Goal: Transaction & Acquisition: Book appointment/travel/reservation

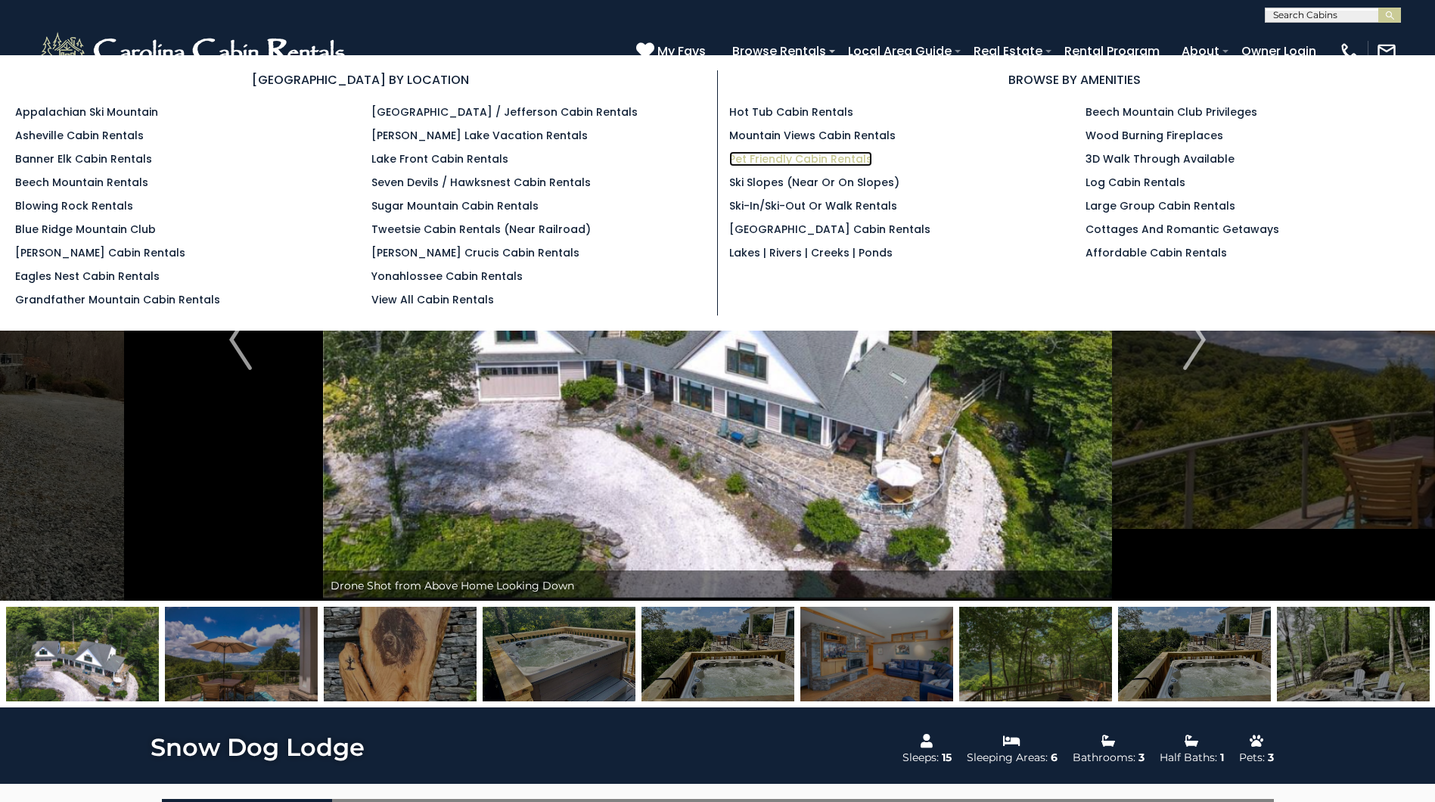
click at [780, 157] on link "Pet Friendly Cabin Rentals" at bounding box center [800, 158] width 143 height 15
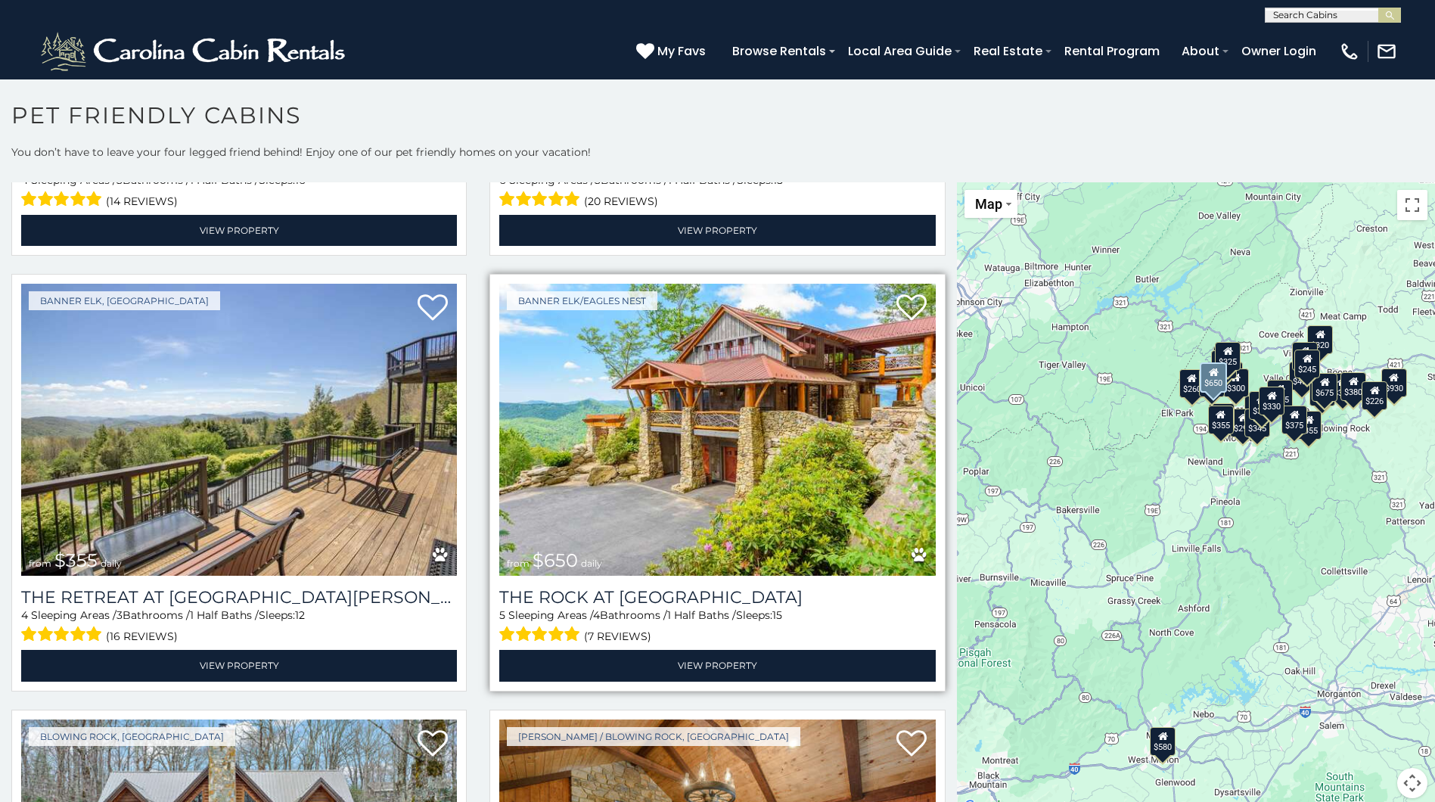
click at [713, 433] on img at bounding box center [717, 430] width 436 height 292
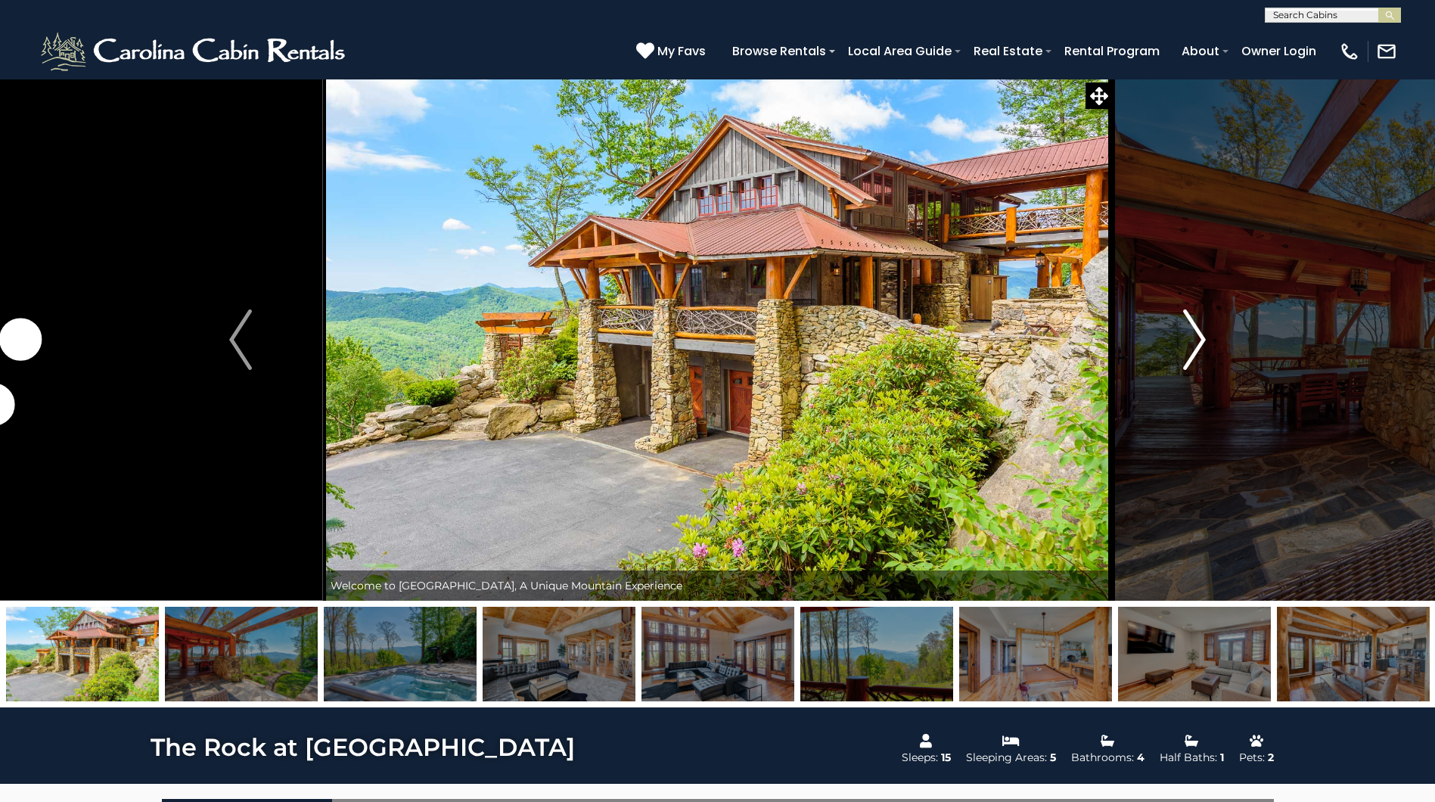
click at [1197, 343] on img "Next" at bounding box center [1194, 339] width 23 height 61
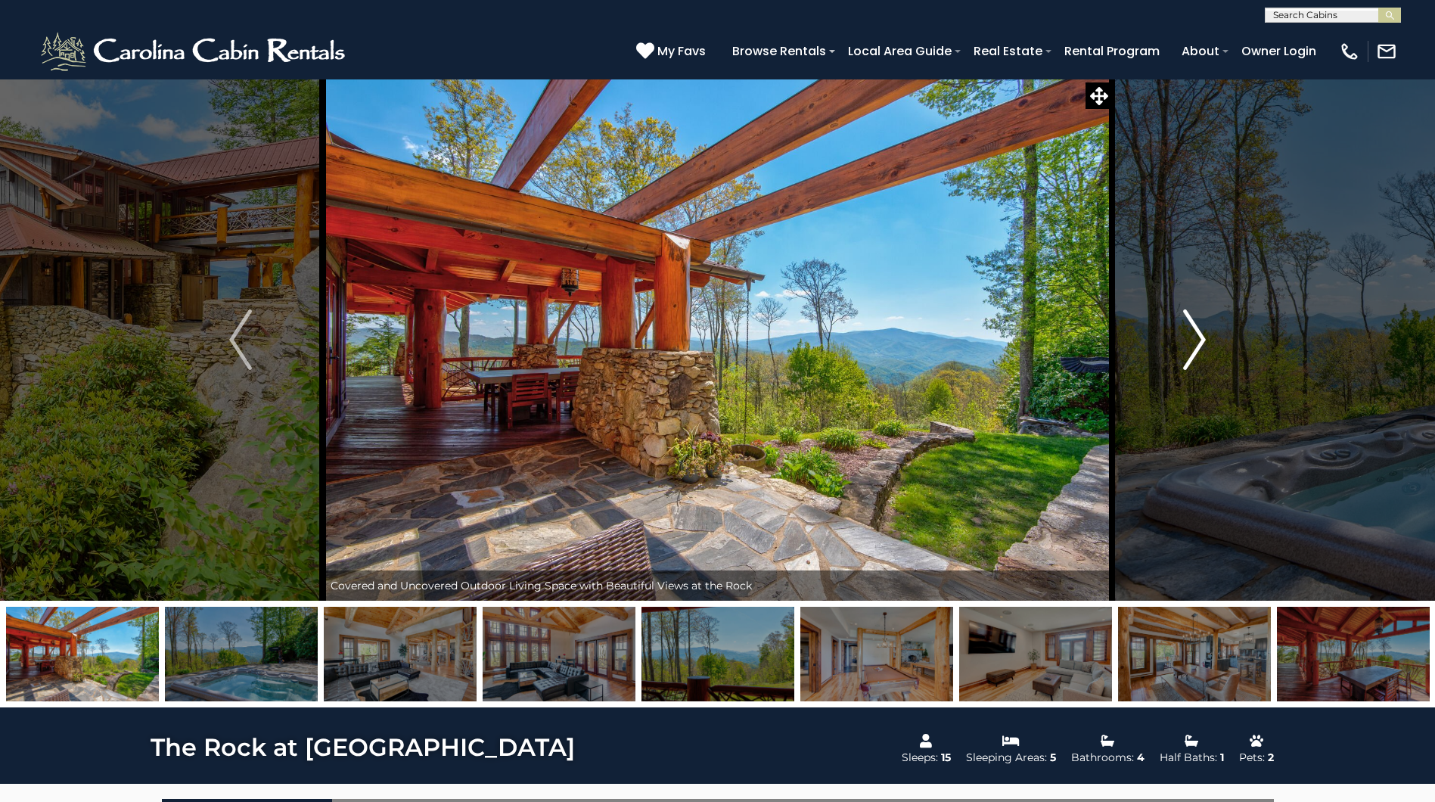
click at [1197, 343] on img "Next" at bounding box center [1194, 339] width 23 height 61
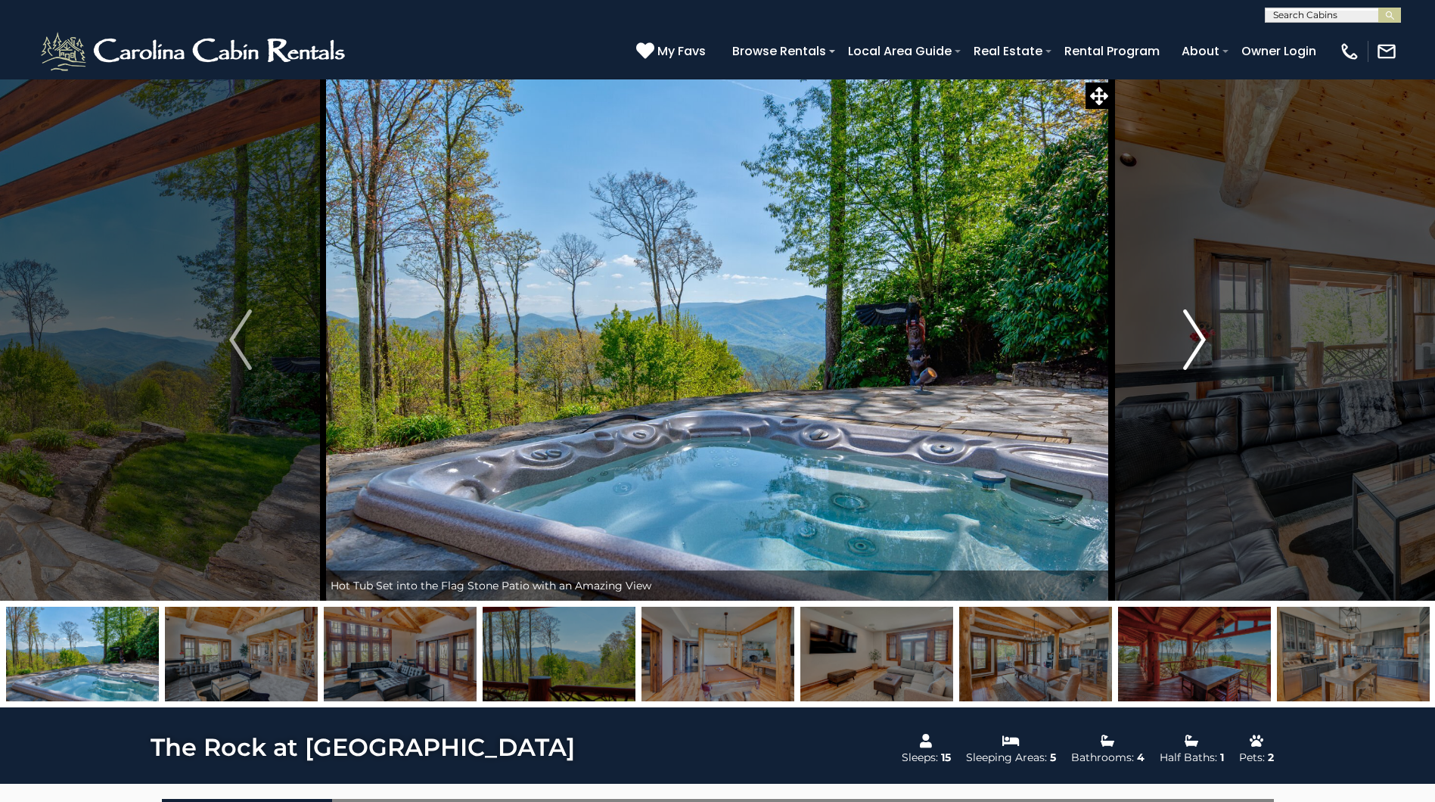
click at [1197, 343] on img "Next" at bounding box center [1194, 339] width 23 height 61
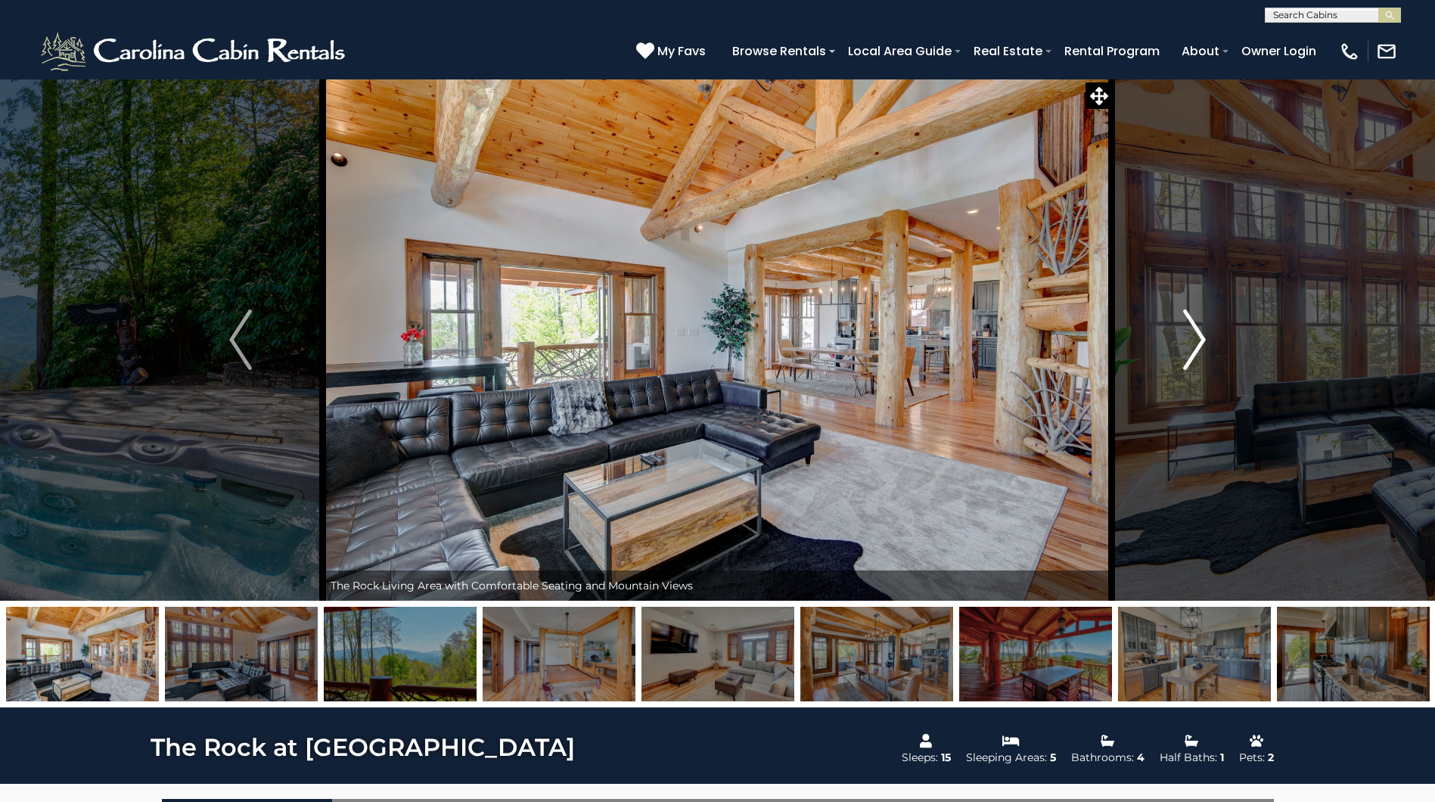
click at [1197, 343] on img "Next" at bounding box center [1194, 339] width 23 height 61
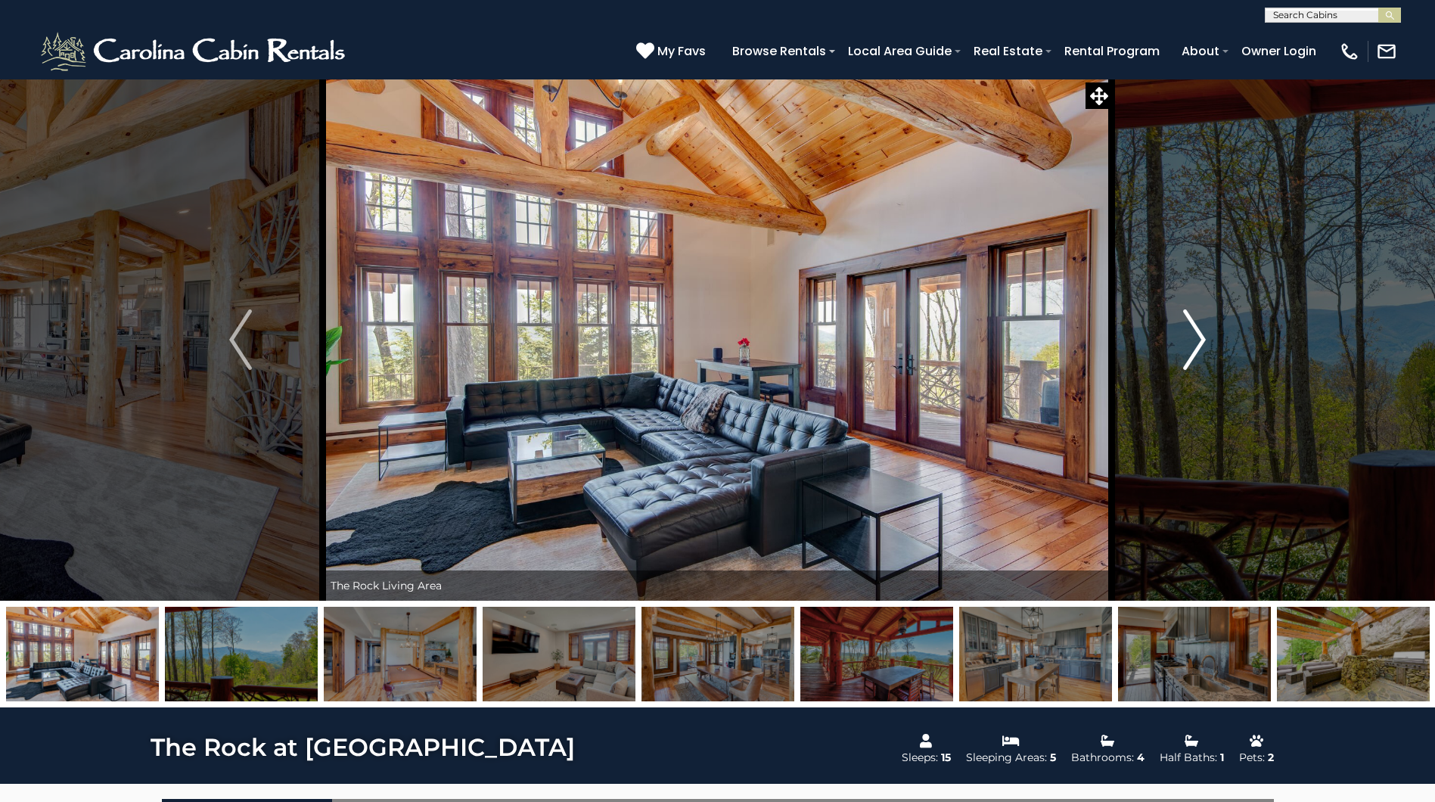
click at [1197, 343] on img "Next" at bounding box center [1194, 339] width 23 height 61
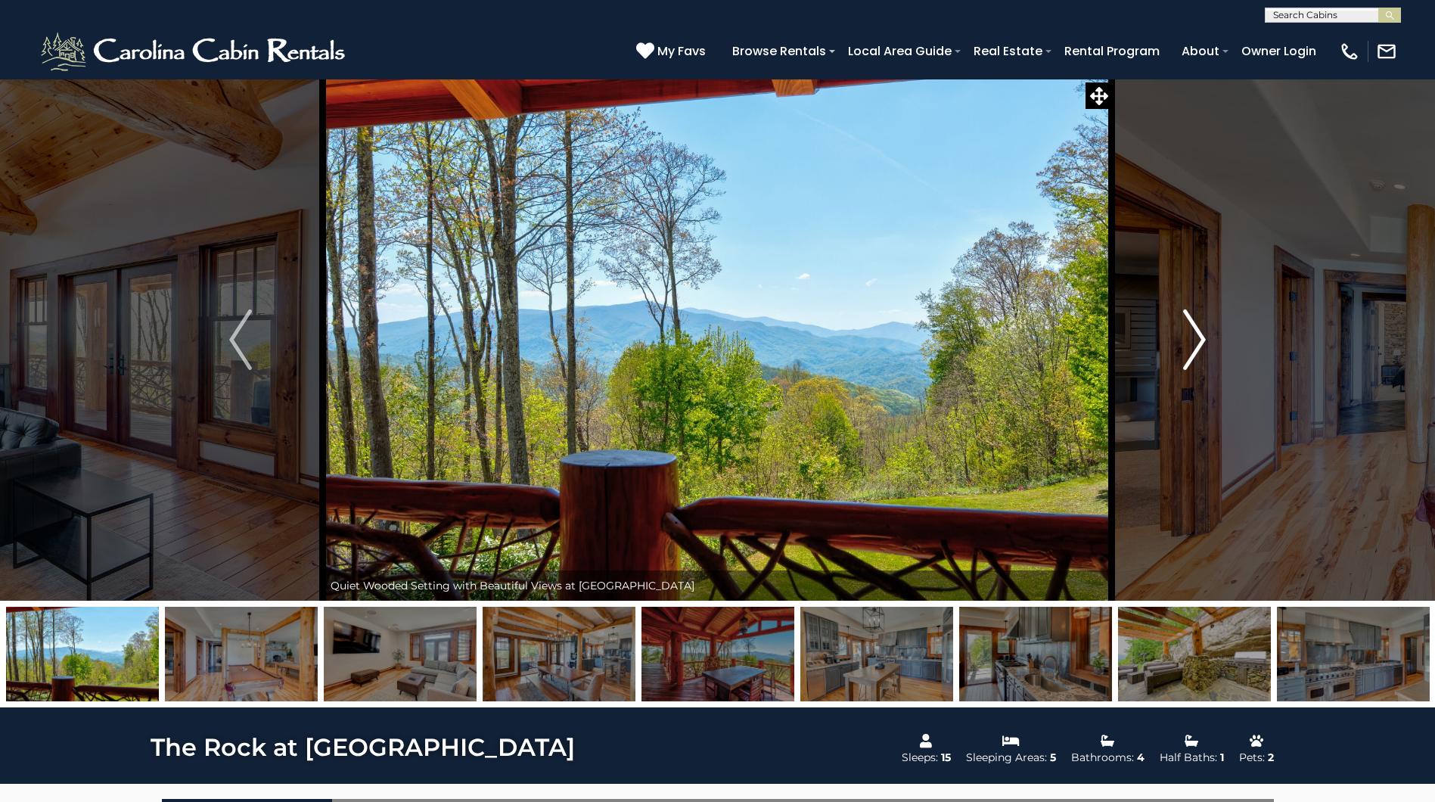
click at [1197, 343] on img "Next" at bounding box center [1194, 339] width 23 height 61
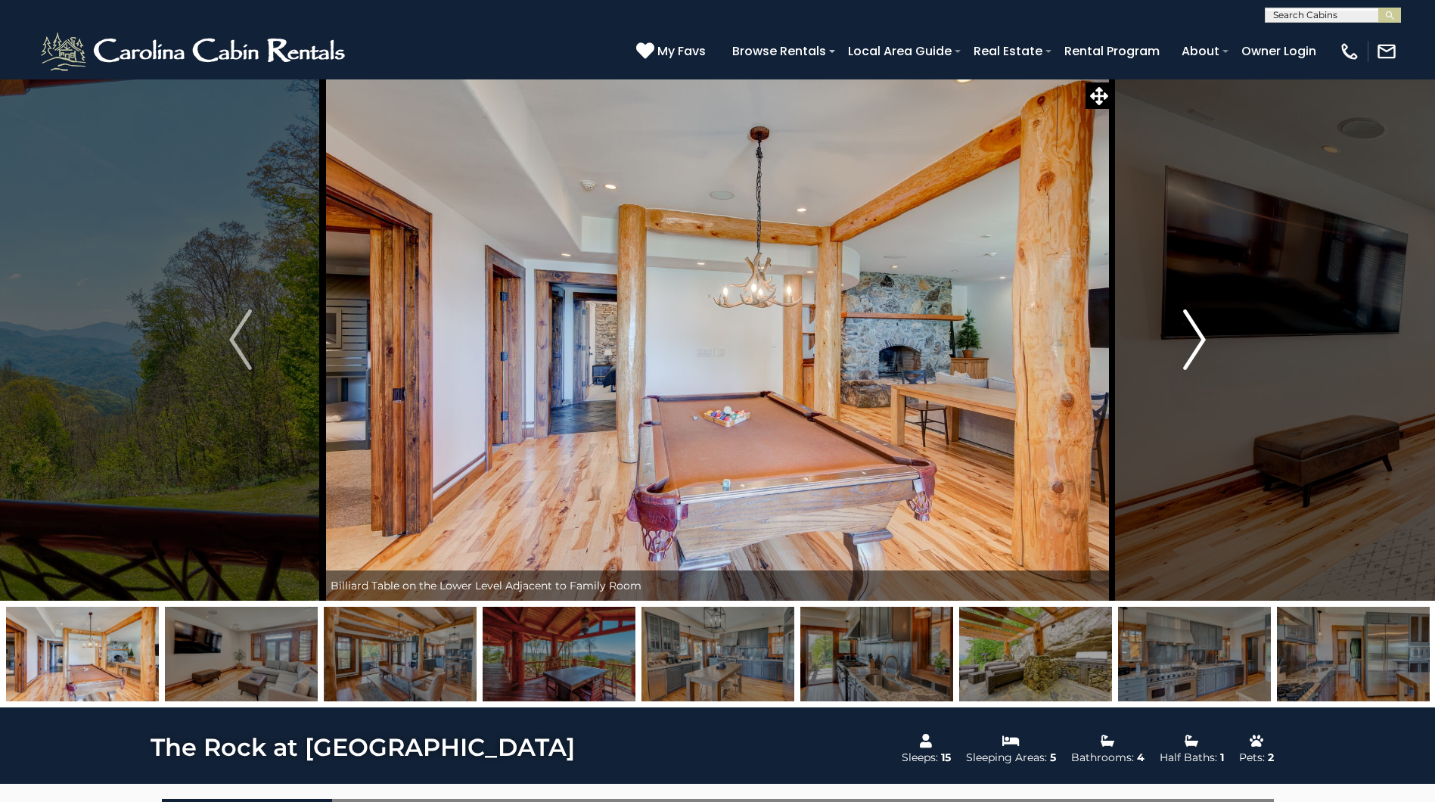
click at [1197, 343] on img "Next" at bounding box center [1194, 339] width 23 height 61
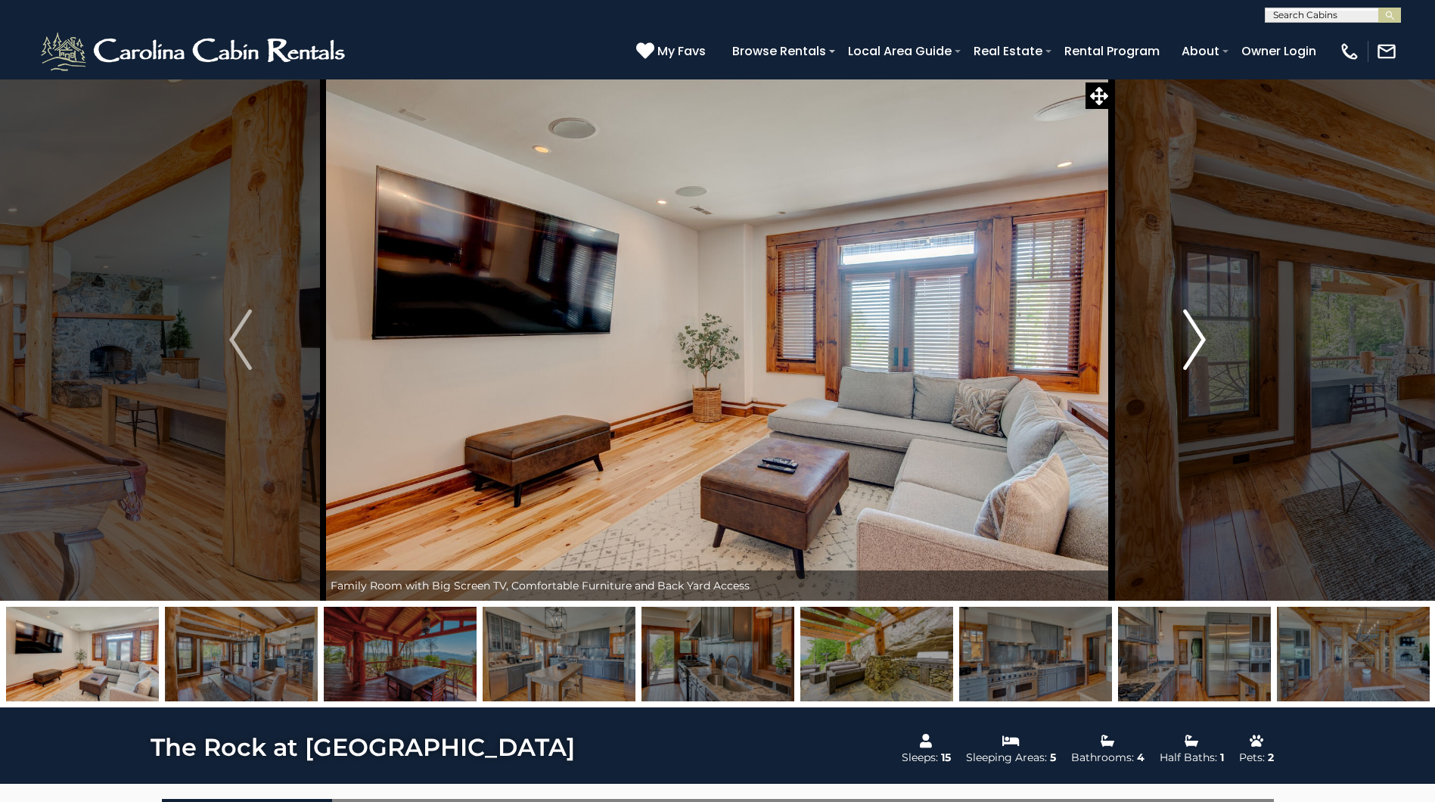
click at [1197, 343] on img "Next" at bounding box center [1194, 339] width 23 height 61
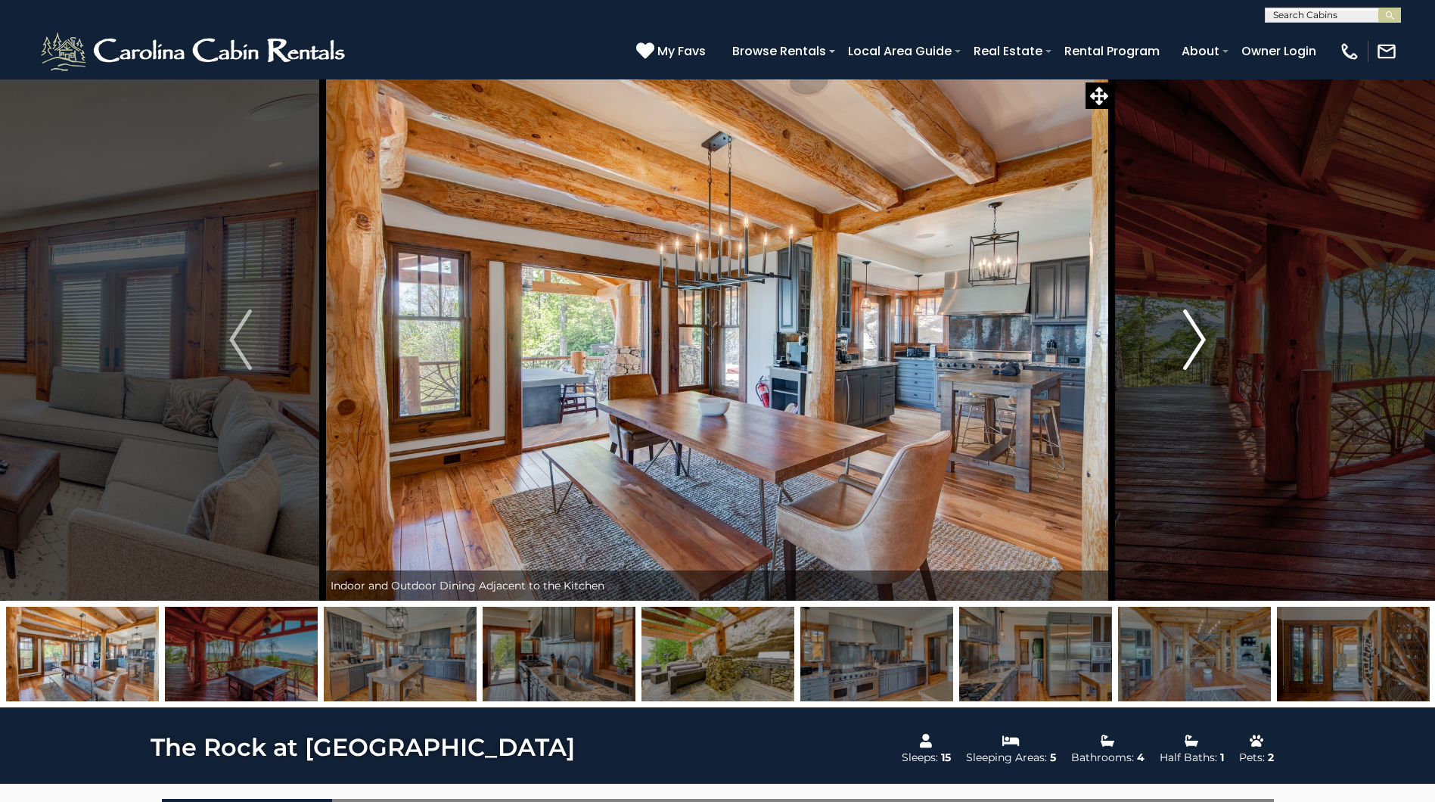
click at [1197, 343] on img "Next" at bounding box center [1194, 339] width 23 height 61
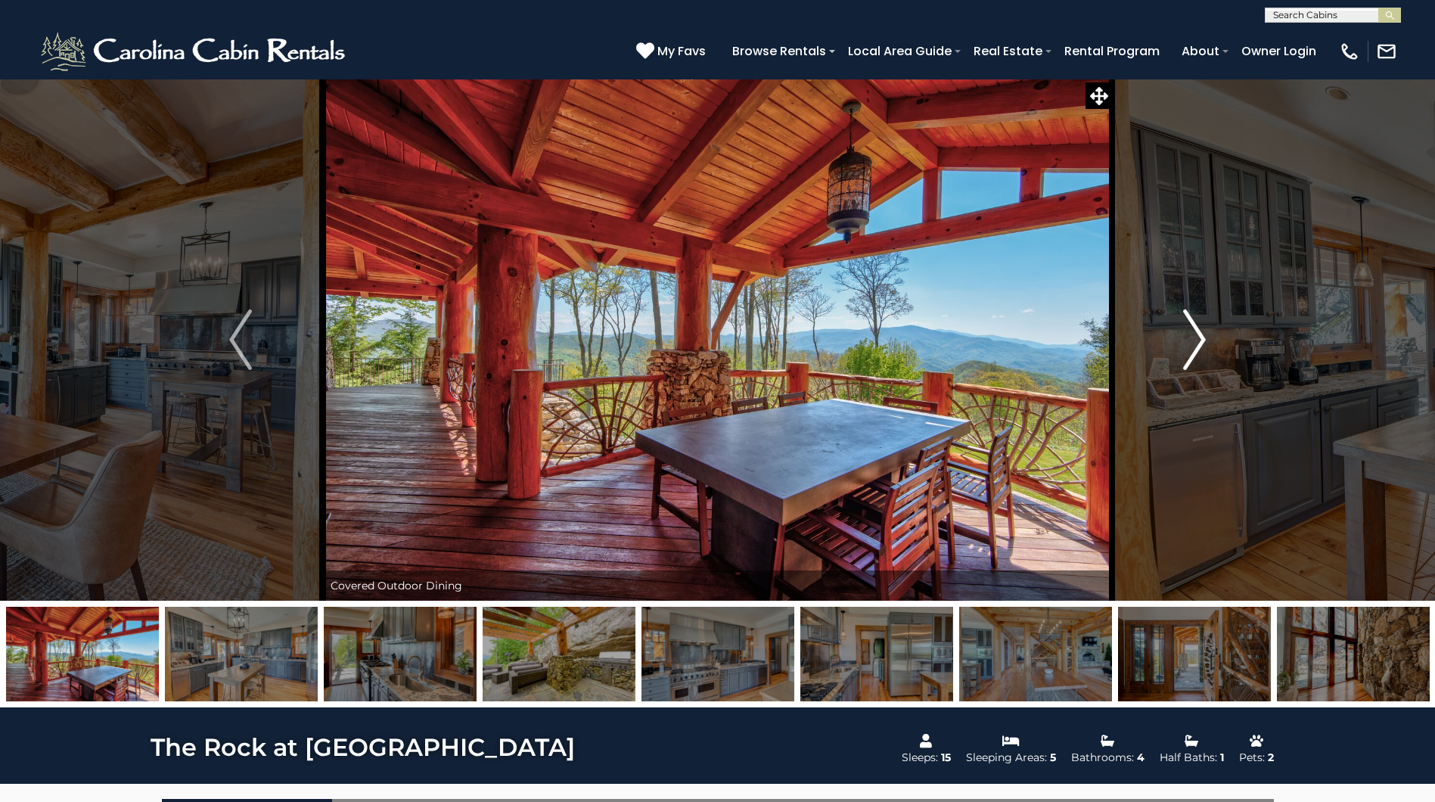
click at [1197, 343] on img "Next" at bounding box center [1194, 339] width 23 height 61
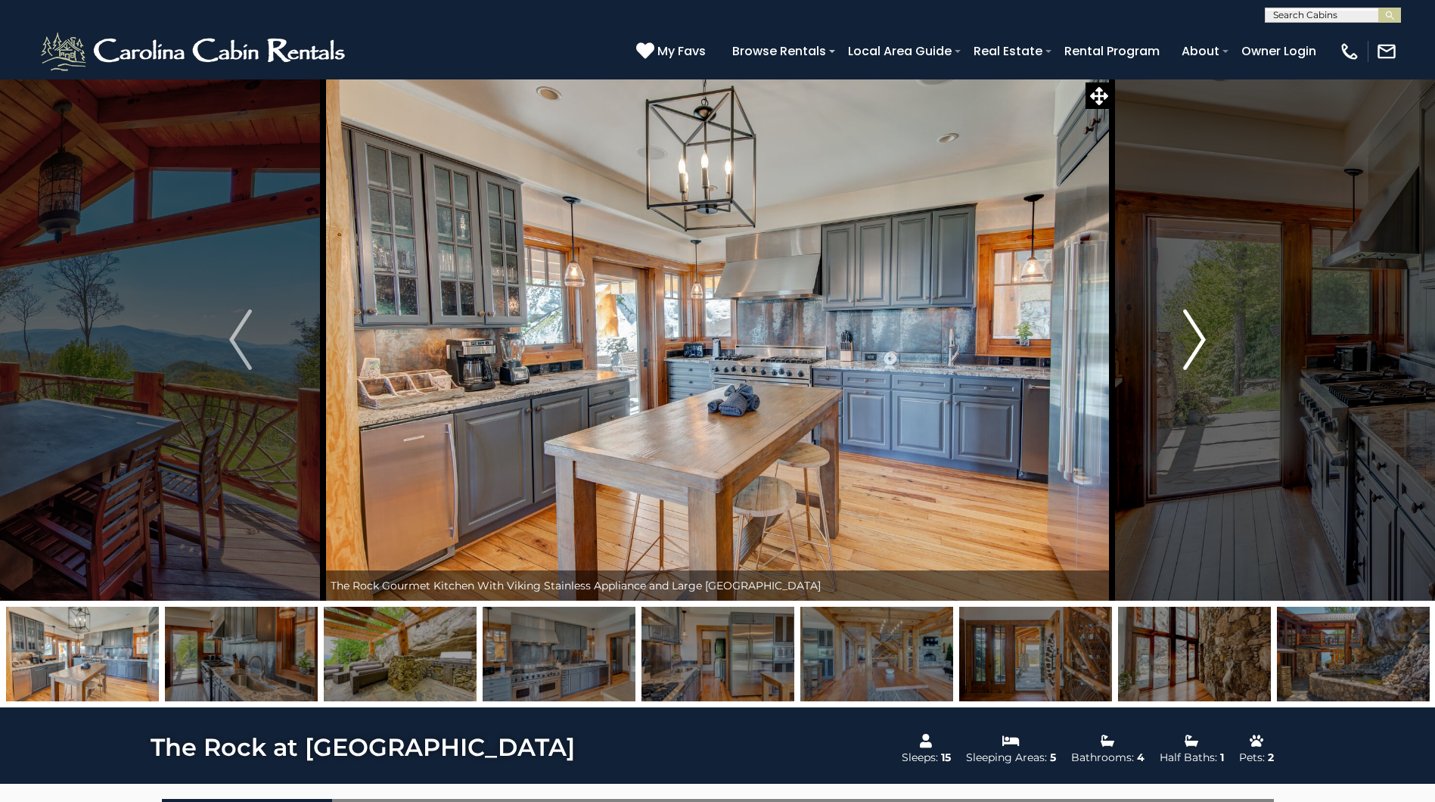
click at [1197, 343] on img "Next" at bounding box center [1194, 339] width 23 height 61
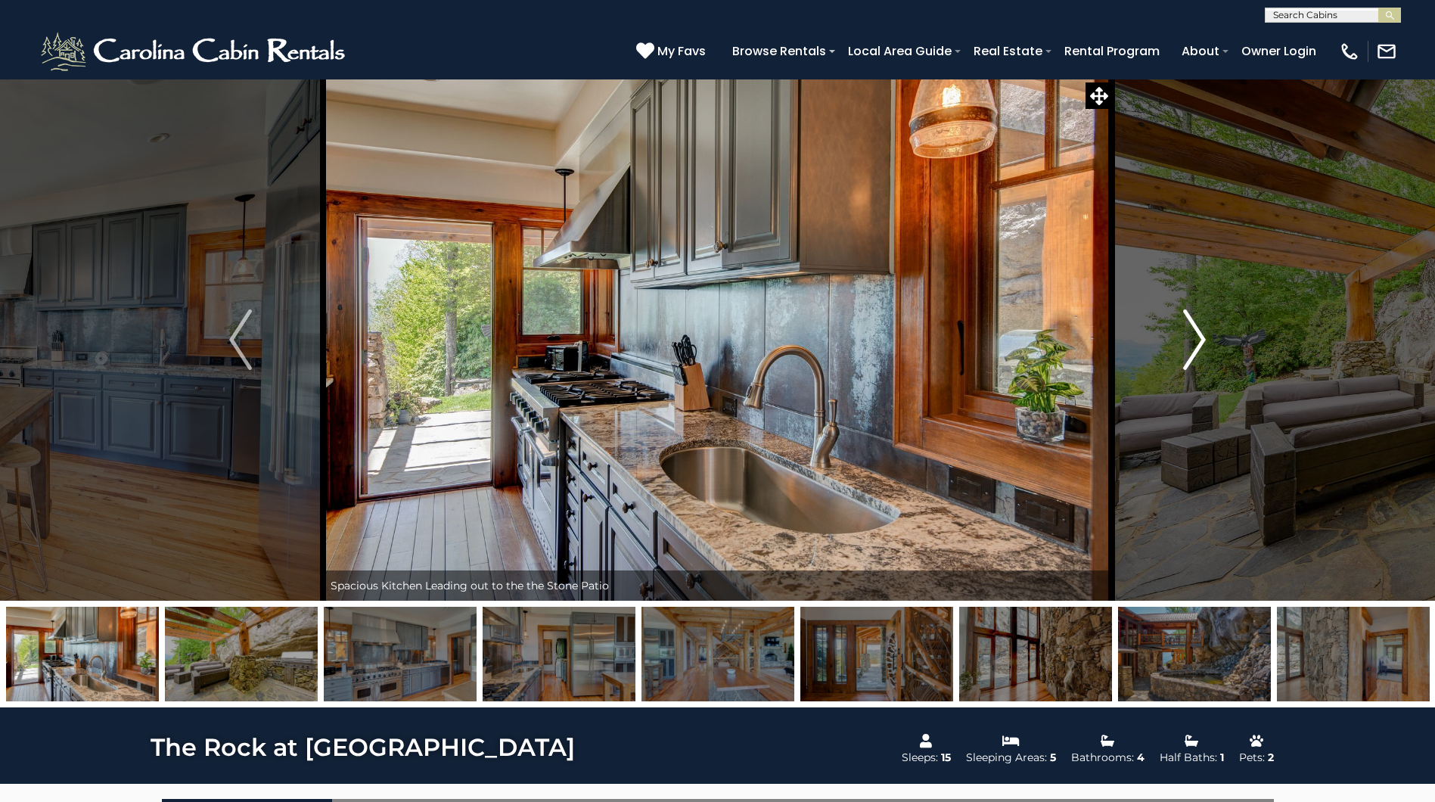
click at [1197, 343] on img "Next" at bounding box center [1194, 339] width 23 height 61
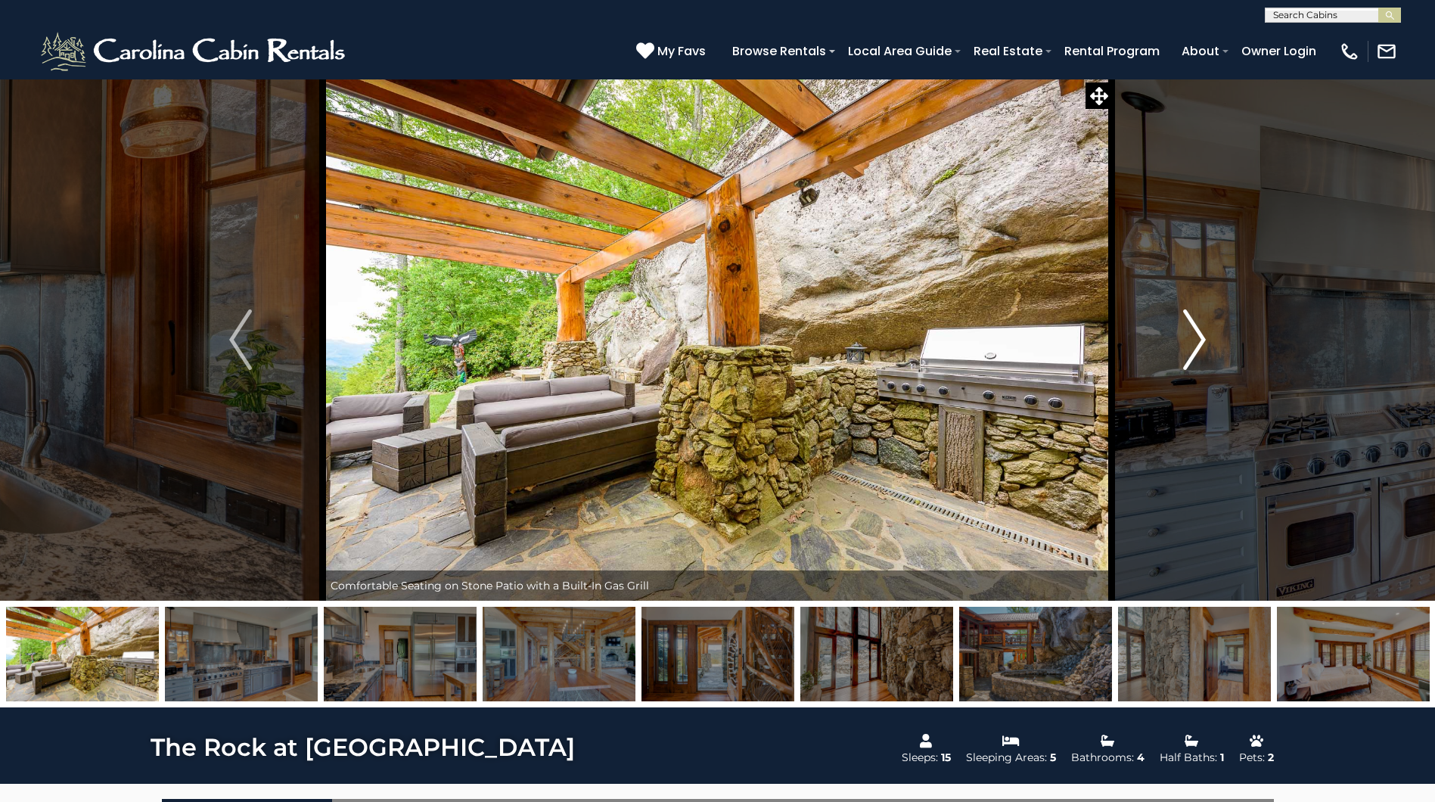
click at [1197, 343] on img "Next" at bounding box center [1194, 339] width 23 height 61
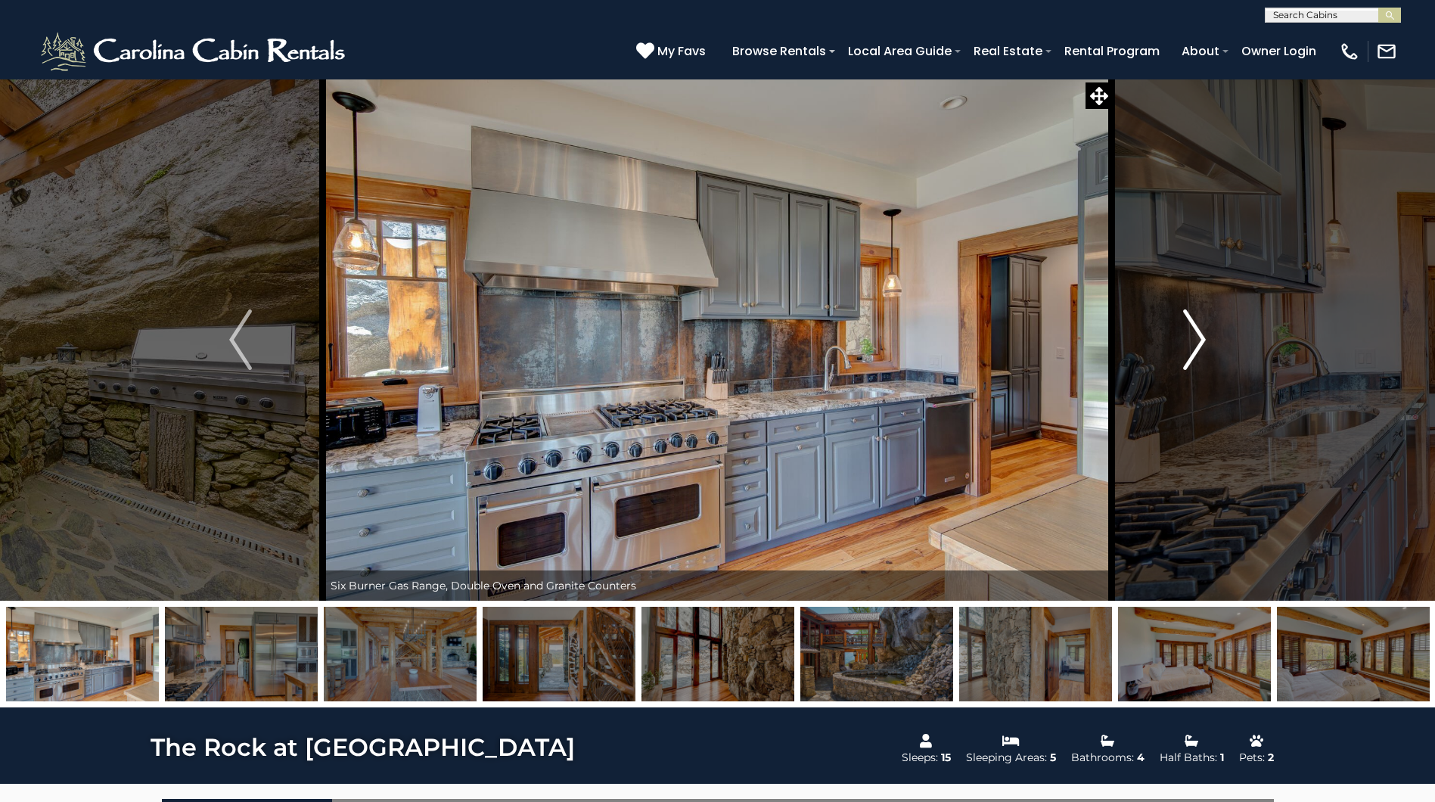
click at [1197, 343] on img "Next" at bounding box center [1194, 339] width 23 height 61
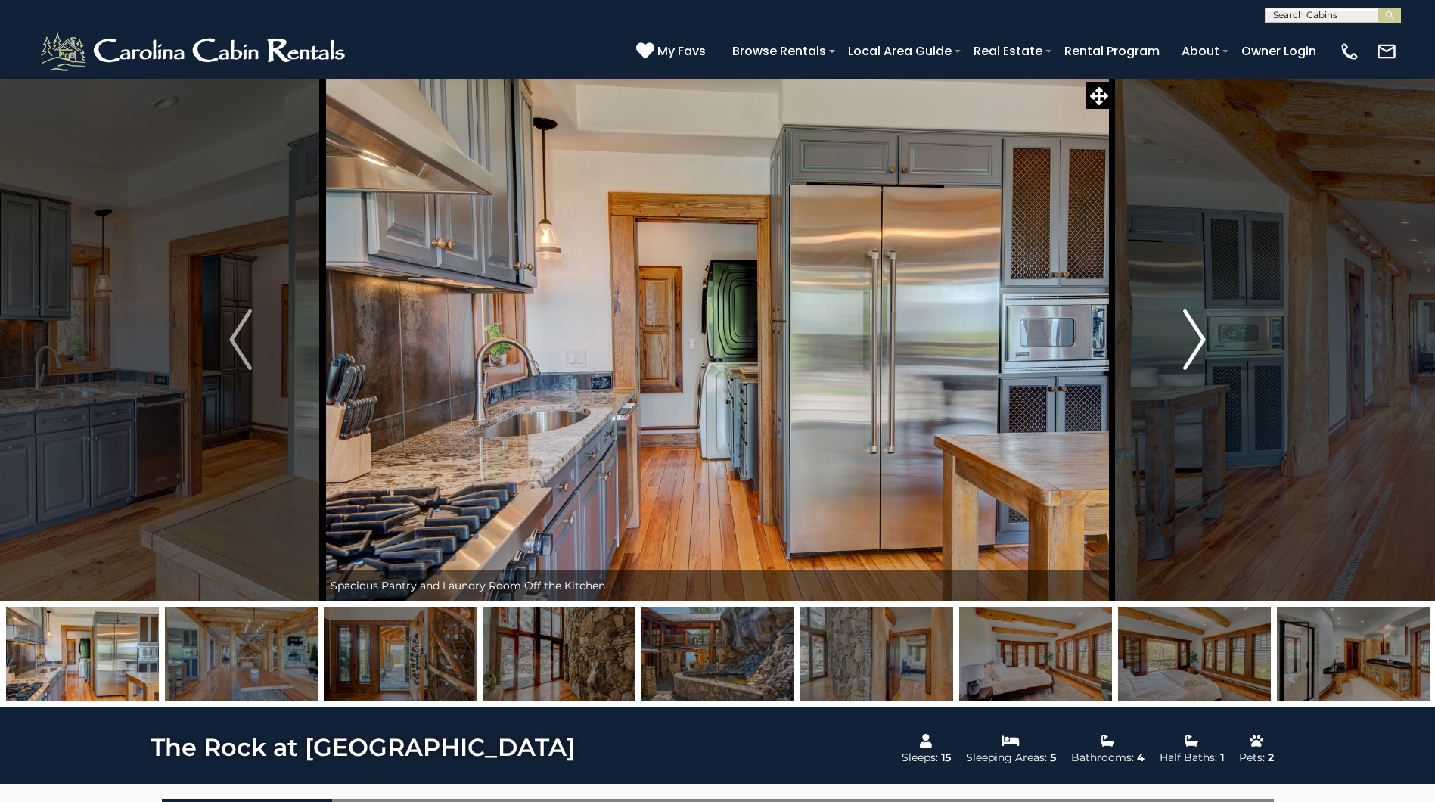
click at [1197, 343] on img "Next" at bounding box center [1194, 339] width 23 height 61
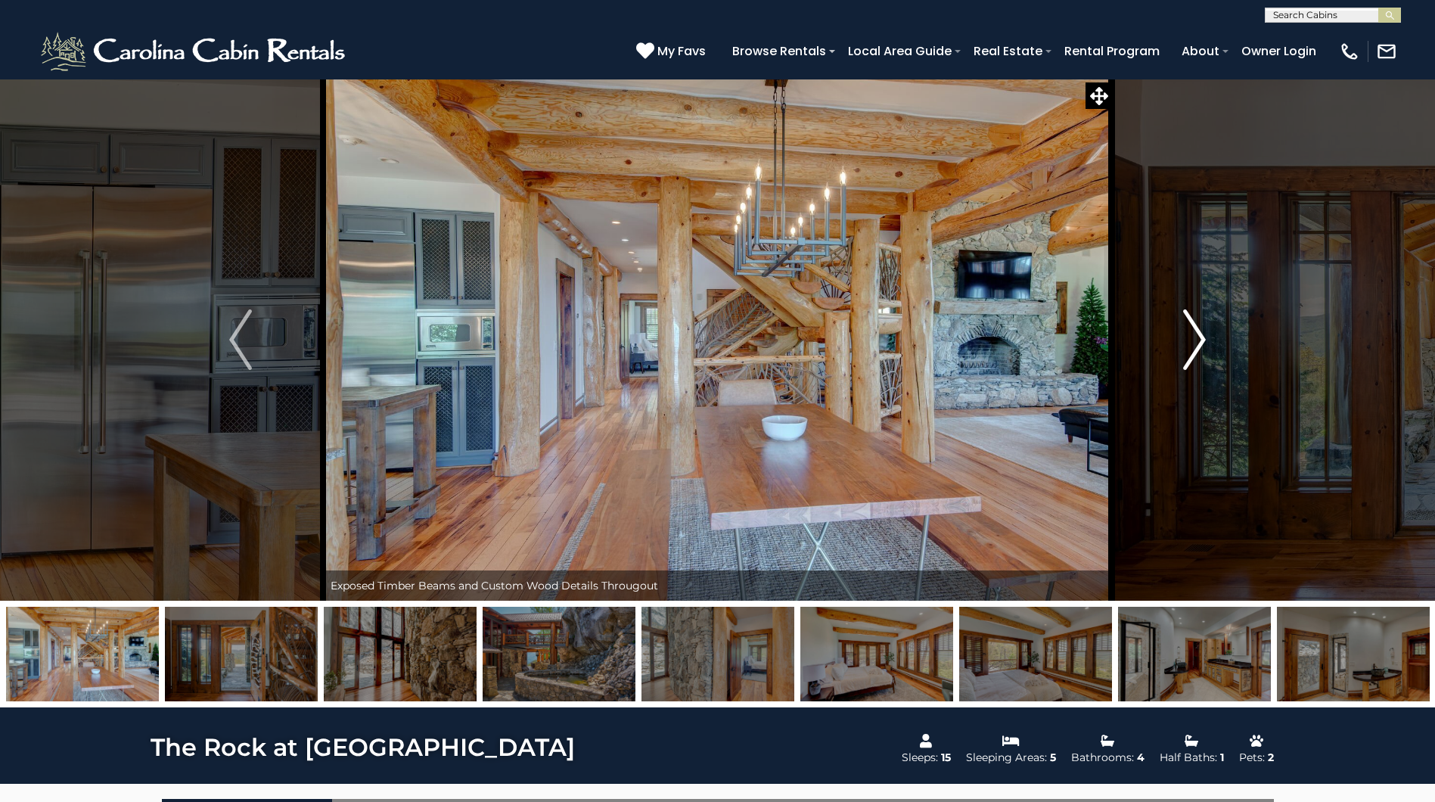
click at [1197, 343] on img "Next" at bounding box center [1194, 339] width 23 height 61
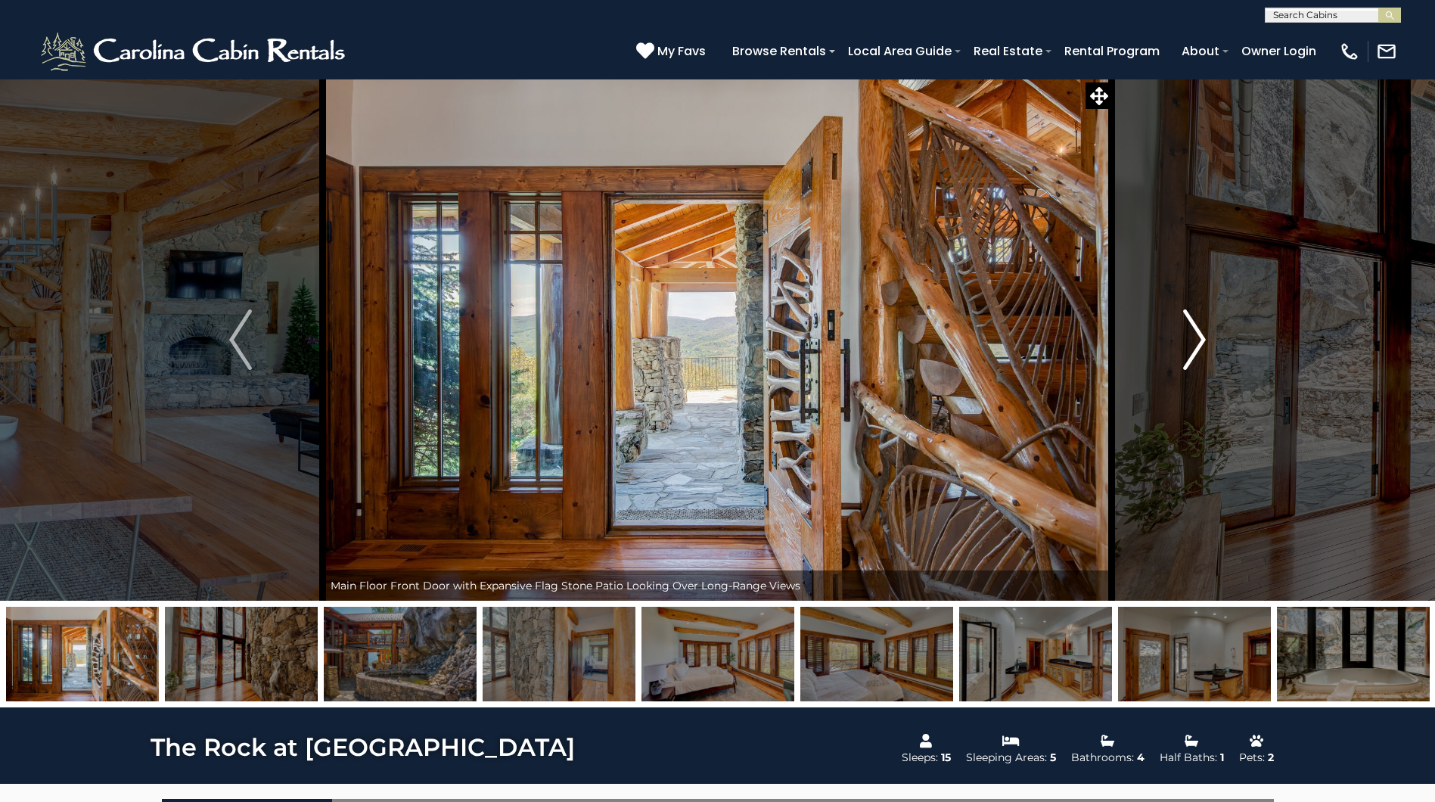
click at [1197, 343] on img "Next" at bounding box center [1194, 339] width 23 height 61
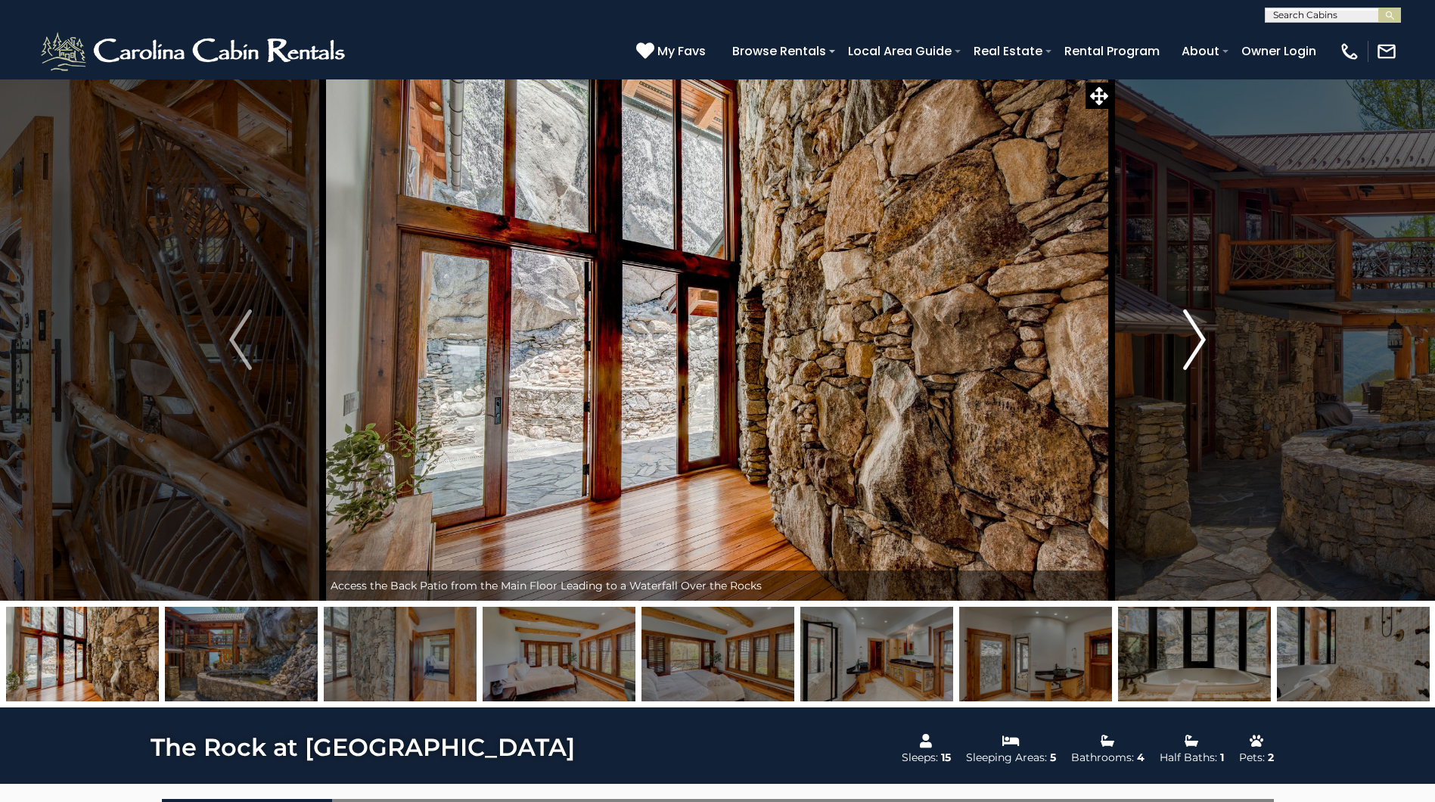
click at [1197, 343] on img "Next" at bounding box center [1194, 339] width 23 height 61
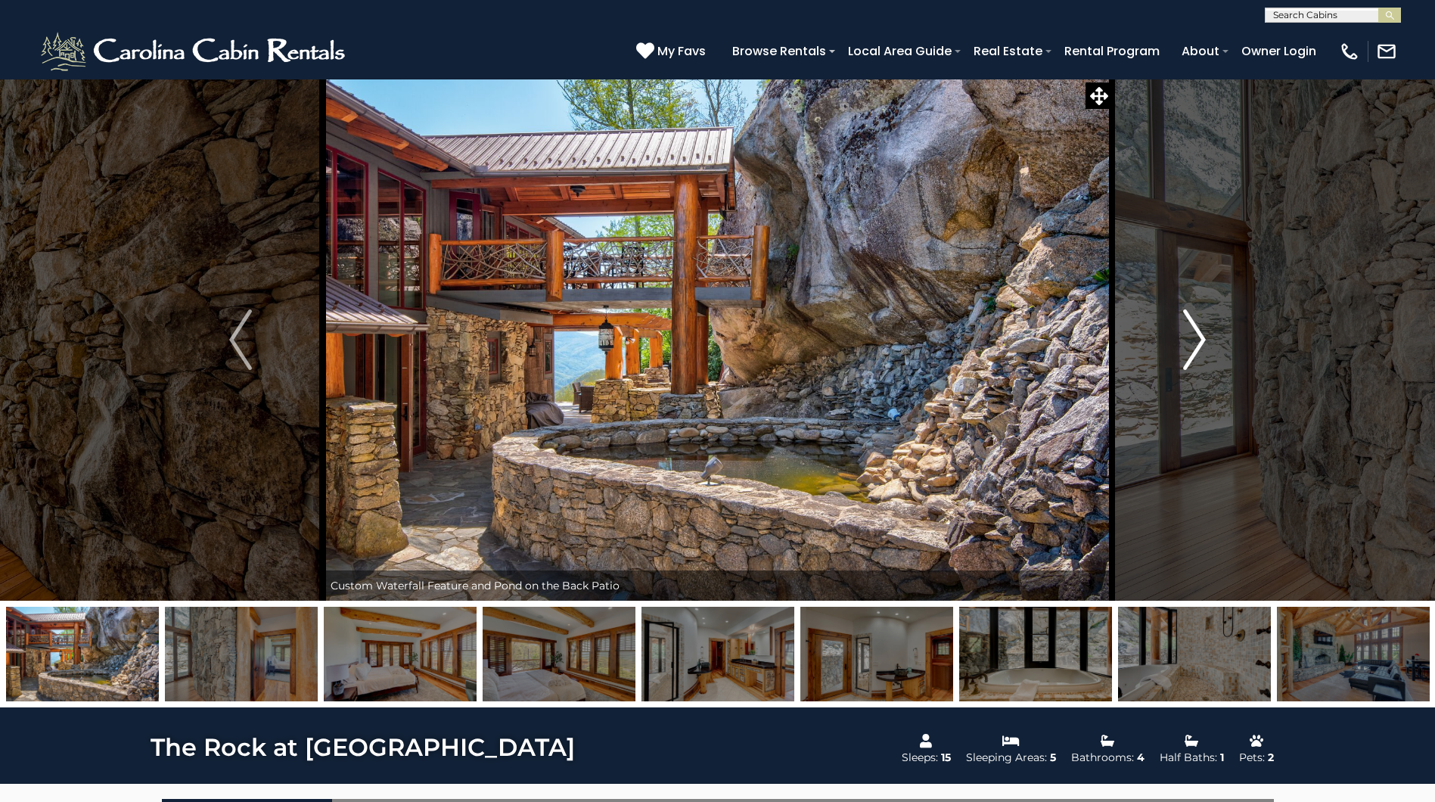
click at [1197, 343] on img "Next" at bounding box center [1194, 339] width 23 height 61
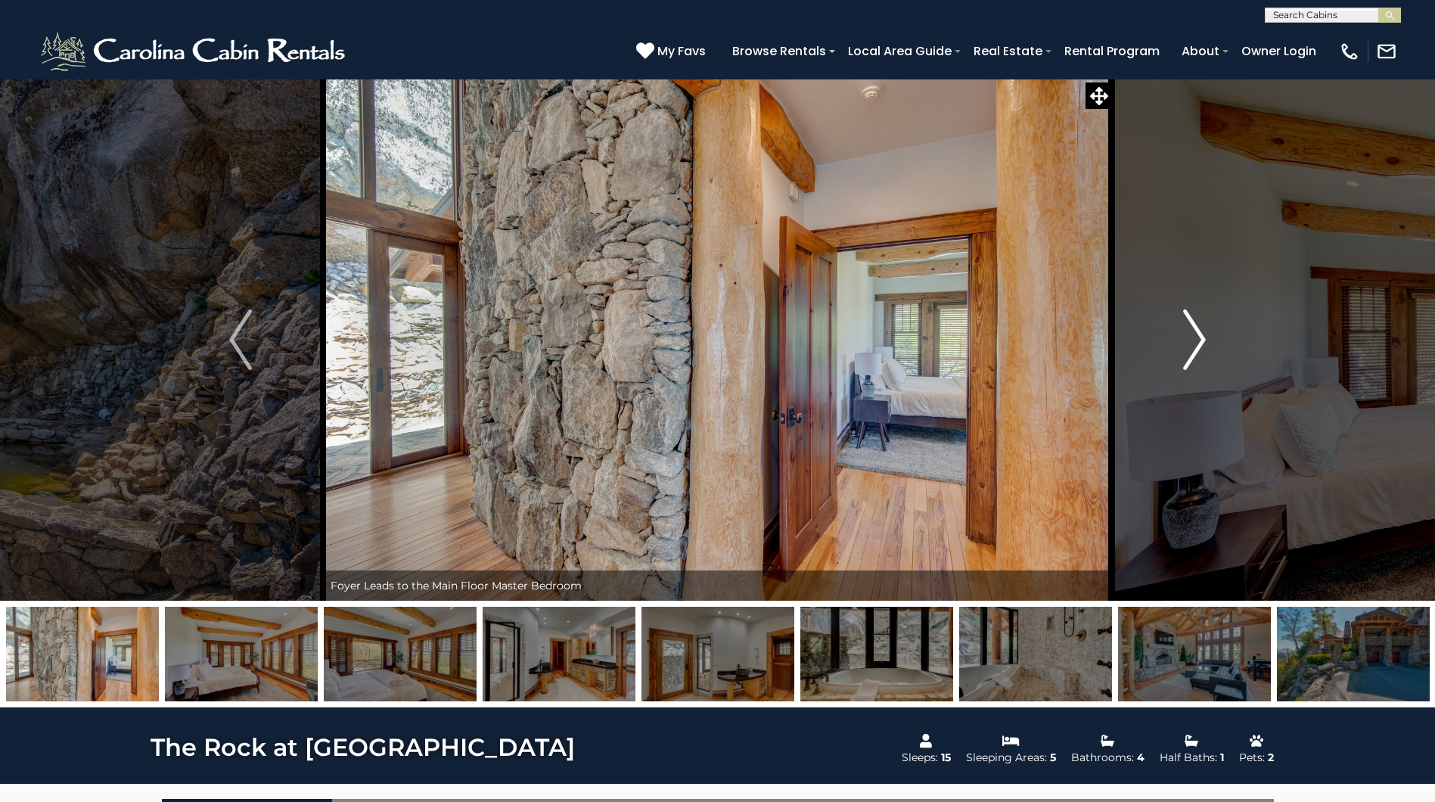
click at [1197, 343] on img "Next" at bounding box center [1194, 339] width 23 height 61
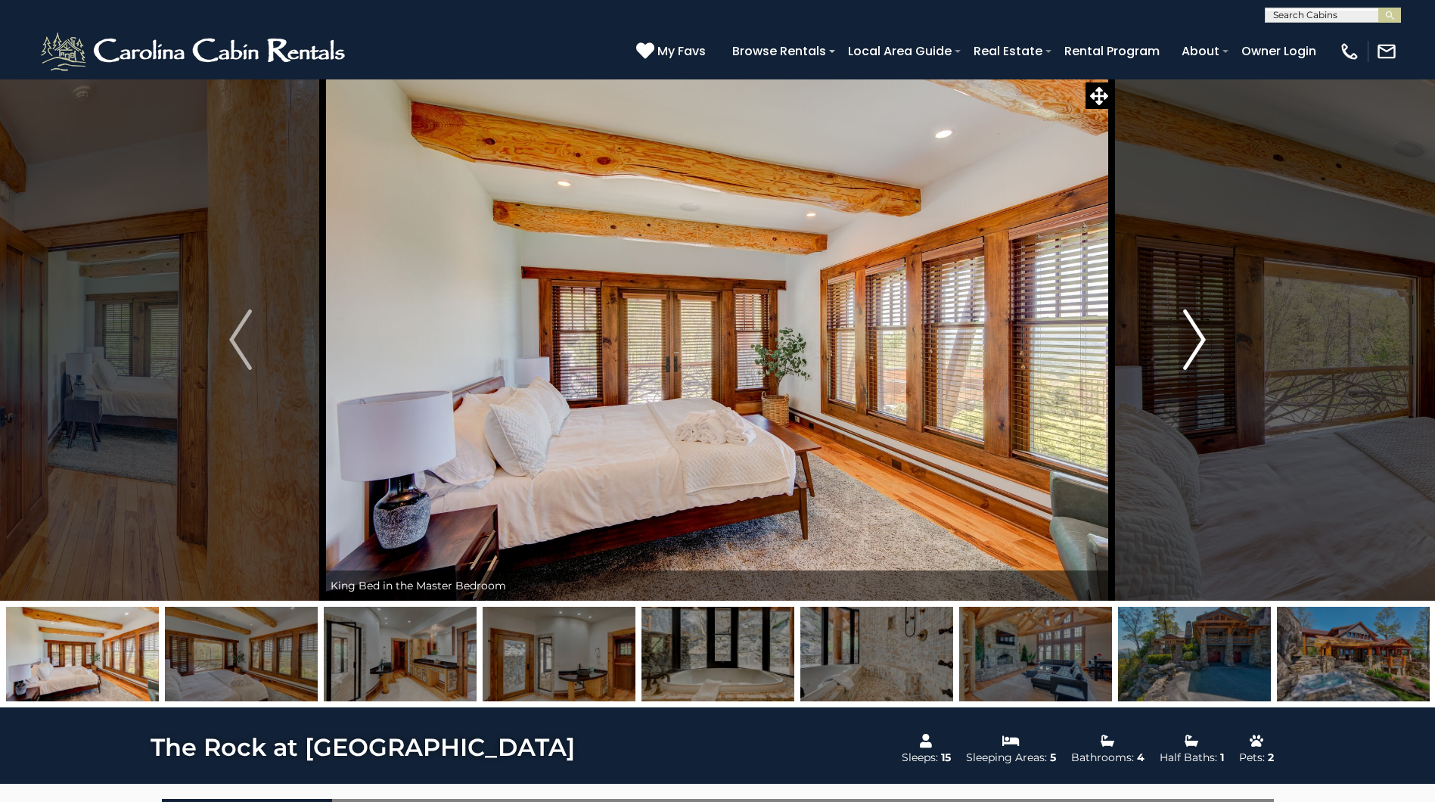
click at [1197, 343] on img "Next" at bounding box center [1194, 339] width 23 height 61
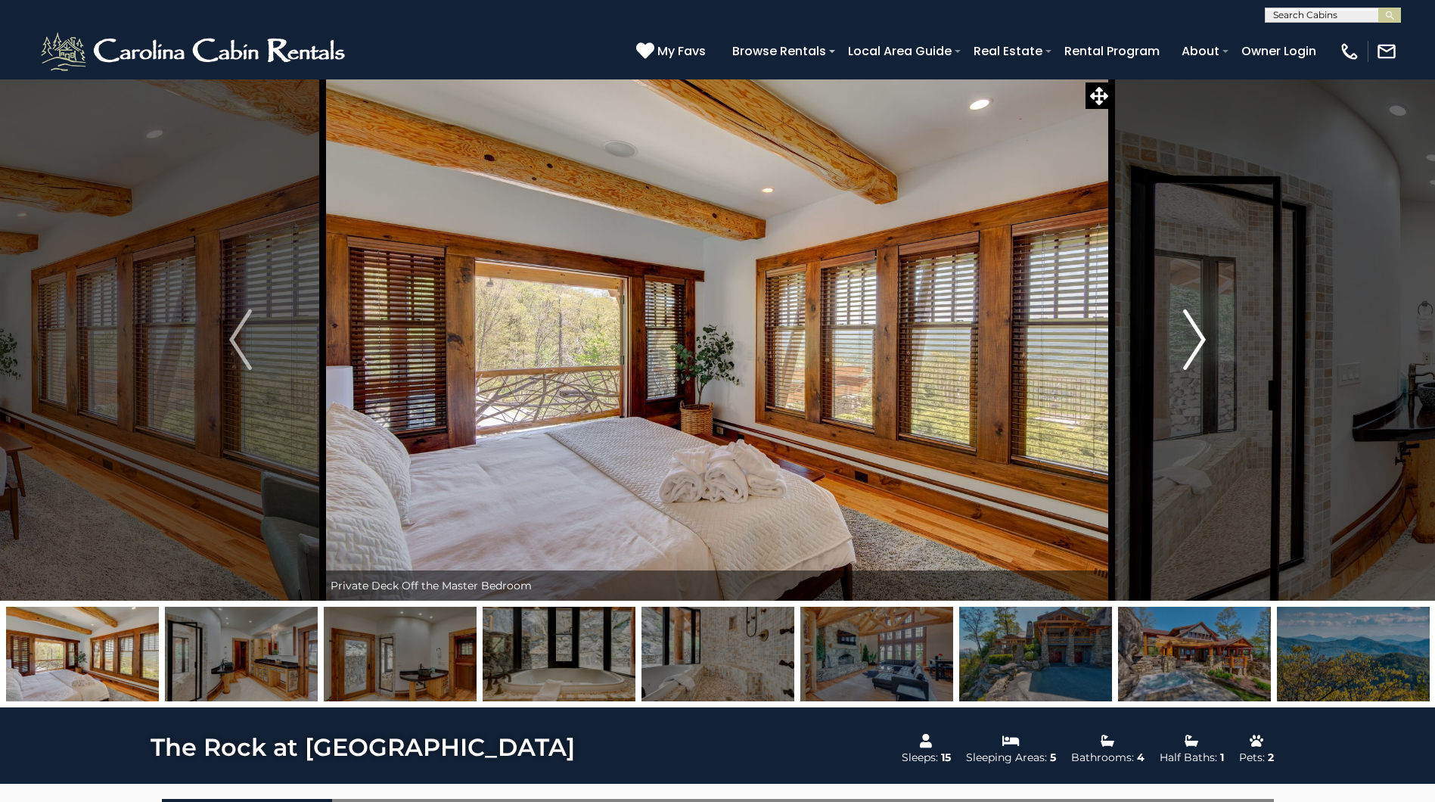
click at [1197, 343] on img "Next" at bounding box center [1194, 339] width 23 height 61
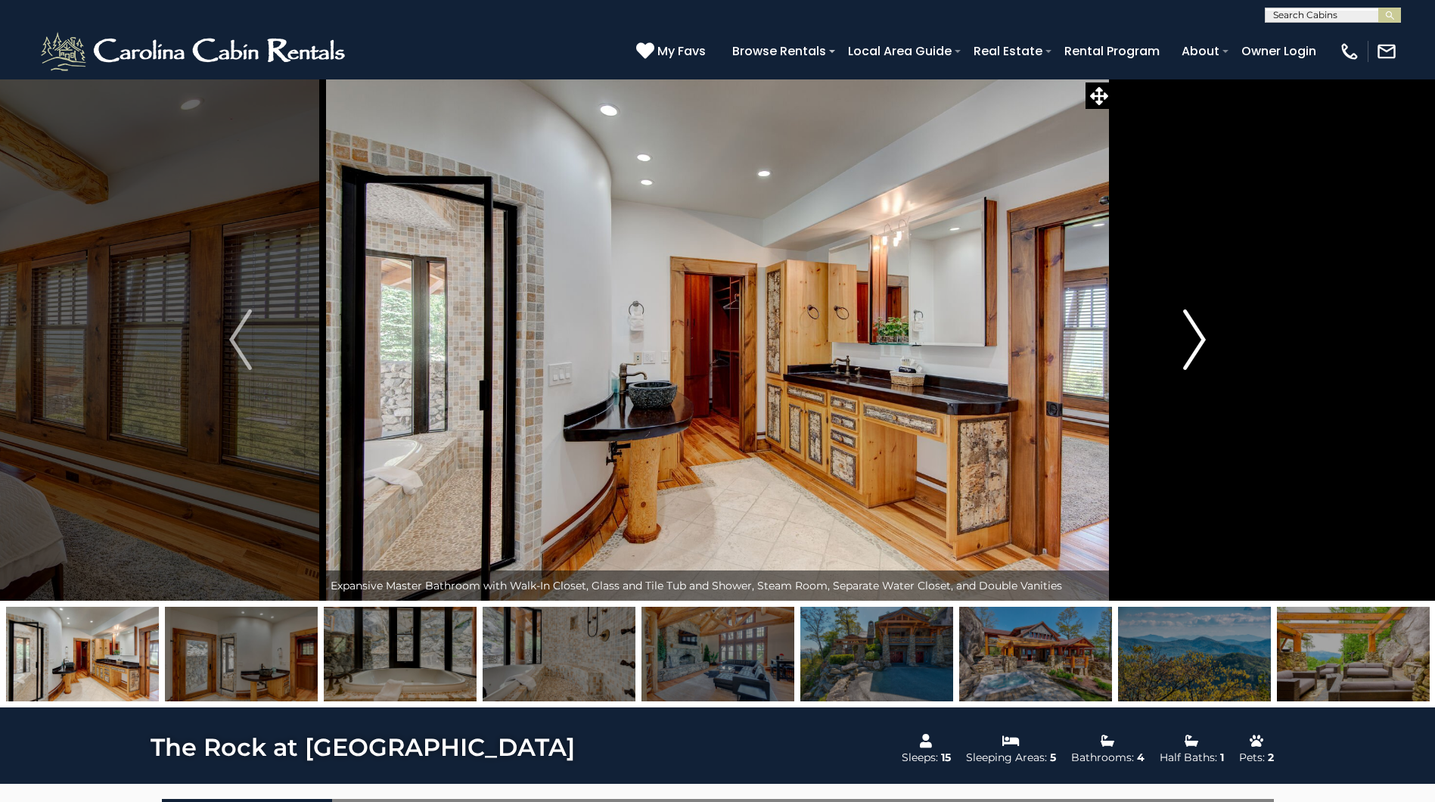
click at [1197, 343] on img "Next" at bounding box center [1194, 339] width 23 height 61
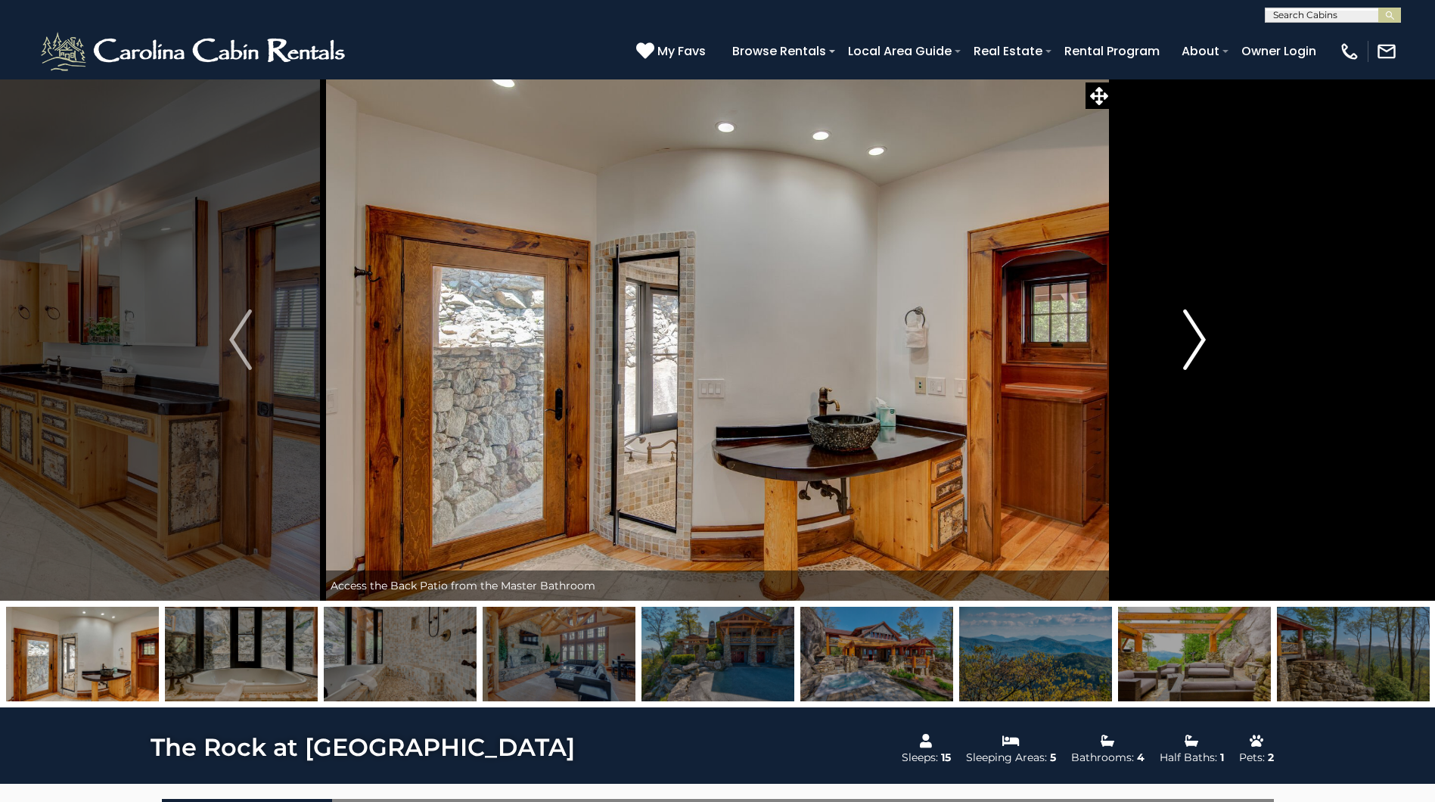
click at [1197, 343] on img "Next" at bounding box center [1194, 339] width 23 height 61
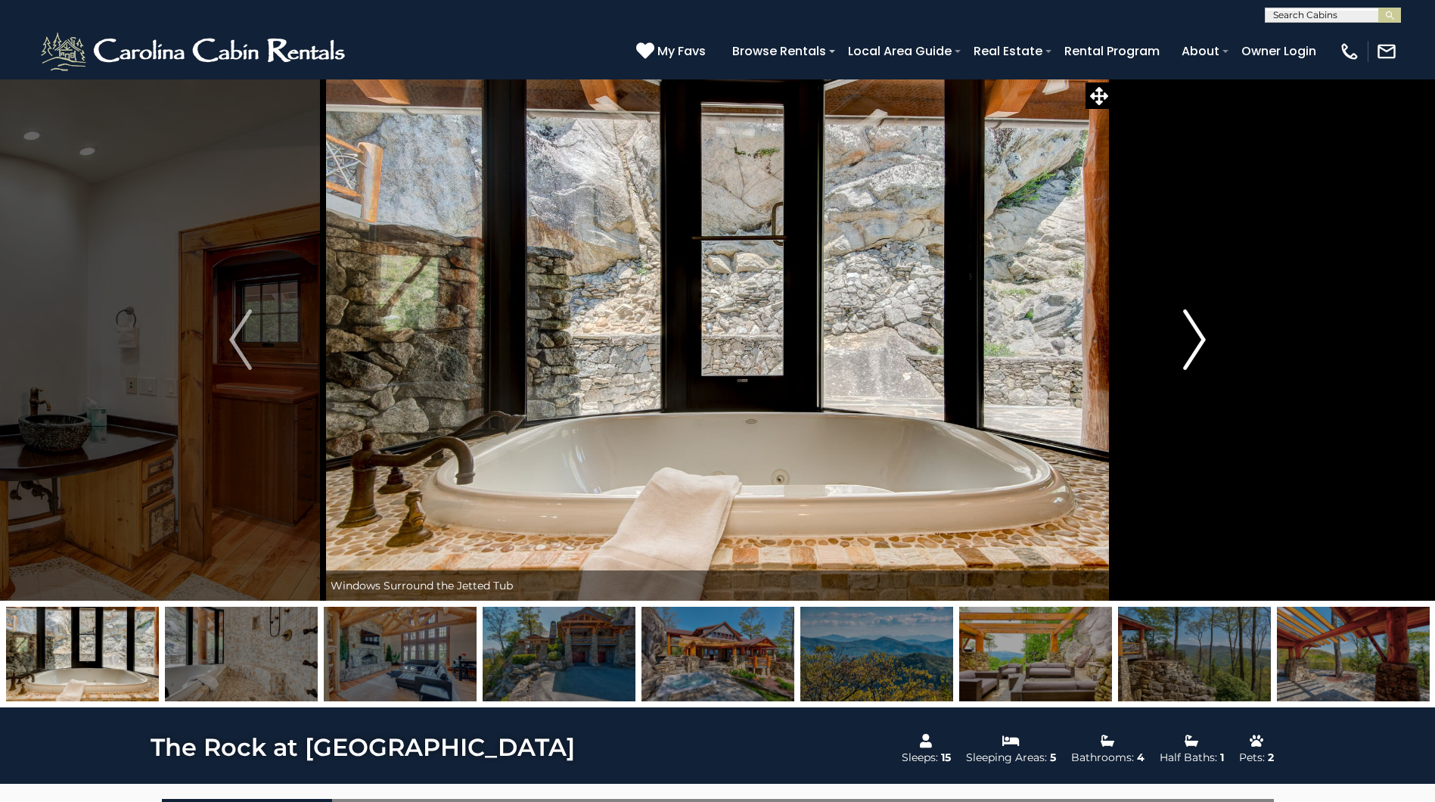
click at [1197, 343] on img "Next" at bounding box center [1194, 339] width 23 height 61
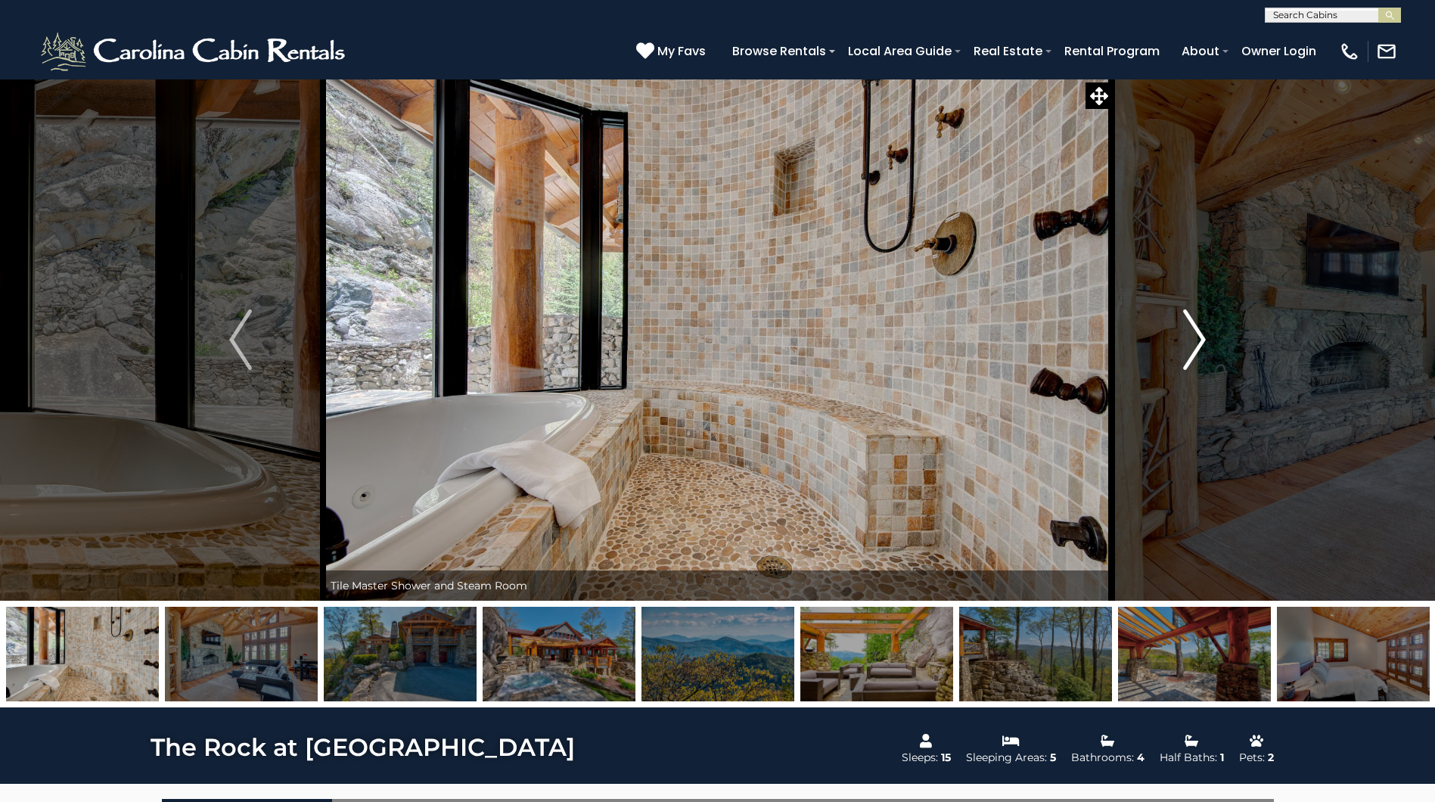
click at [1197, 343] on img "Next" at bounding box center [1194, 339] width 23 height 61
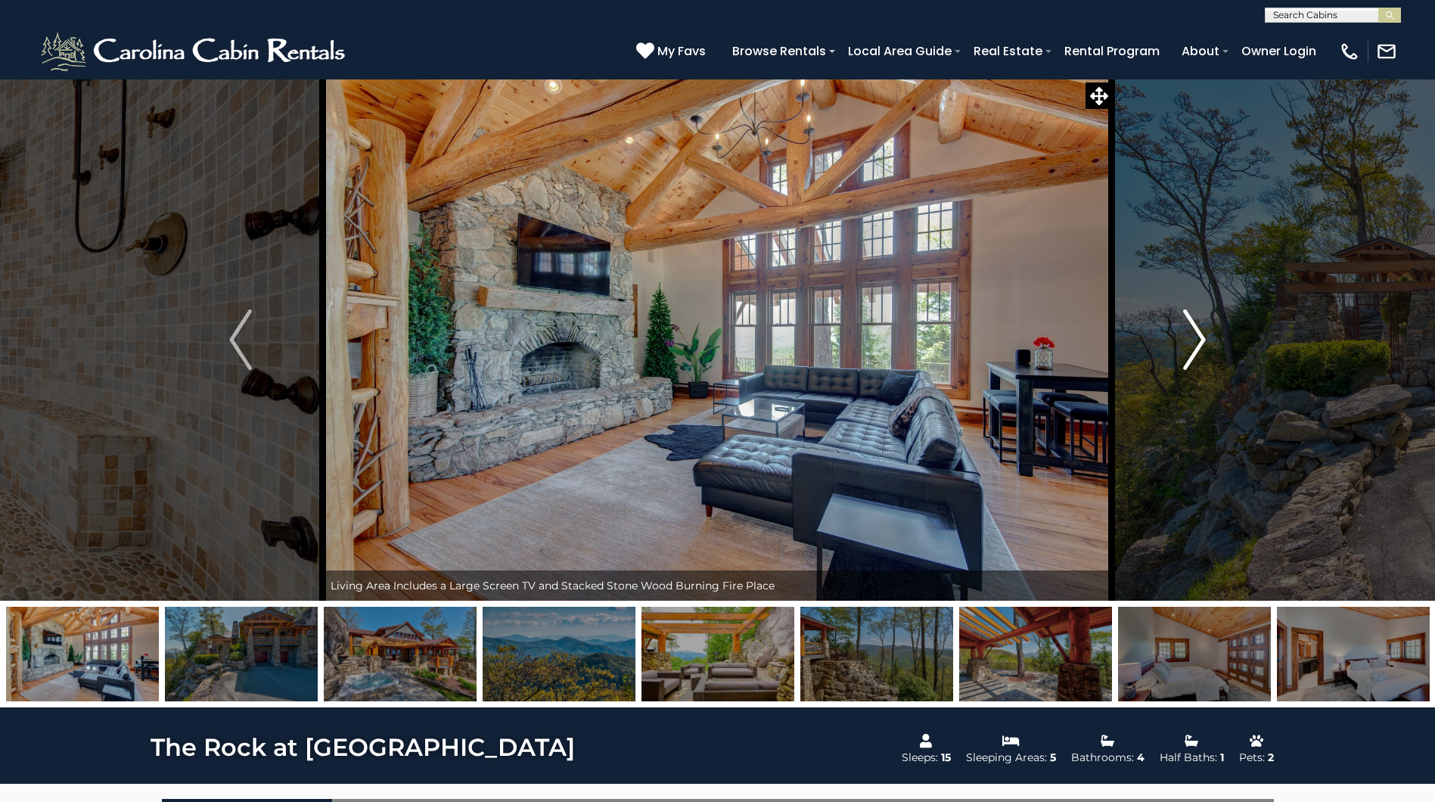
click at [1197, 343] on img "Next" at bounding box center [1194, 339] width 23 height 61
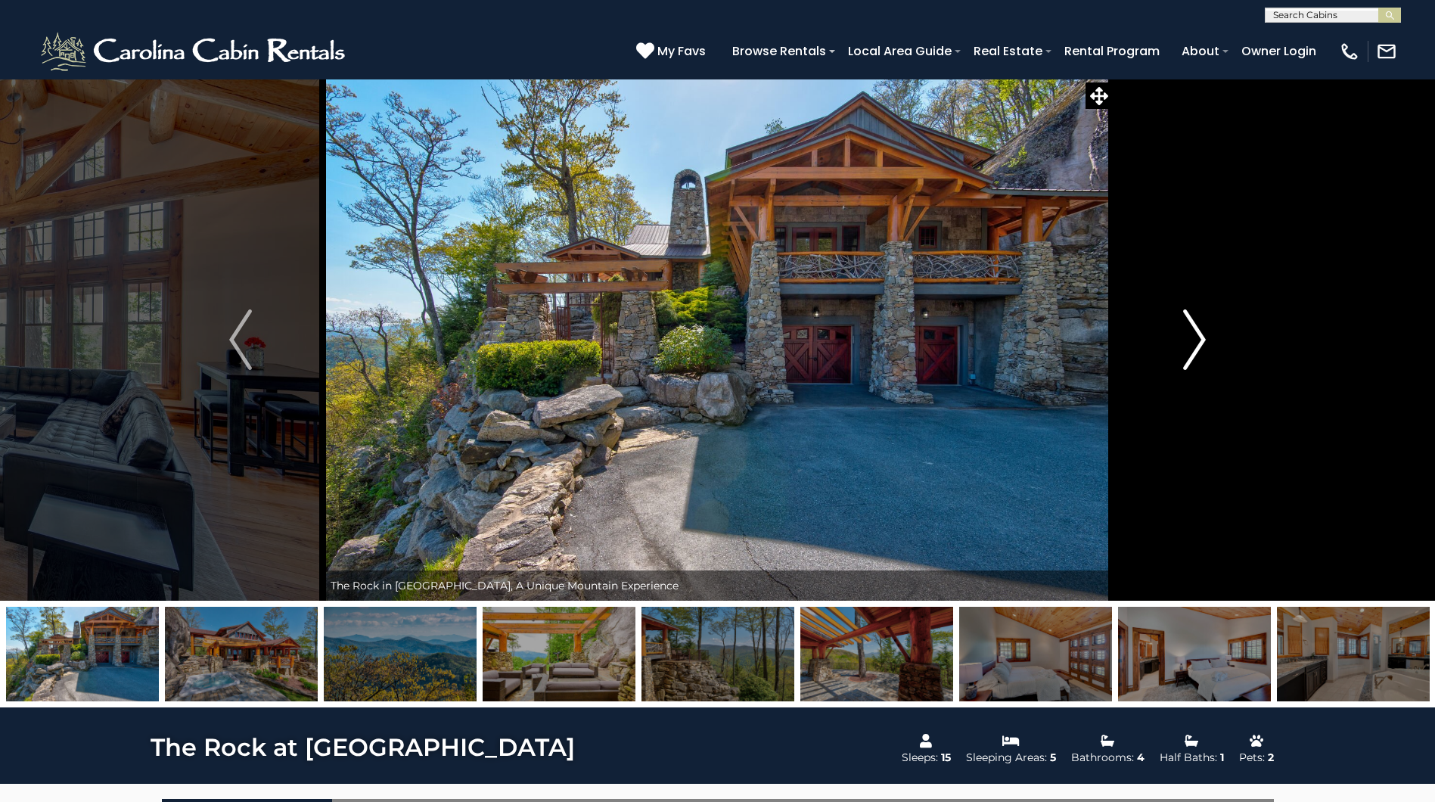
click at [1197, 343] on img "Next" at bounding box center [1194, 339] width 23 height 61
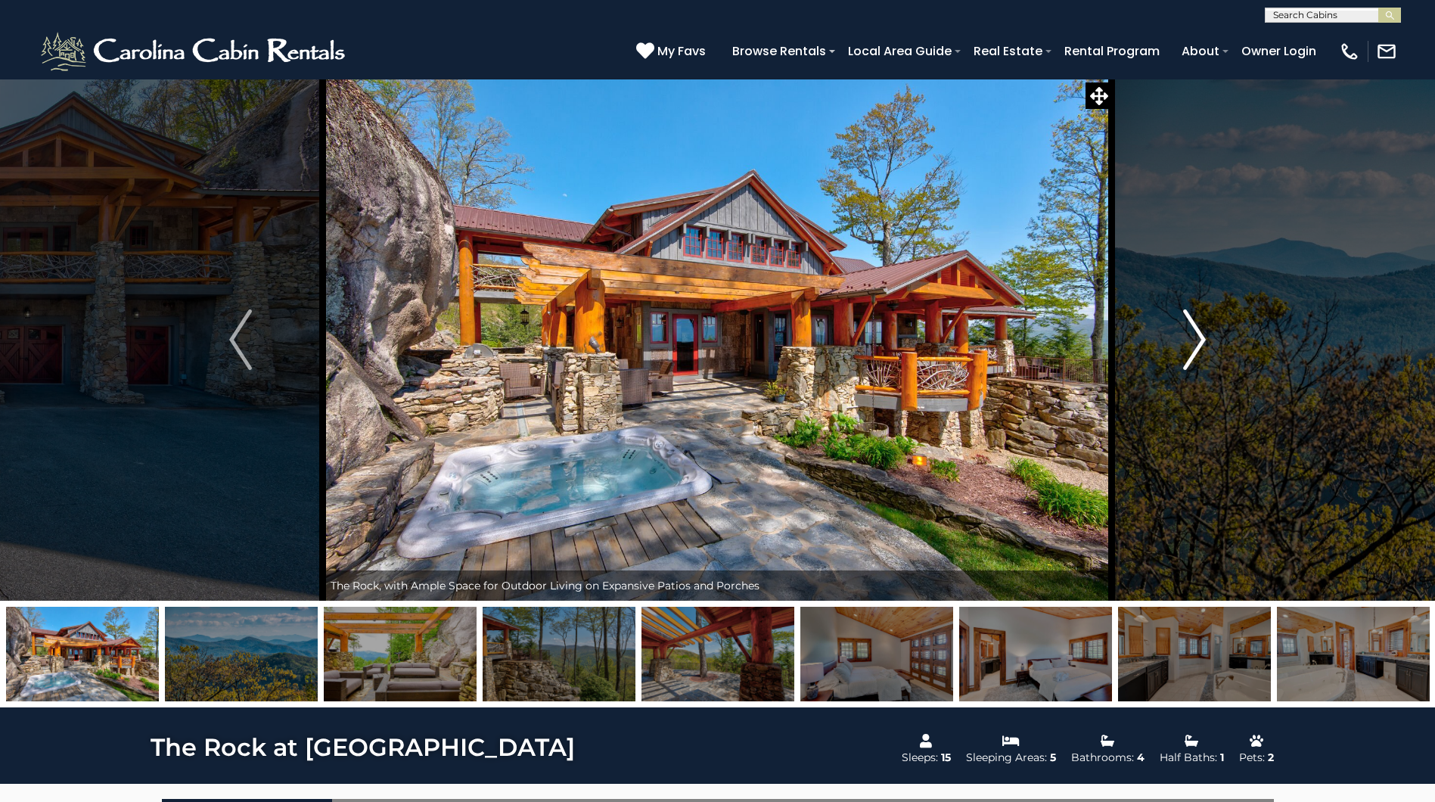
click at [1197, 343] on img "Next" at bounding box center [1194, 339] width 23 height 61
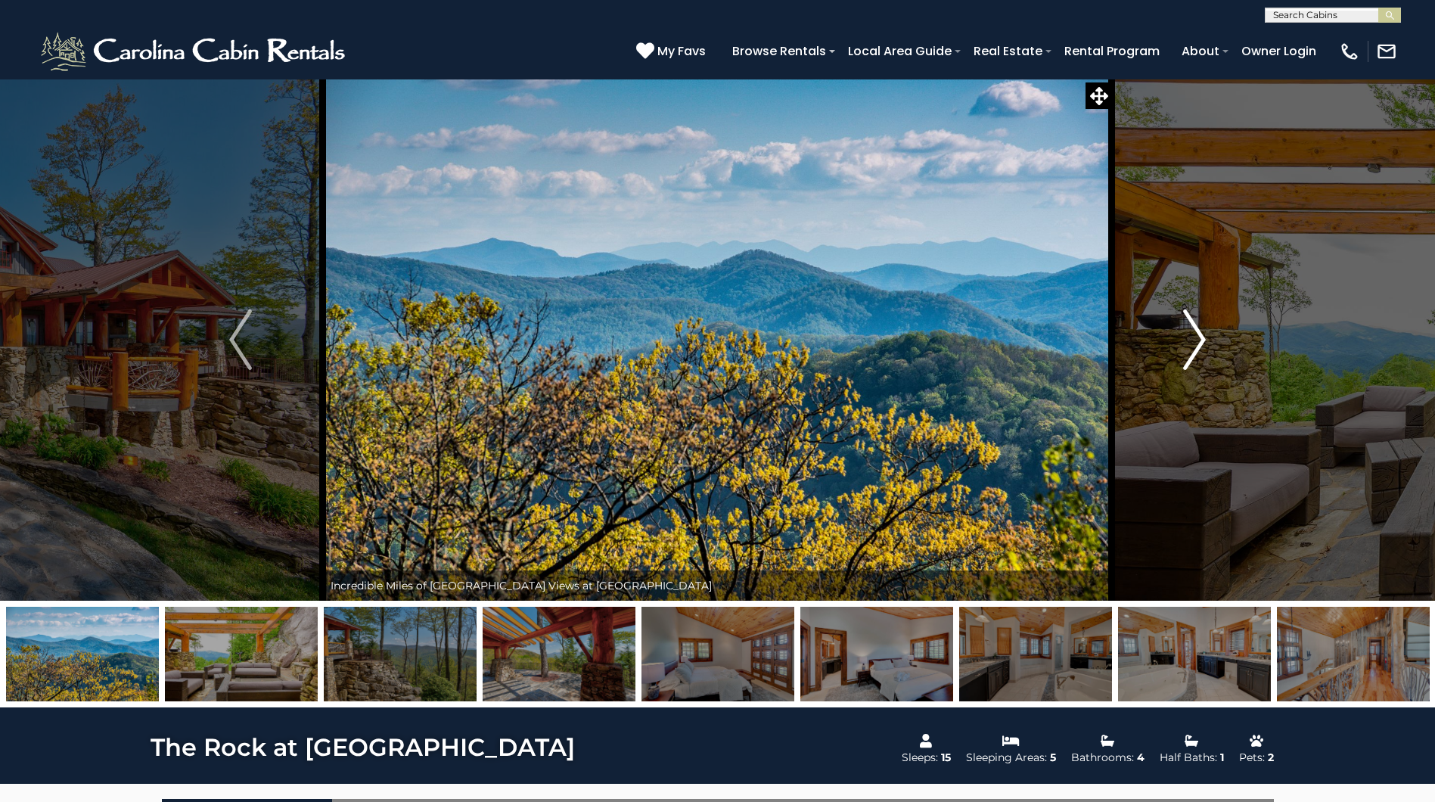
click at [1197, 343] on img "Next" at bounding box center [1194, 339] width 23 height 61
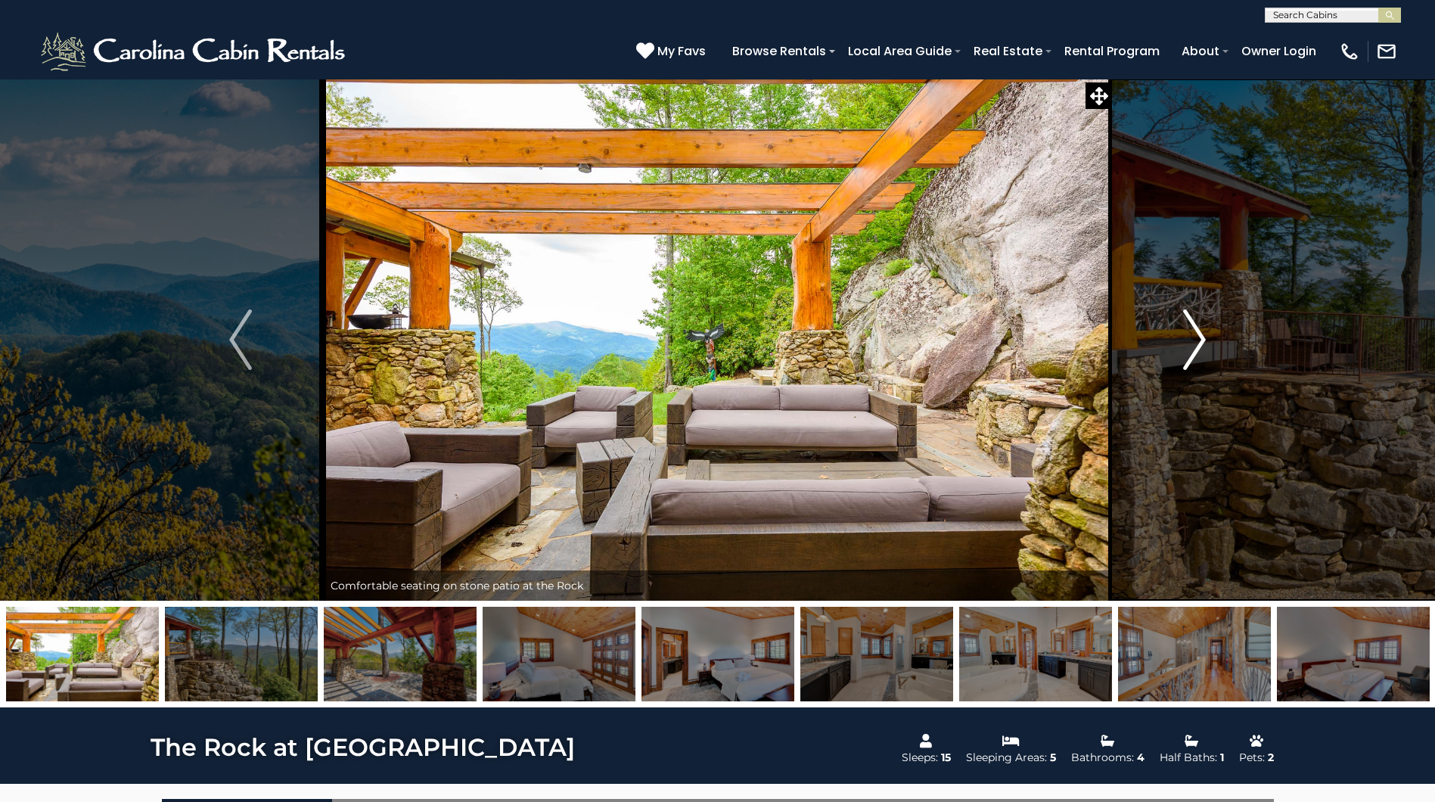
click at [1197, 343] on img "Next" at bounding box center [1194, 339] width 23 height 61
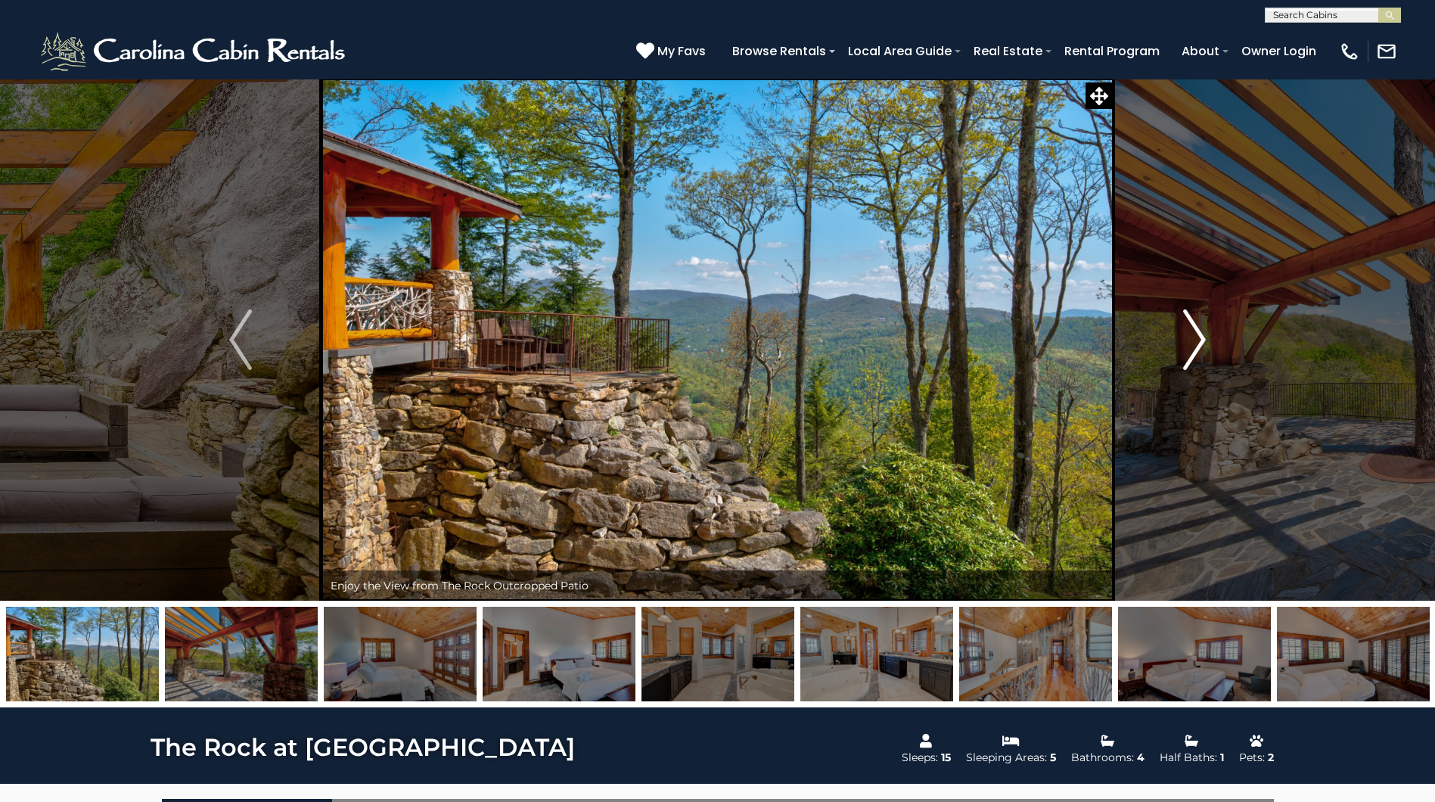
click at [1197, 343] on img "Next" at bounding box center [1194, 339] width 23 height 61
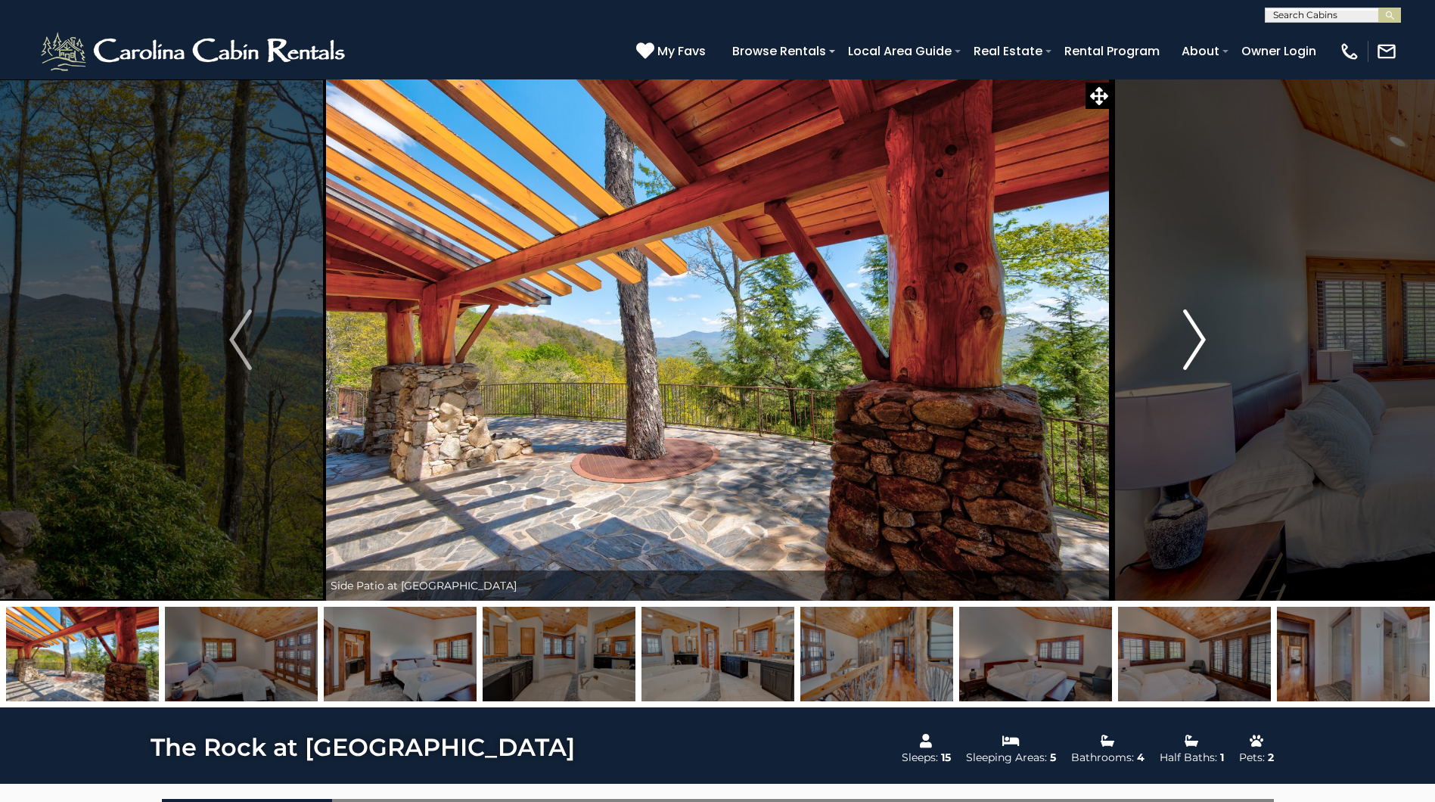
click at [1197, 343] on img "Next" at bounding box center [1194, 339] width 23 height 61
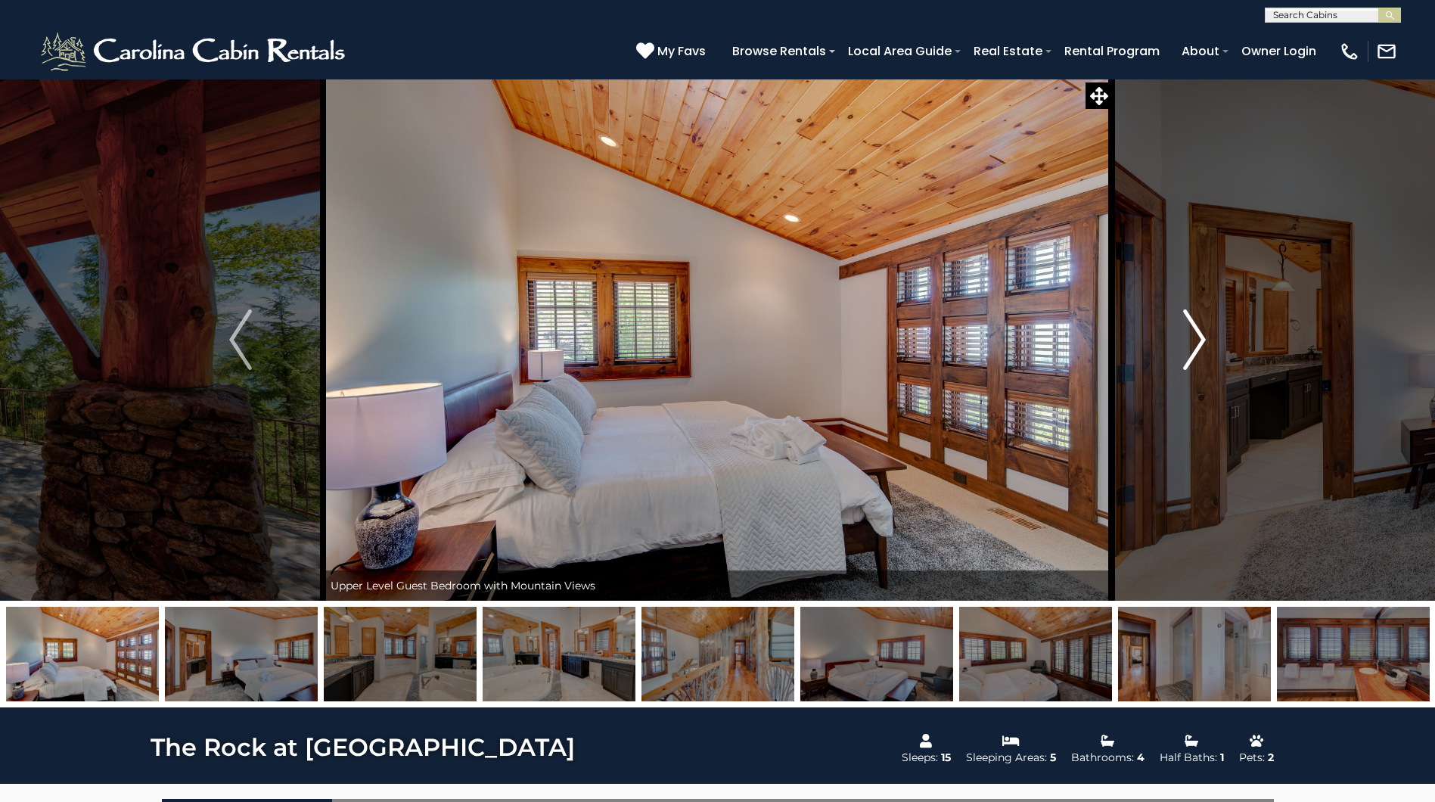
click at [1197, 343] on img "Next" at bounding box center [1194, 339] width 23 height 61
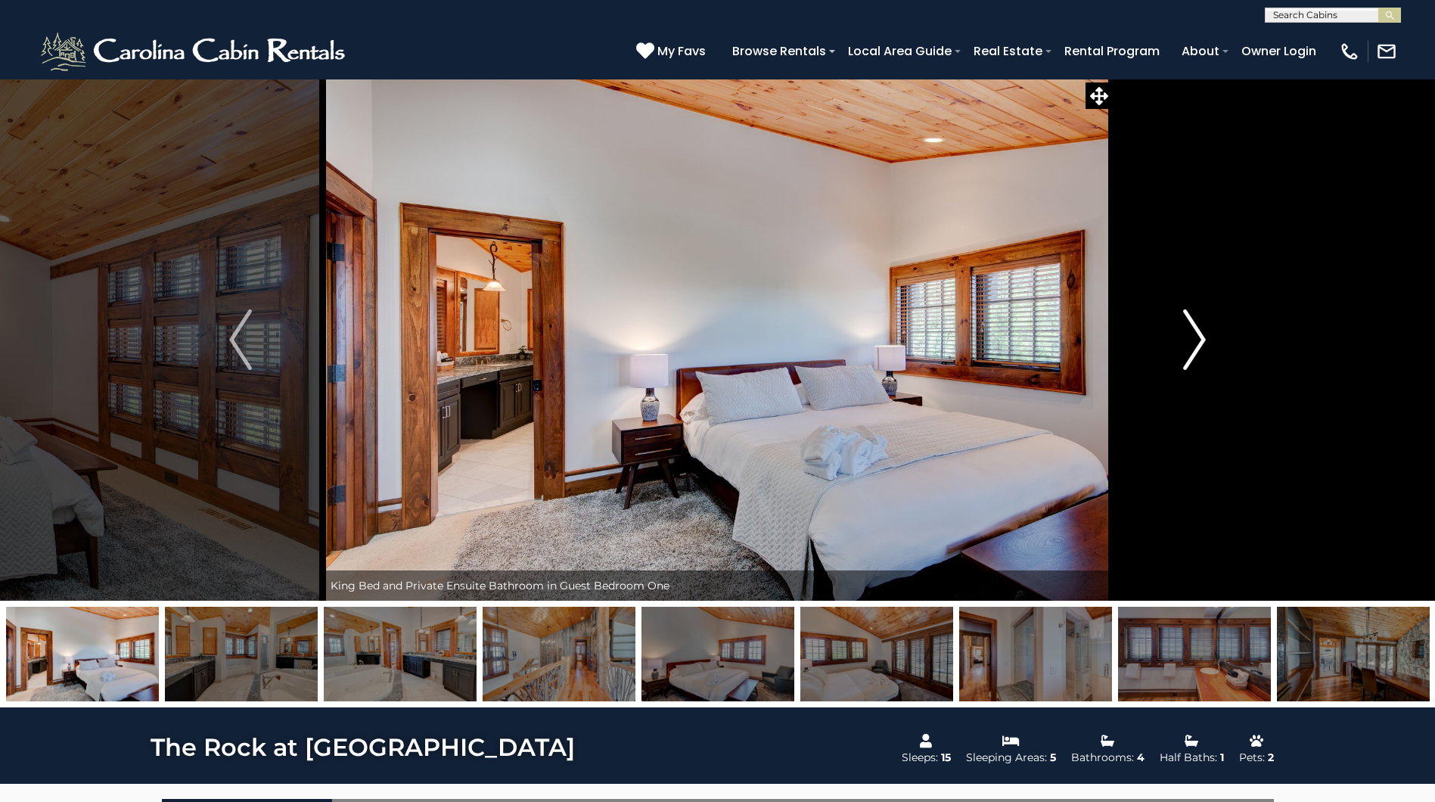
click at [1197, 343] on img "Next" at bounding box center [1194, 339] width 23 height 61
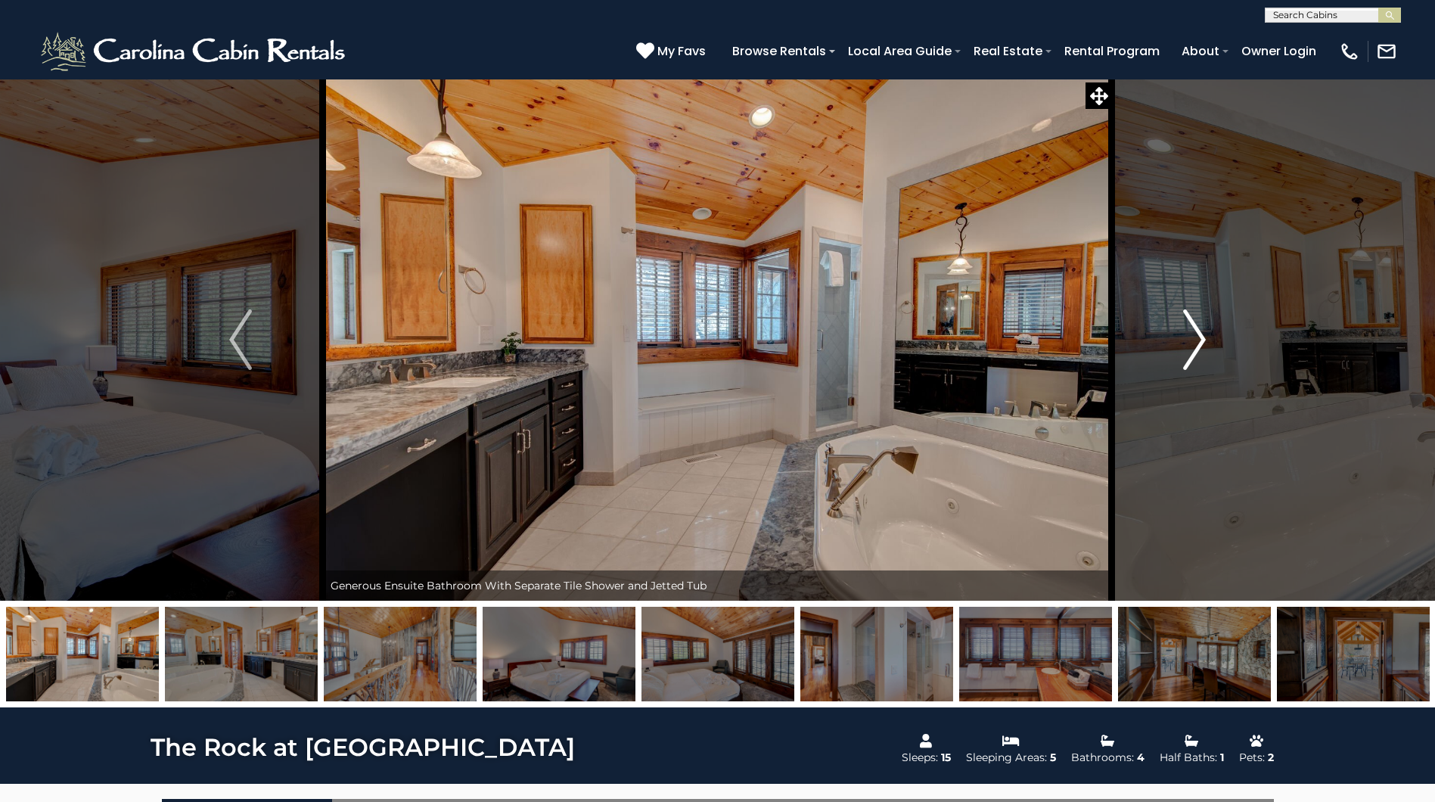
click at [1197, 343] on img "Next" at bounding box center [1194, 339] width 23 height 61
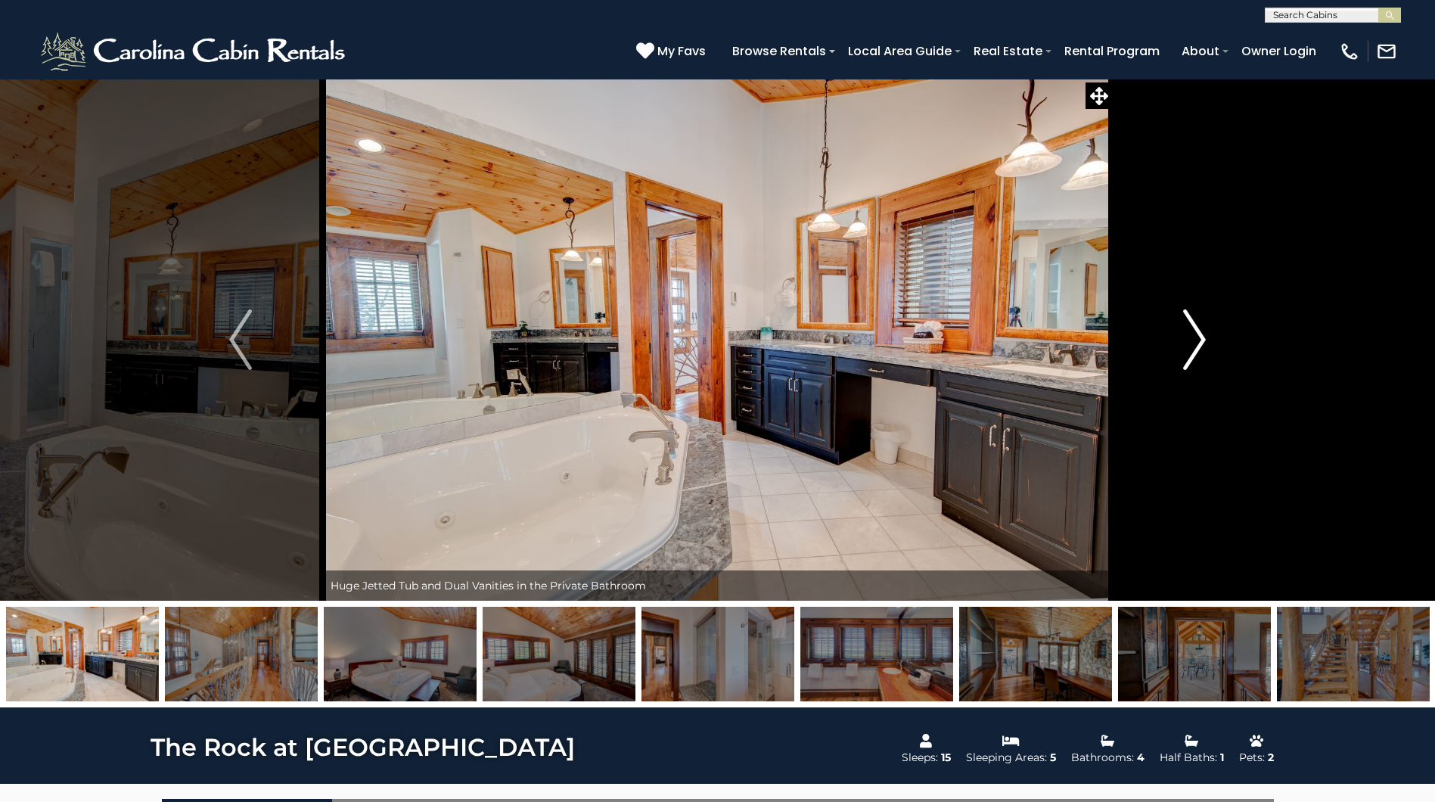
click at [1197, 343] on img "Next" at bounding box center [1194, 339] width 23 height 61
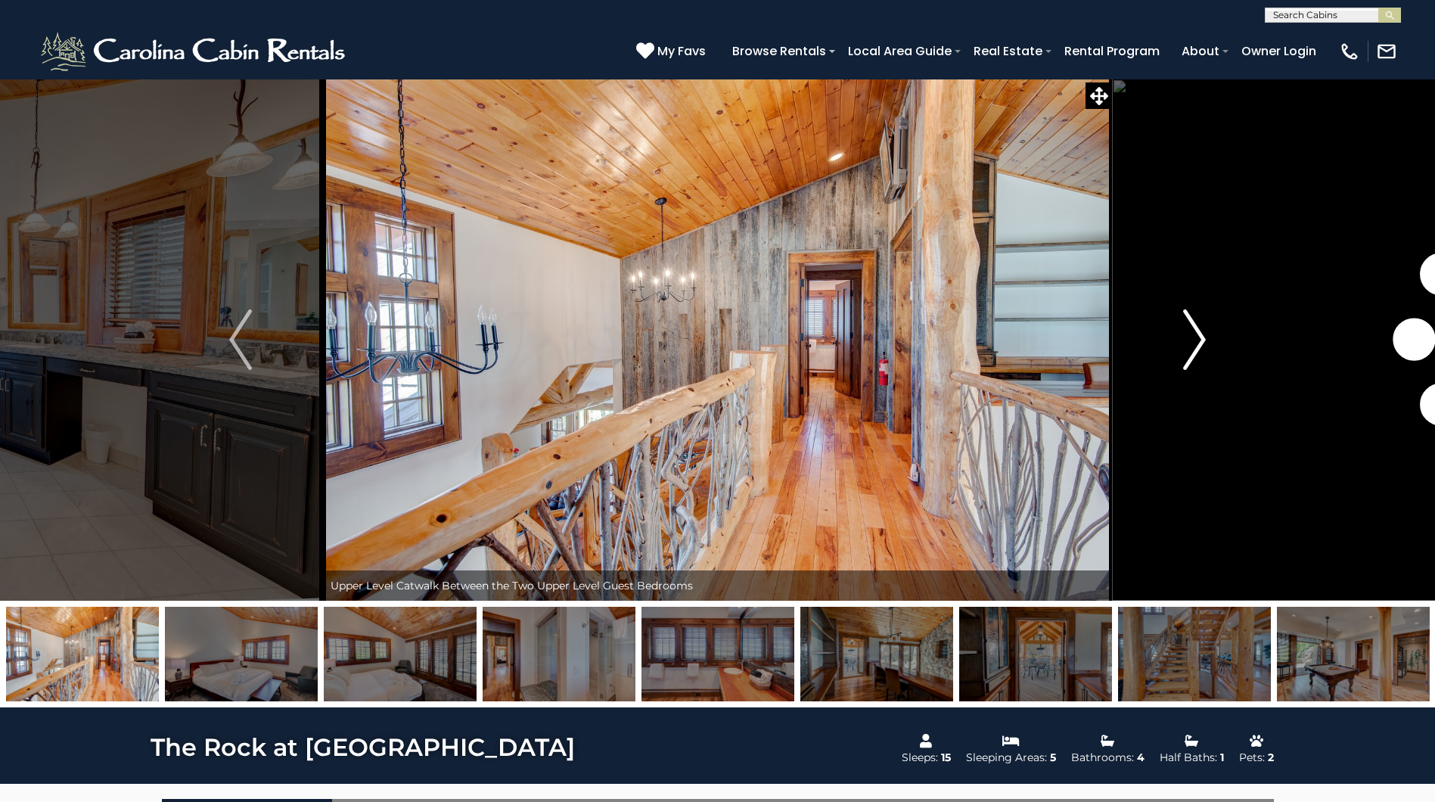
click at [1197, 343] on img "Next" at bounding box center [1194, 339] width 23 height 61
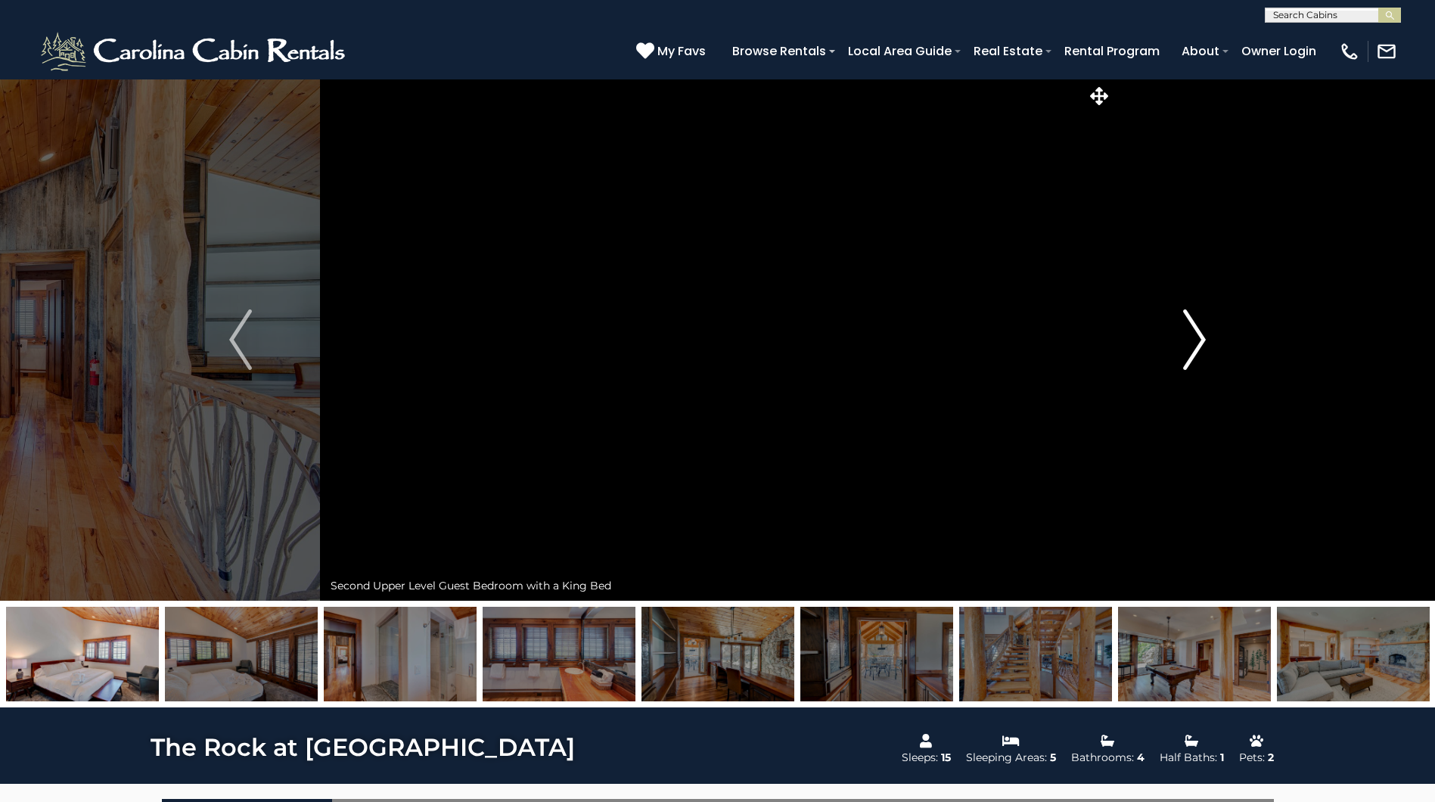
click at [1197, 343] on img "Next" at bounding box center [1194, 339] width 23 height 61
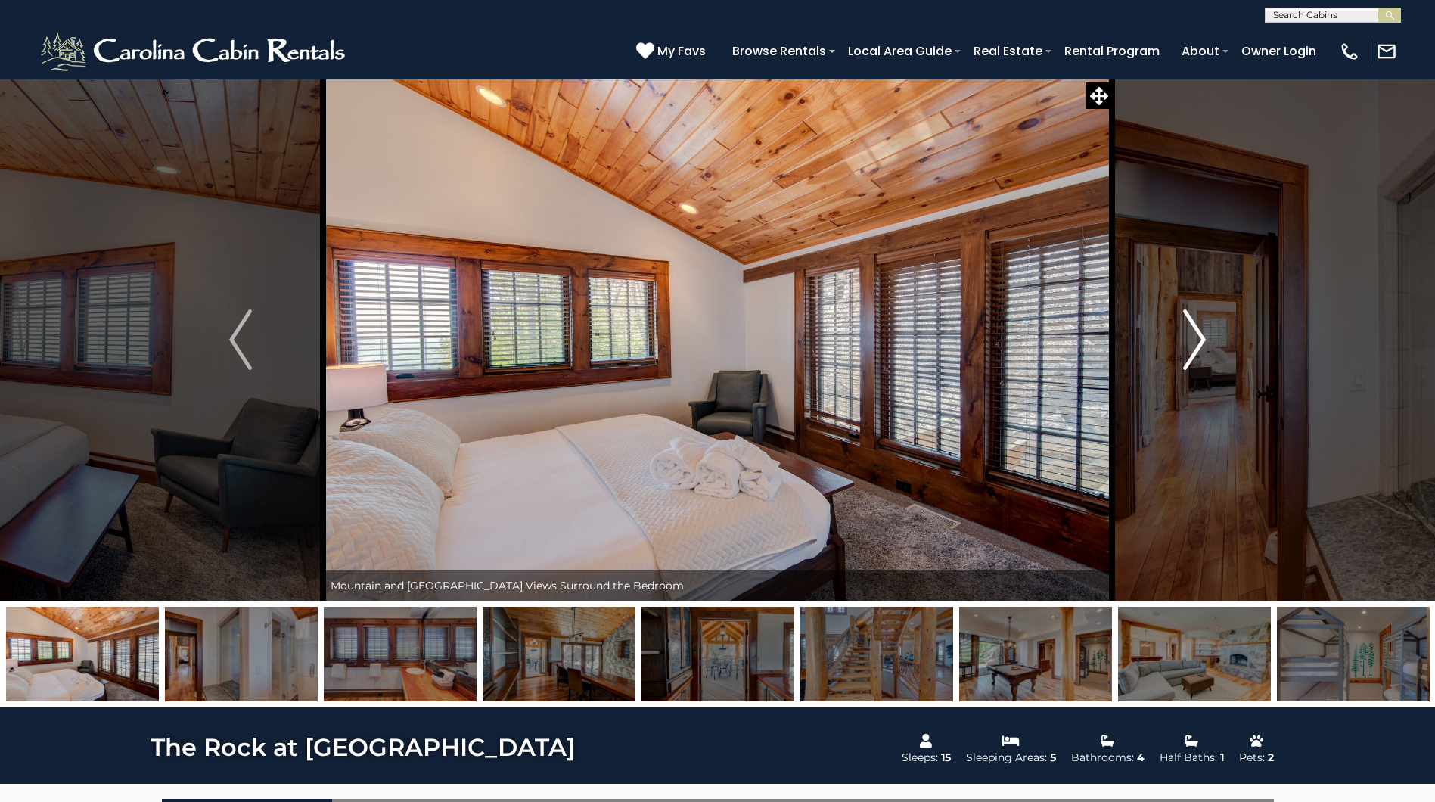
click at [1197, 343] on img "Next" at bounding box center [1194, 339] width 23 height 61
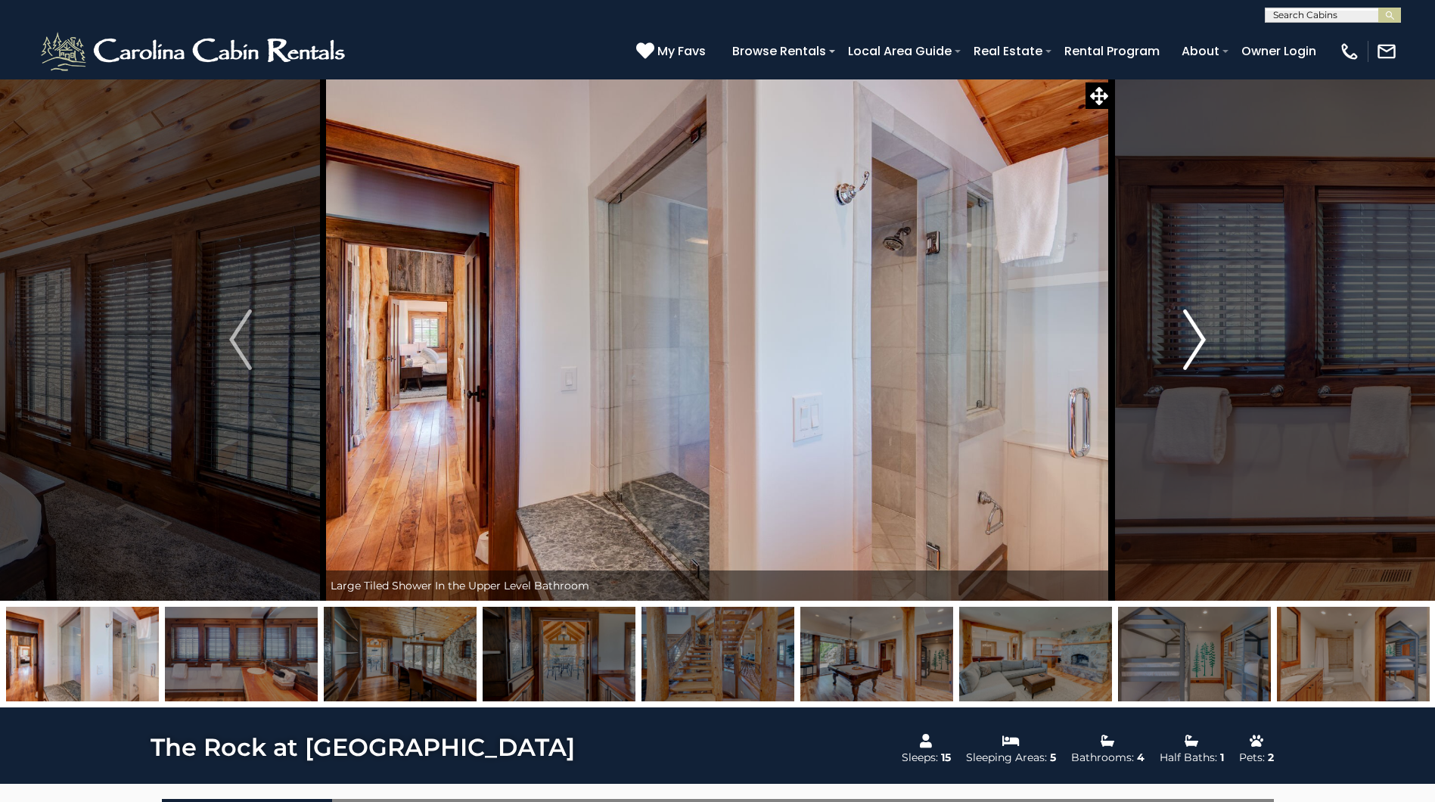
click at [1197, 343] on img "Next" at bounding box center [1194, 339] width 23 height 61
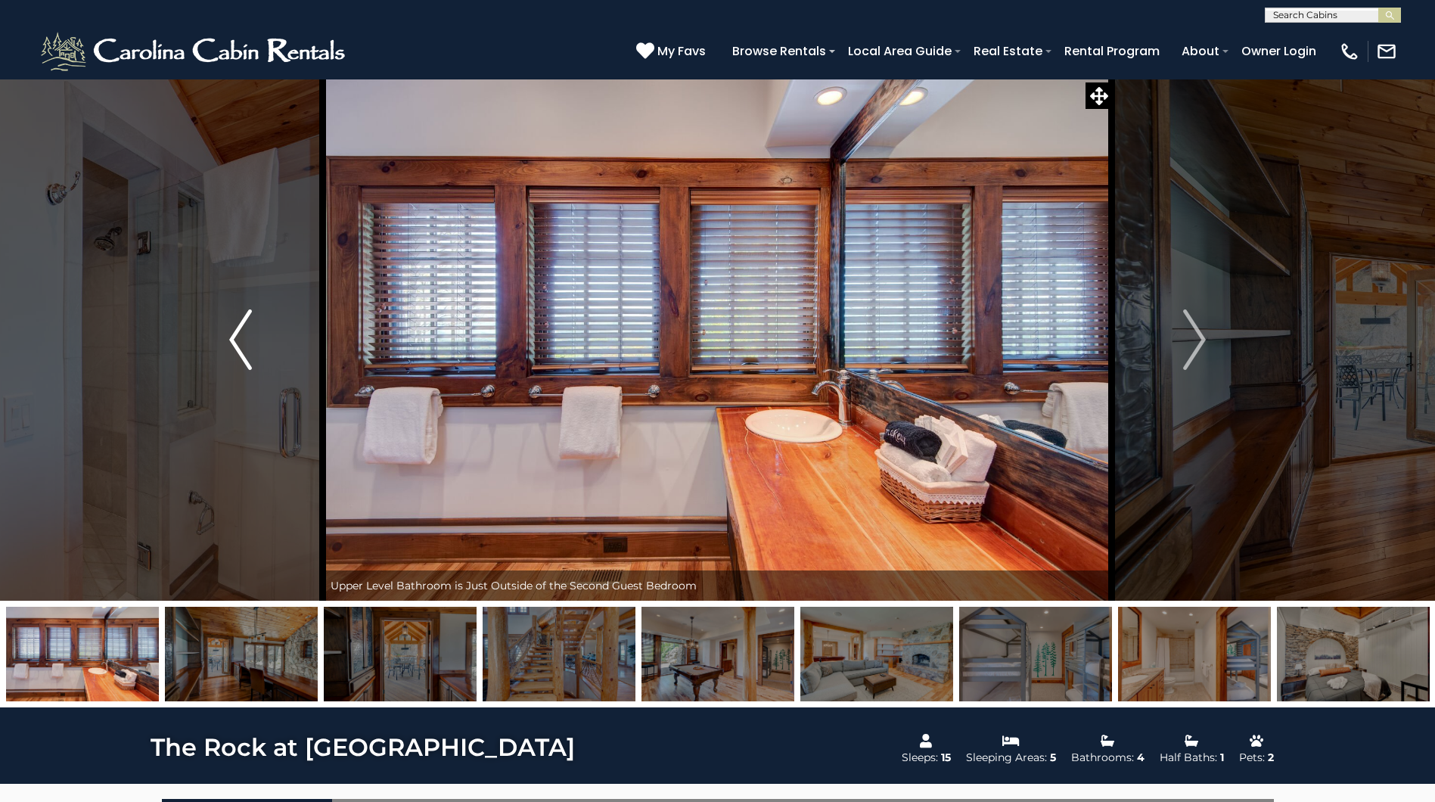
click at [245, 348] on img "Previous" at bounding box center [240, 339] width 23 height 61
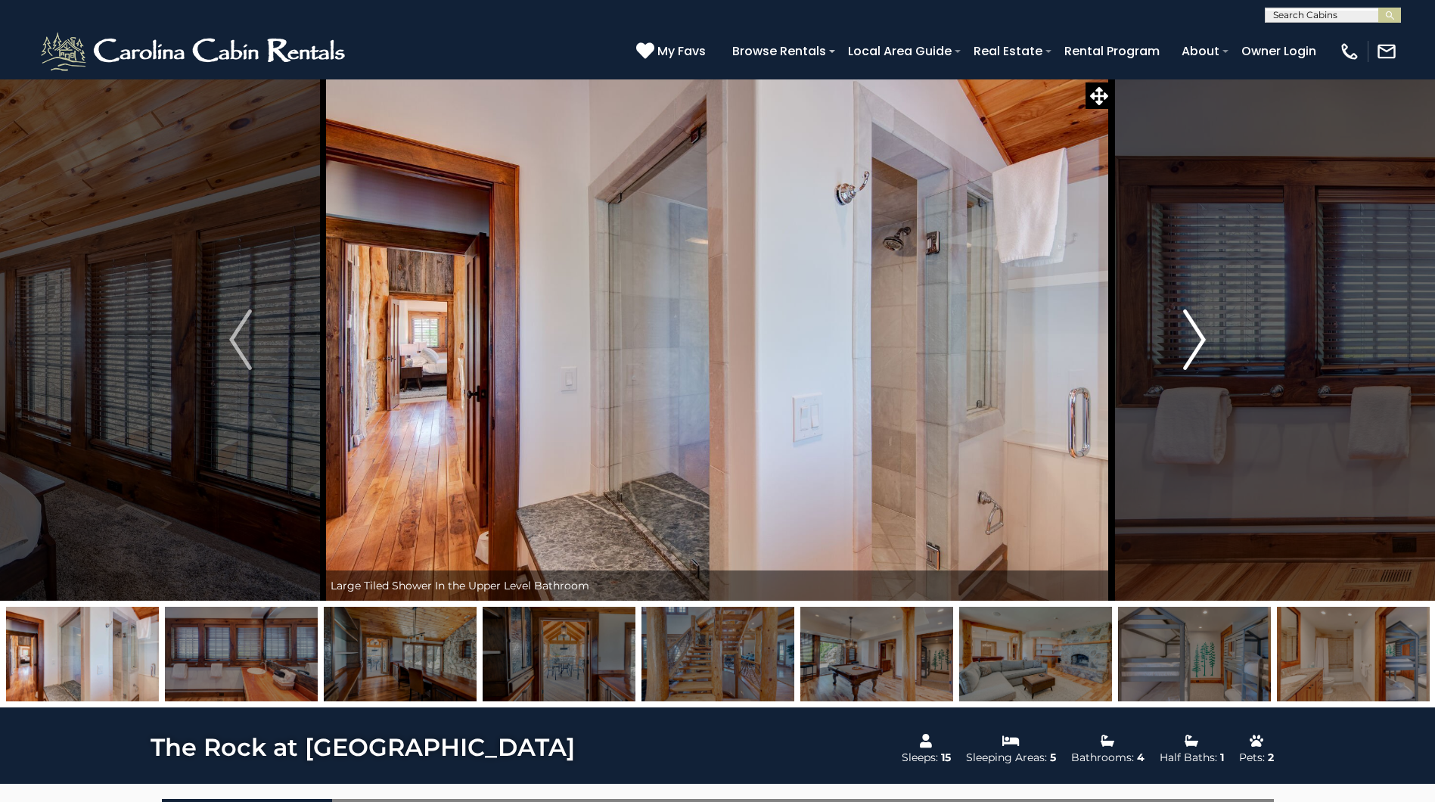
click at [1202, 343] on img "Next" at bounding box center [1194, 339] width 23 height 61
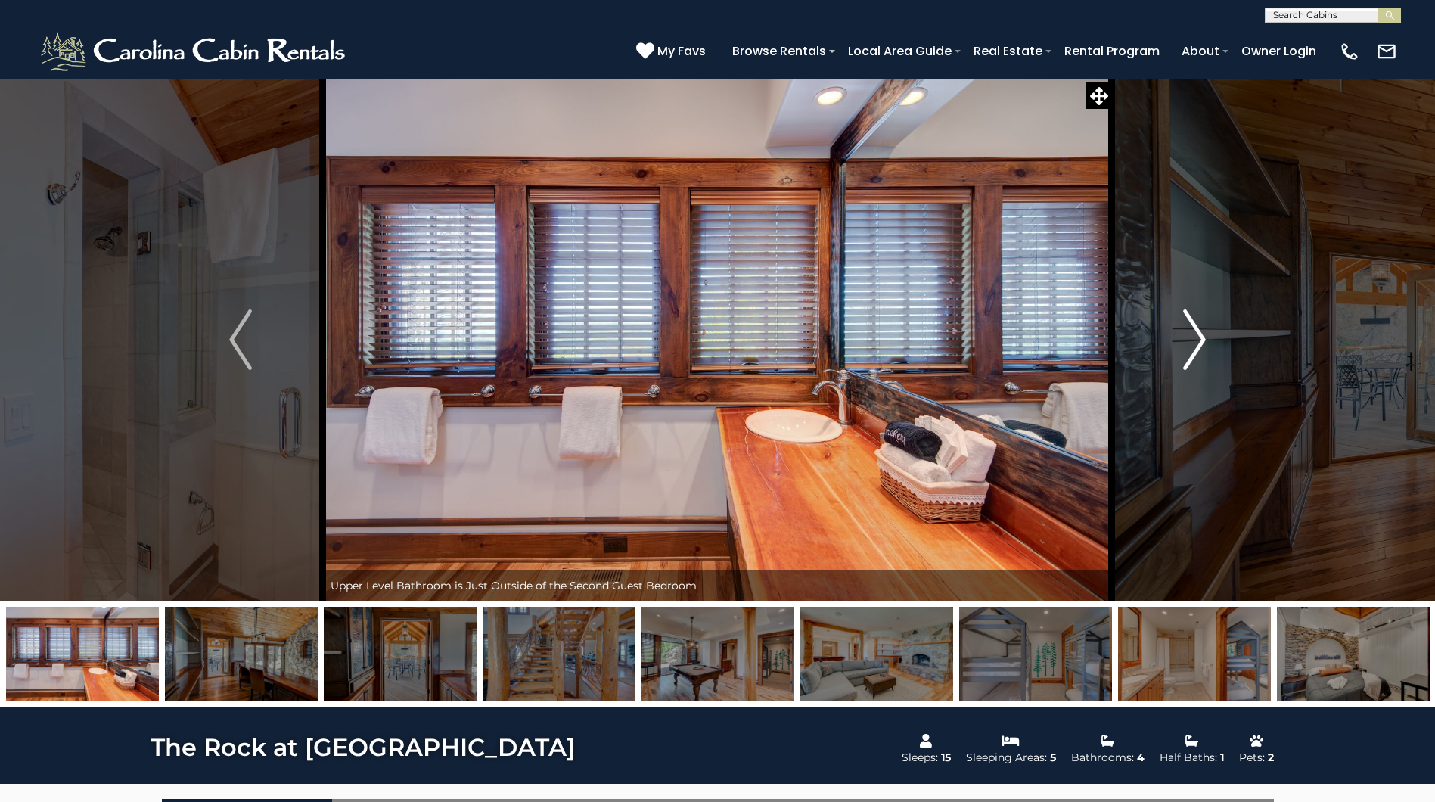
click at [1202, 343] on img "Next" at bounding box center [1194, 339] width 23 height 61
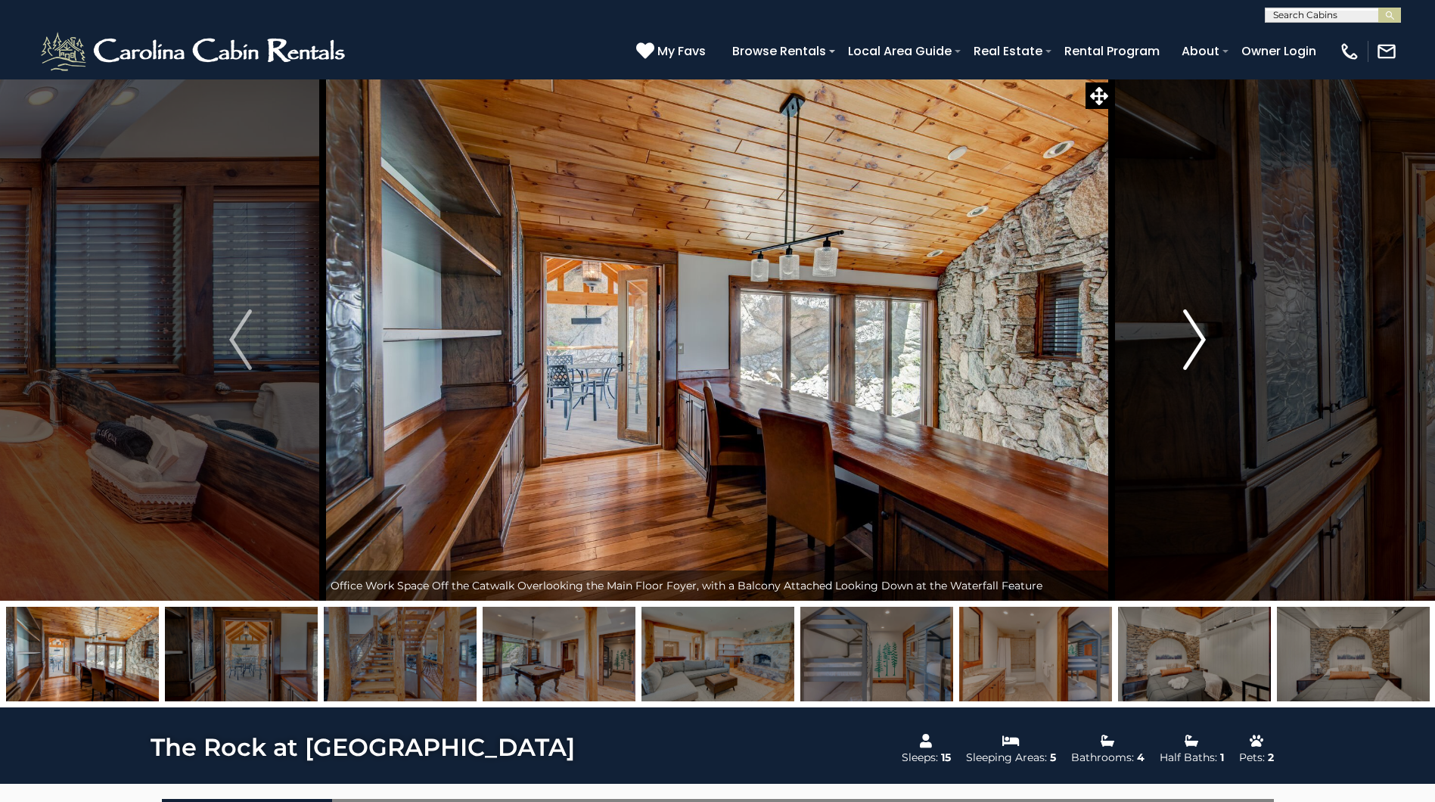
click at [1202, 343] on img "Next" at bounding box center [1194, 339] width 23 height 61
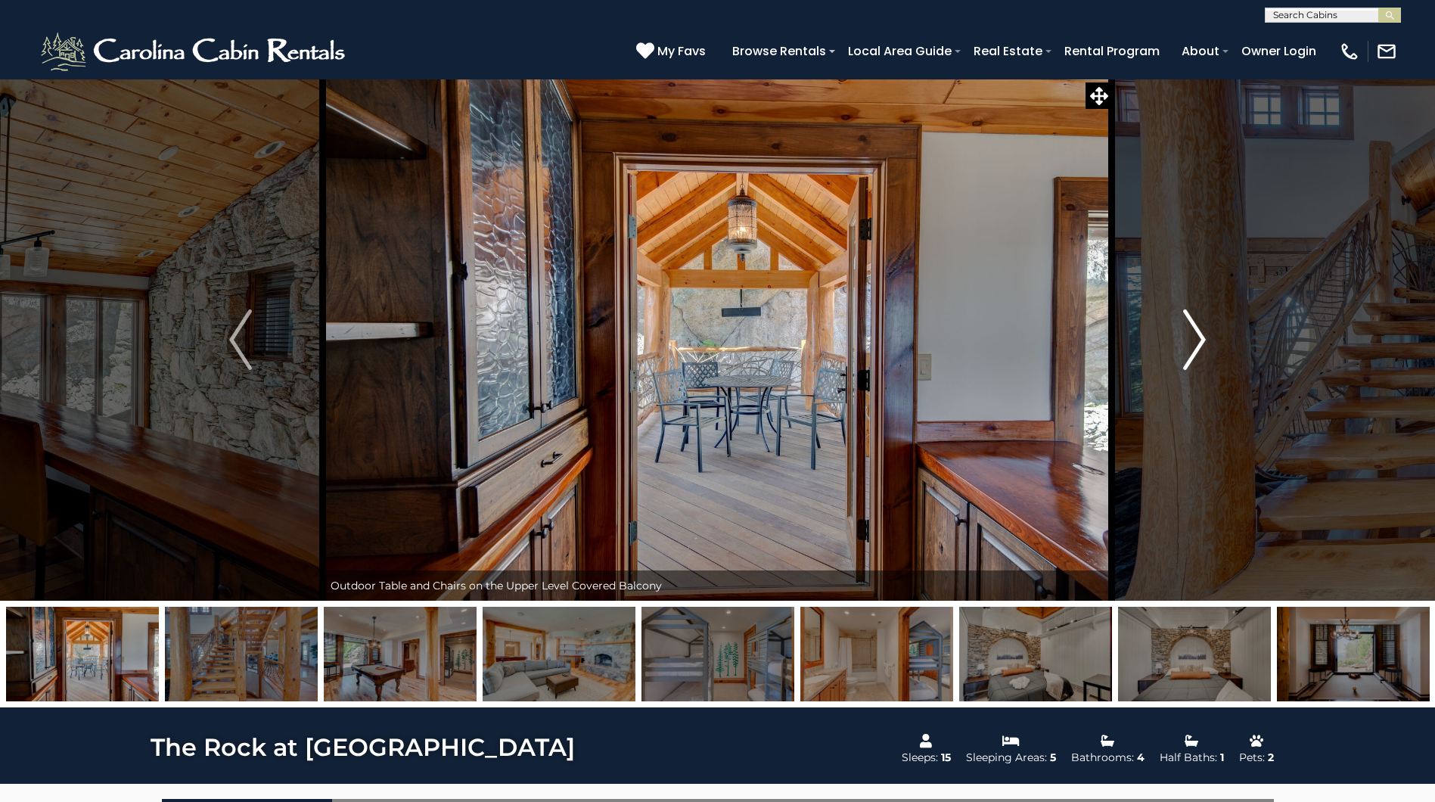
click at [1202, 343] on img "Next" at bounding box center [1194, 339] width 23 height 61
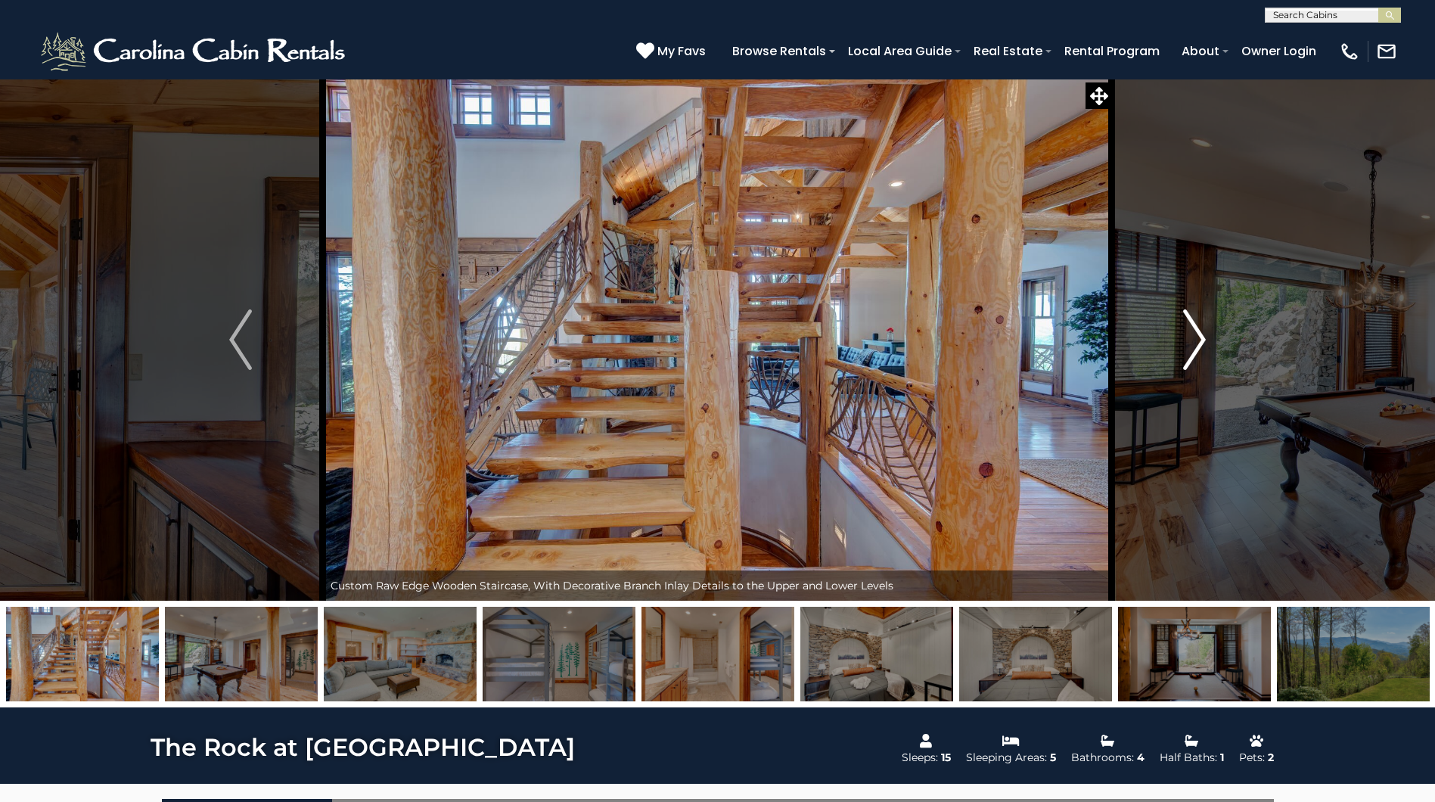
click at [1202, 343] on img "Next" at bounding box center [1194, 339] width 23 height 61
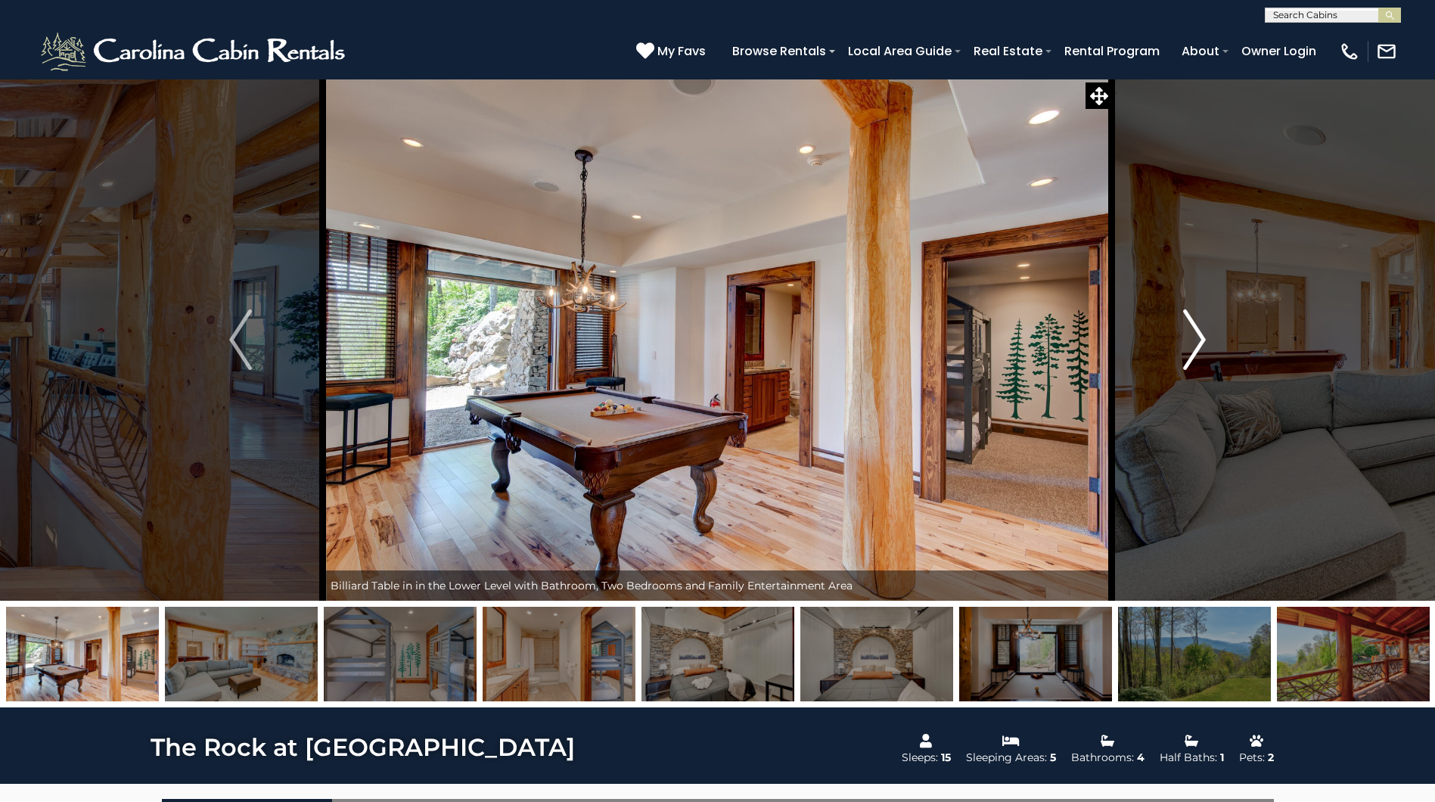
click at [1202, 343] on img "Next" at bounding box center [1194, 339] width 23 height 61
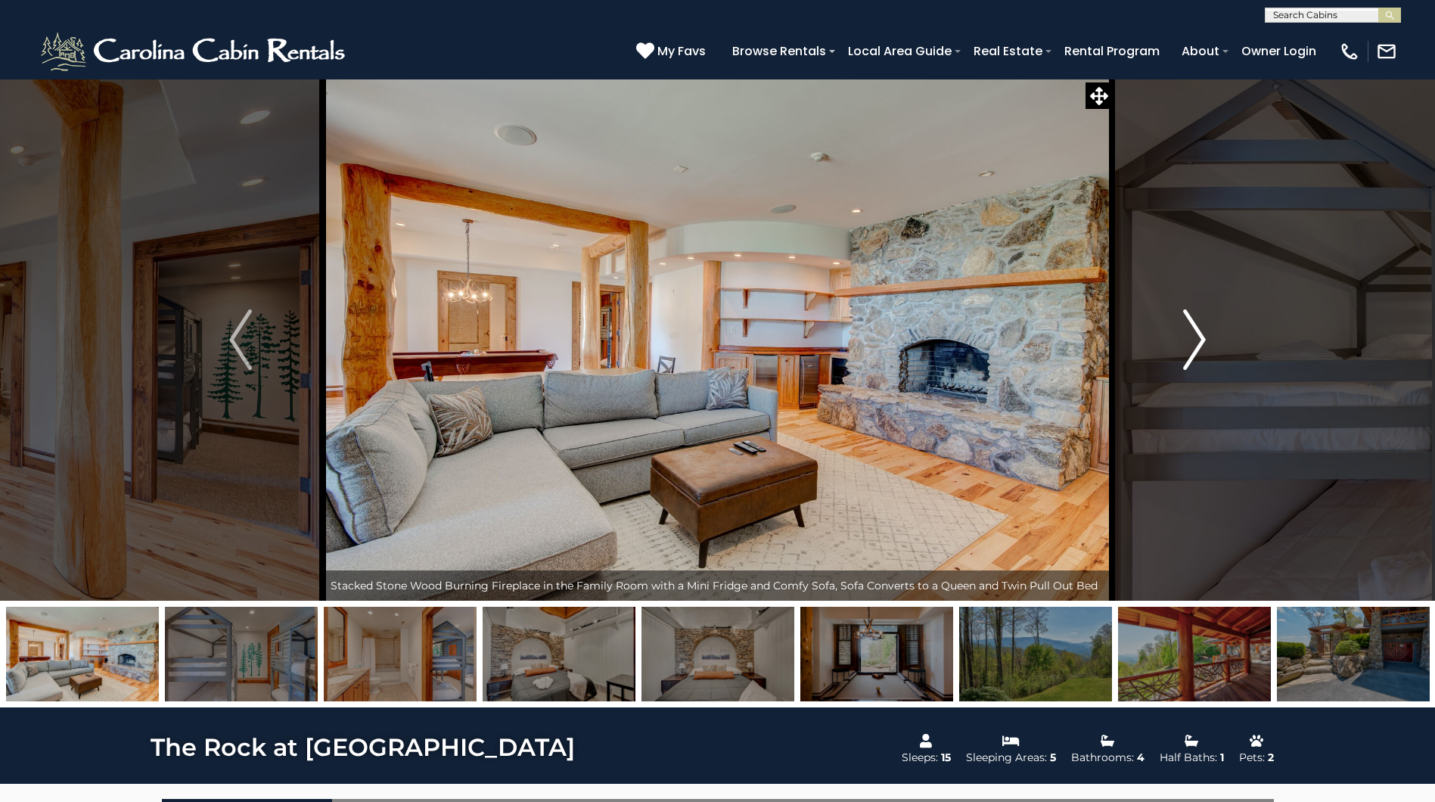
click at [1202, 343] on img "Next" at bounding box center [1194, 339] width 23 height 61
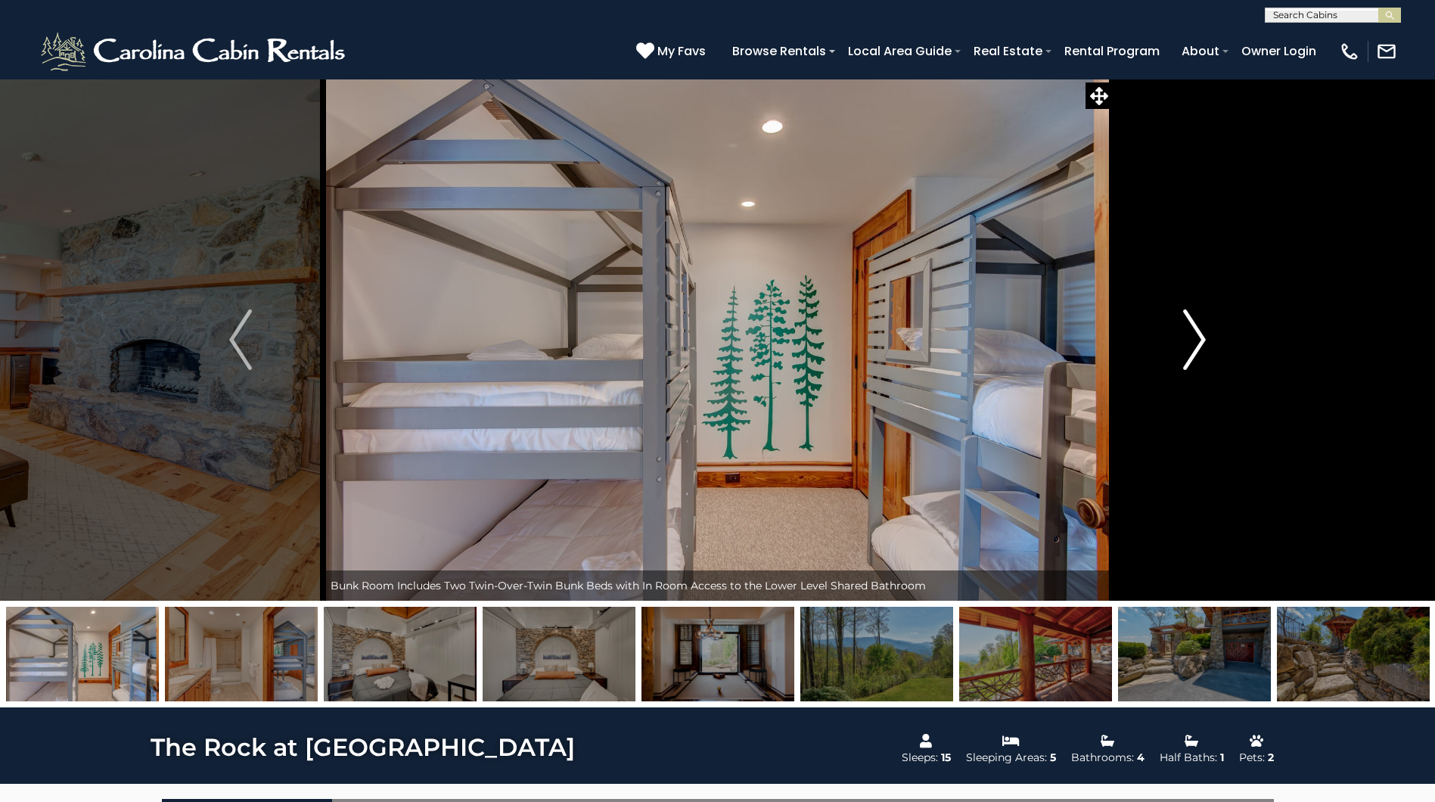
click at [1200, 345] on img "Next" at bounding box center [1194, 339] width 23 height 61
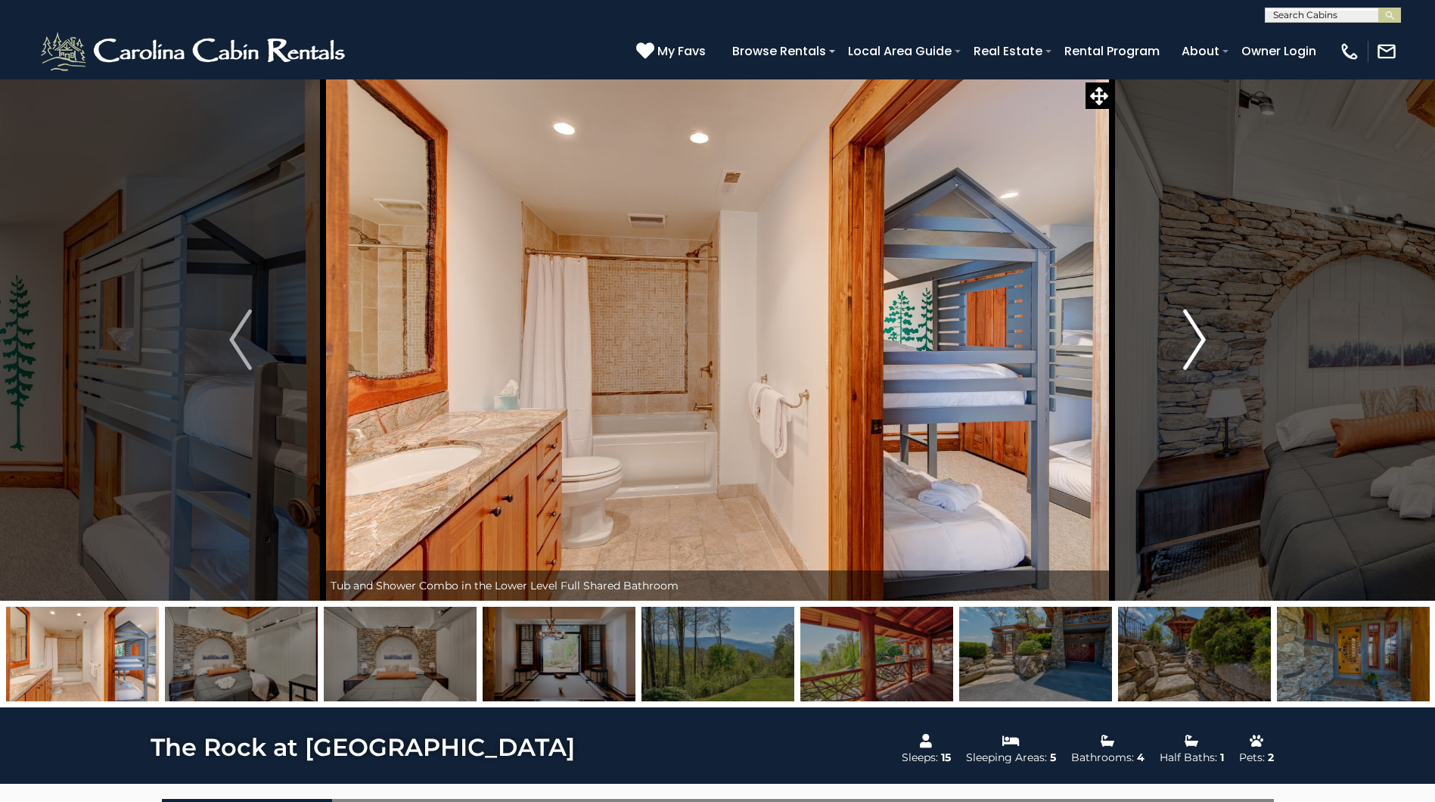
click at [1200, 345] on img "Next" at bounding box center [1194, 339] width 23 height 61
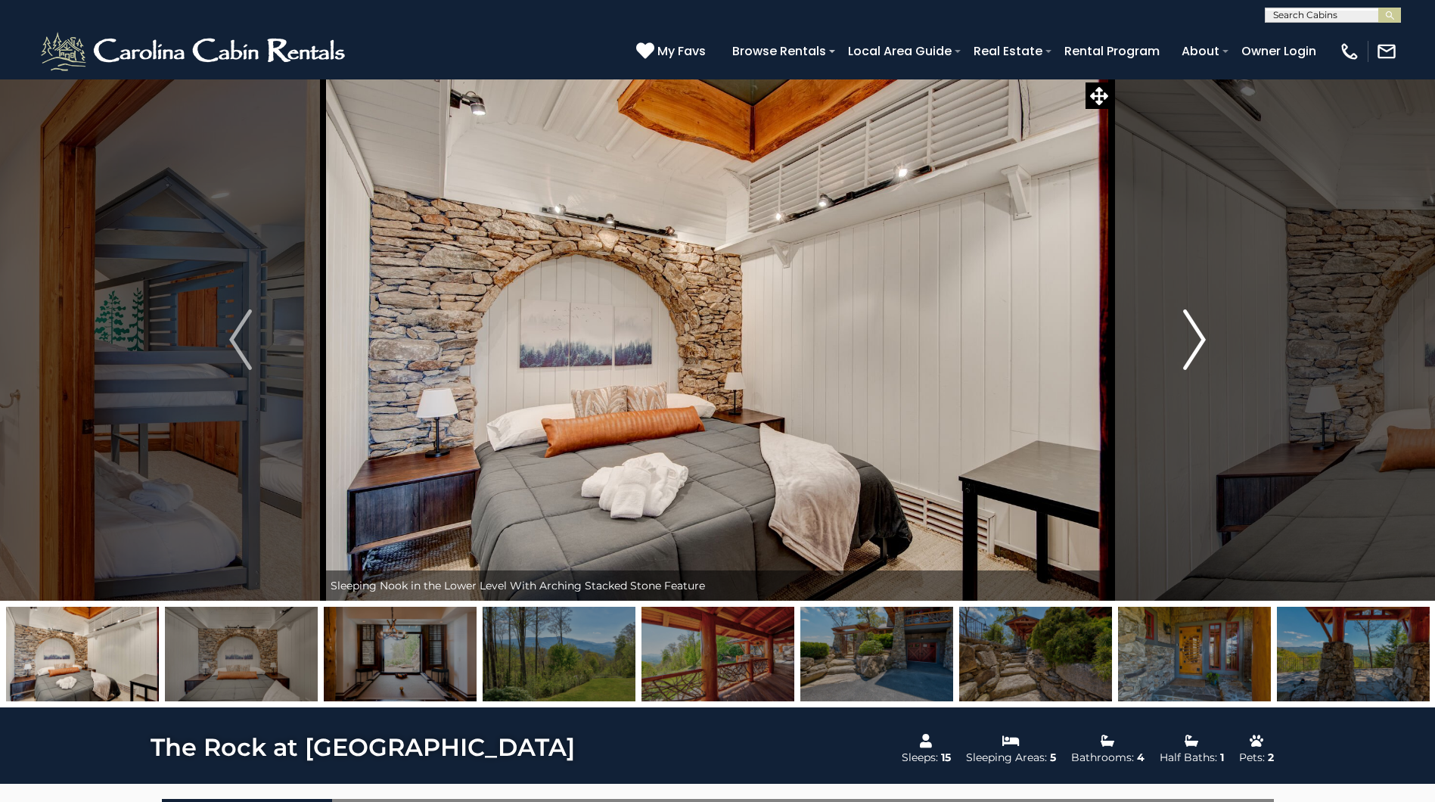
click at [1200, 345] on img "Next" at bounding box center [1194, 339] width 23 height 61
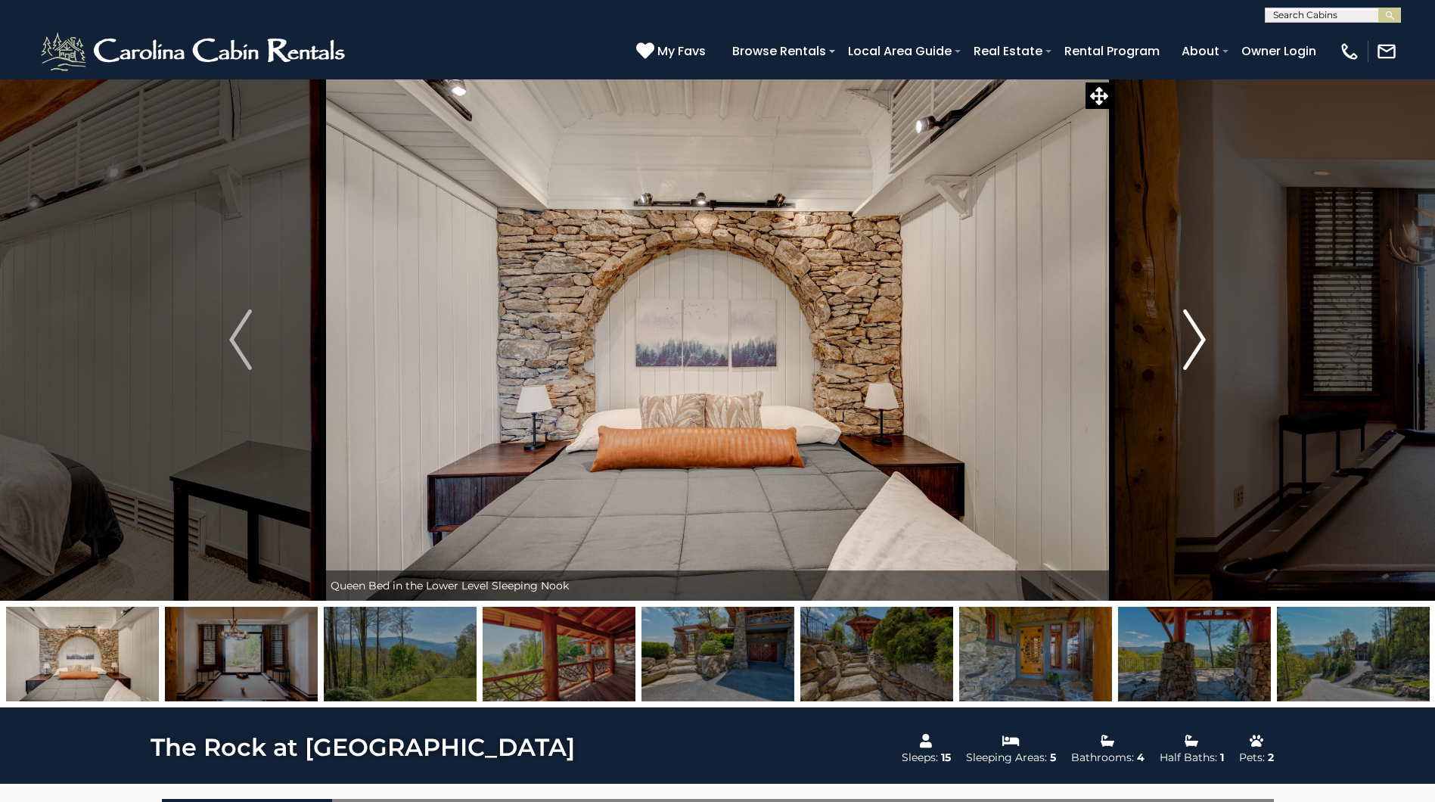
click at [1200, 345] on img "Next" at bounding box center [1194, 339] width 23 height 61
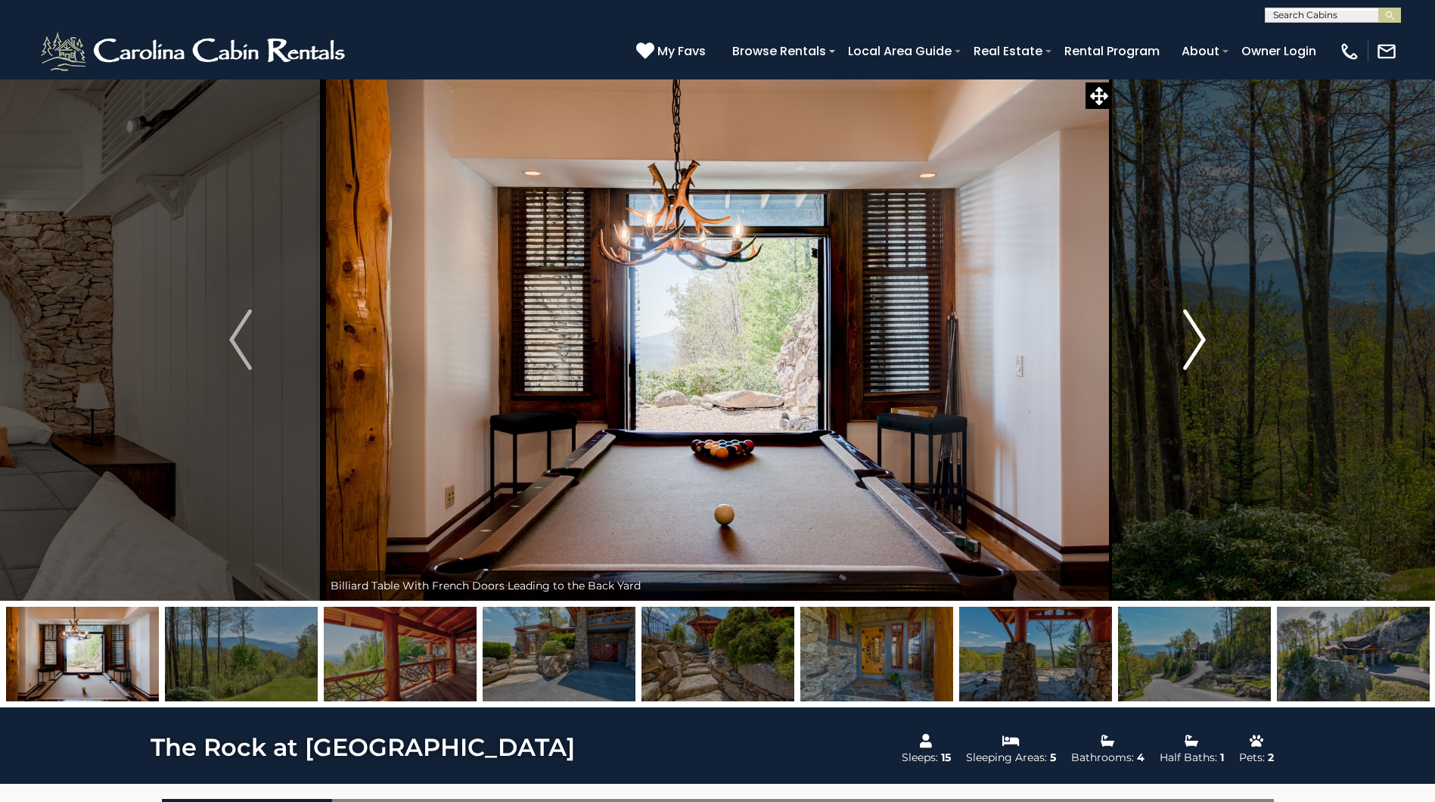
click at [1200, 345] on img "Next" at bounding box center [1194, 339] width 23 height 61
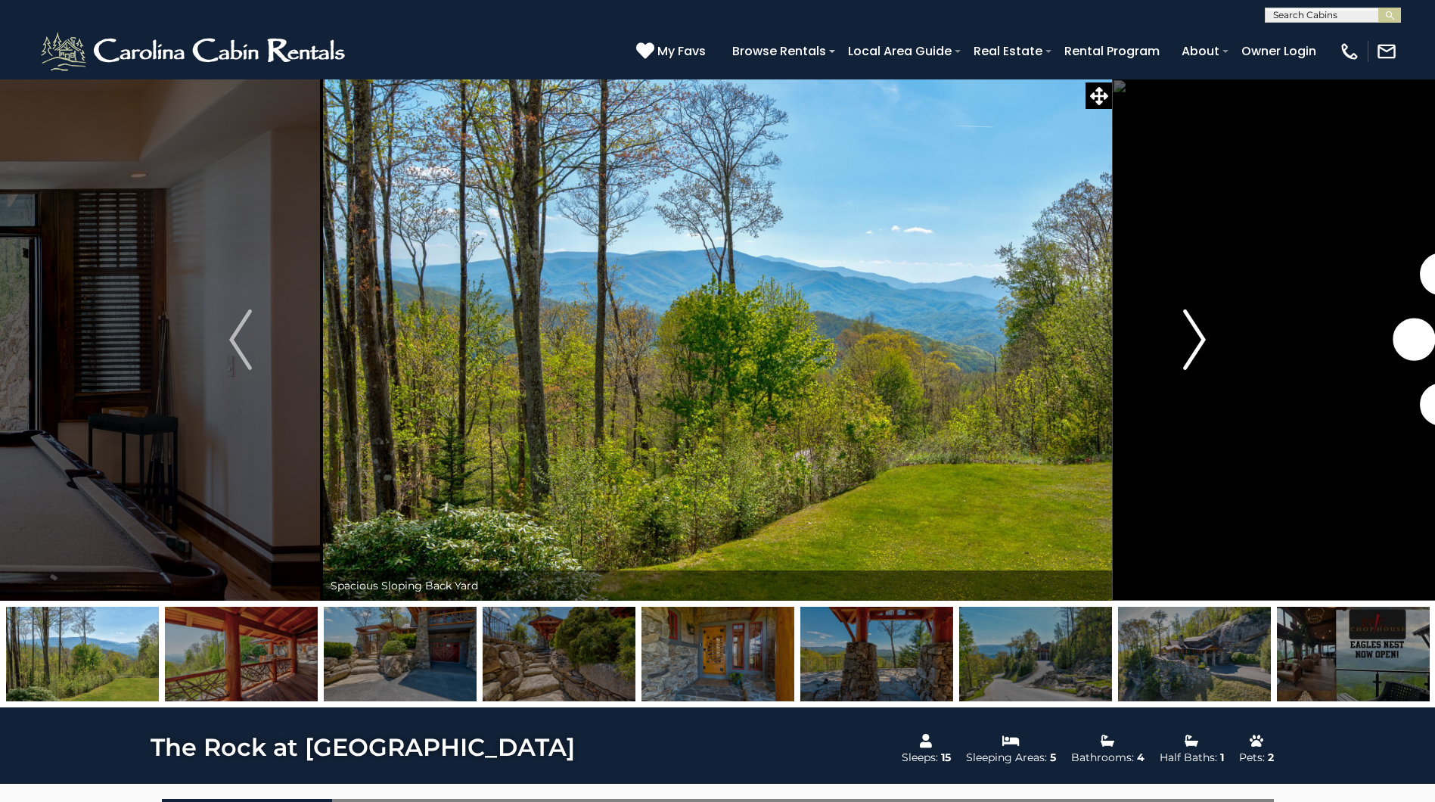
click at [1200, 345] on img "Next" at bounding box center [1194, 339] width 23 height 61
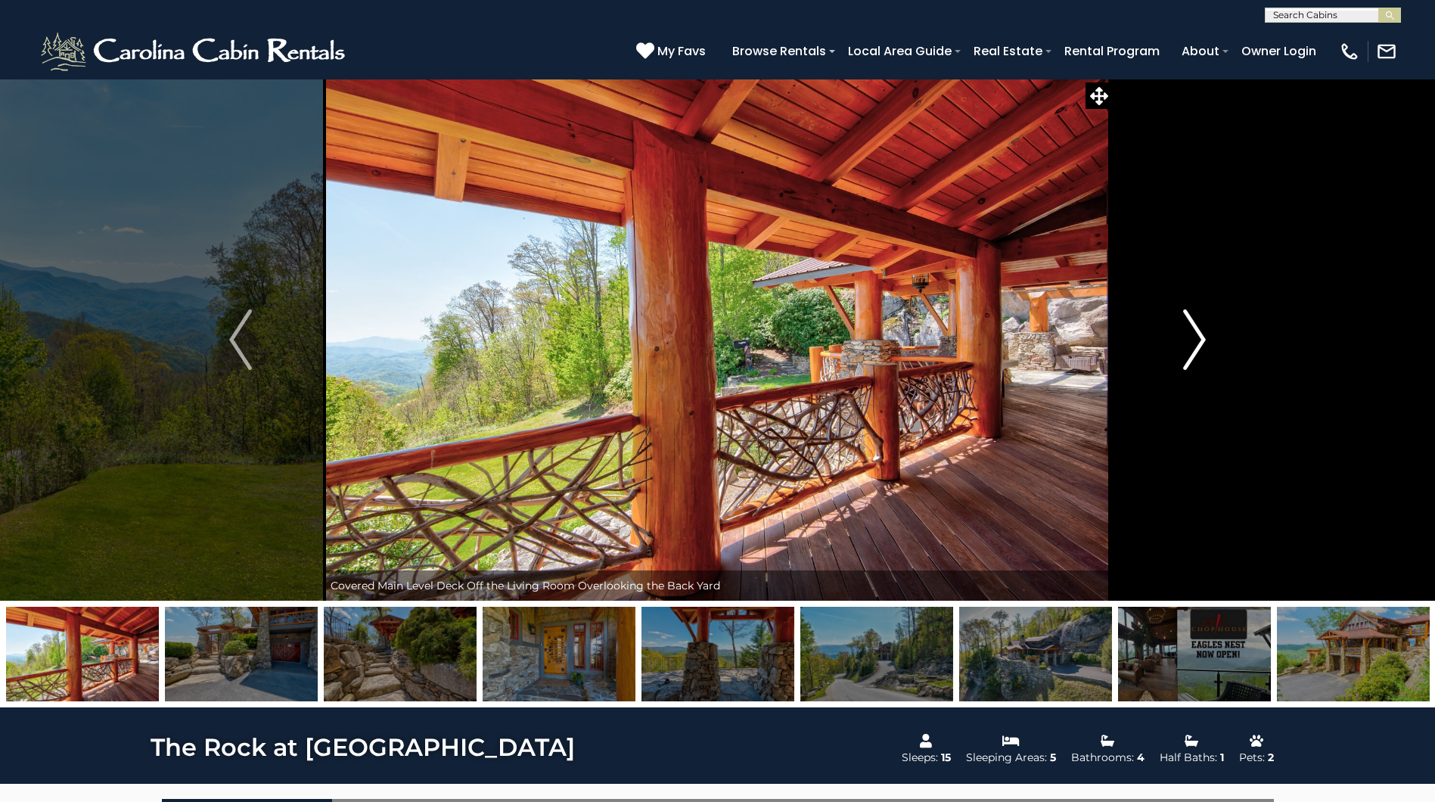
click at [1200, 345] on img "Next" at bounding box center [1194, 339] width 23 height 61
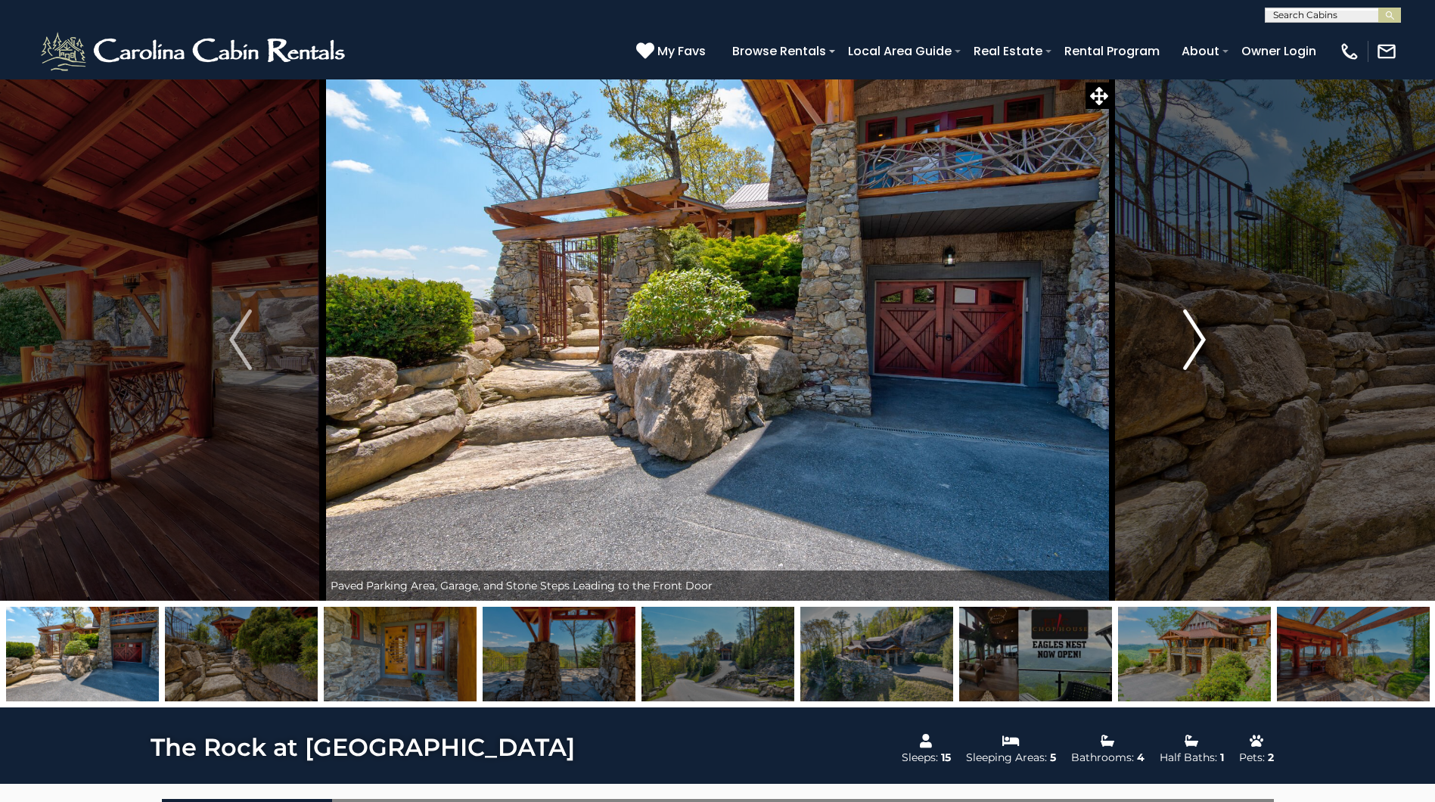
click at [1200, 345] on img "Next" at bounding box center [1194, 339] width 23 height 61
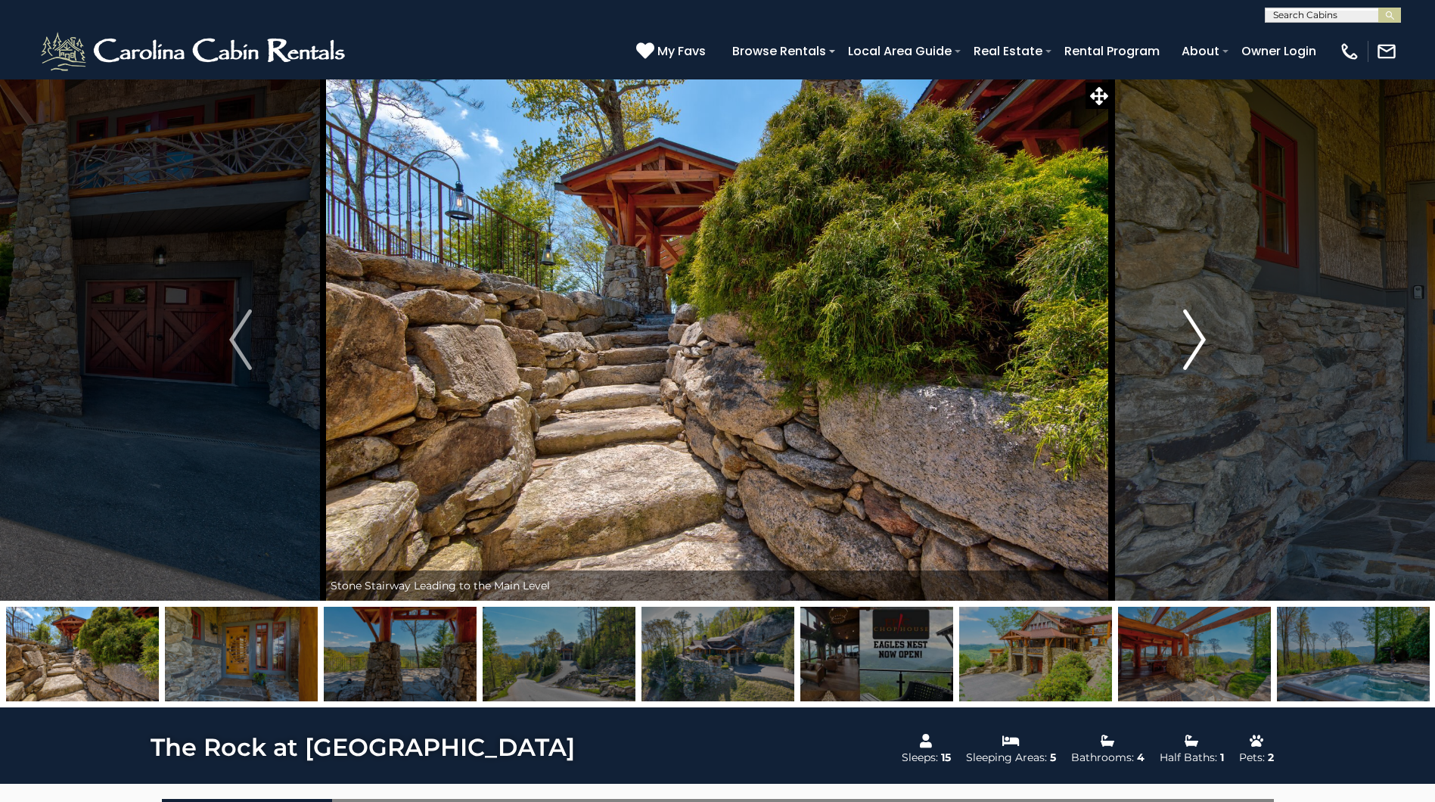
click at [1200, 345] on img "Next" at bounding box center [1194, 339] width 23 height 61
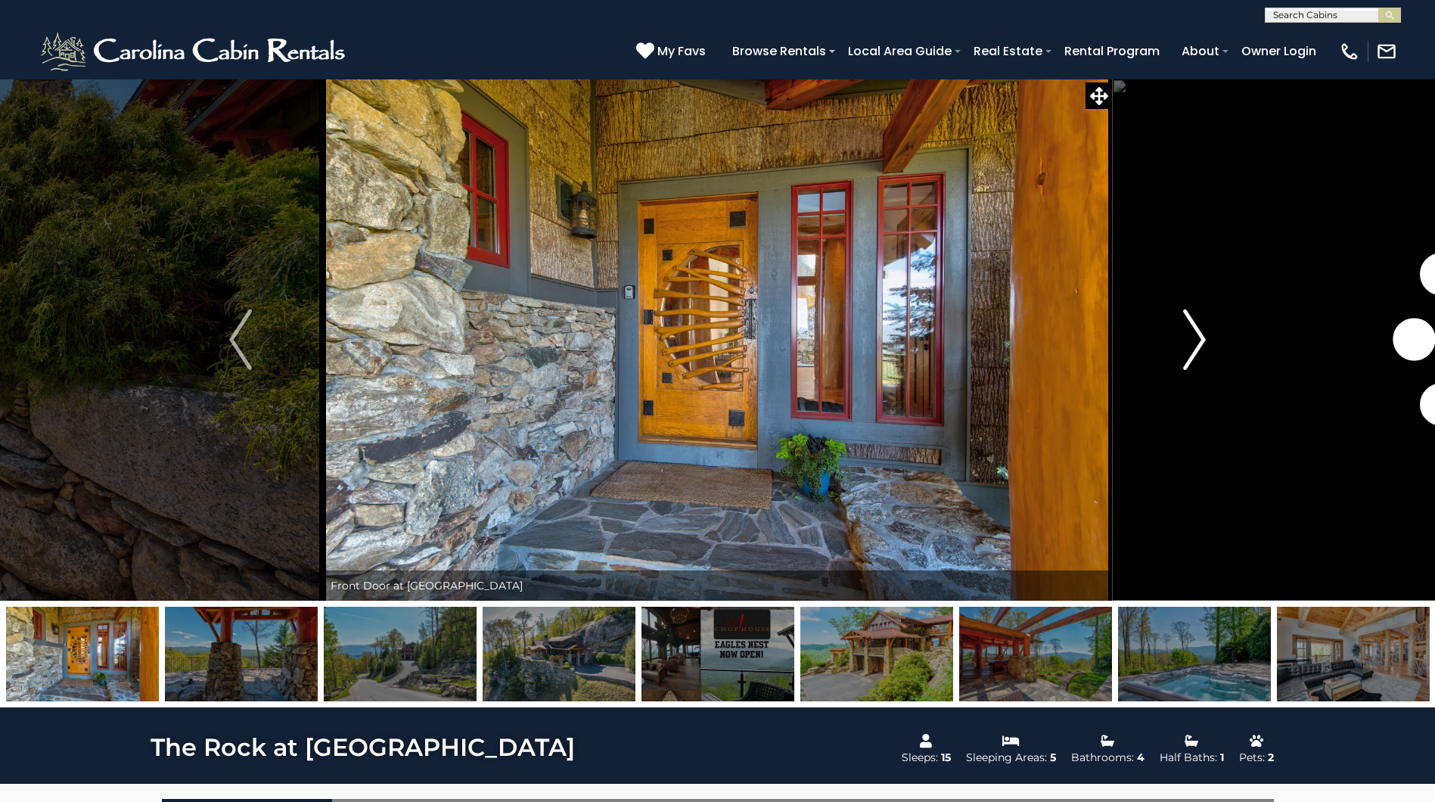
click at [1200, 345] on img "Next" at bounding box center [1194, 339] width 23 height 61
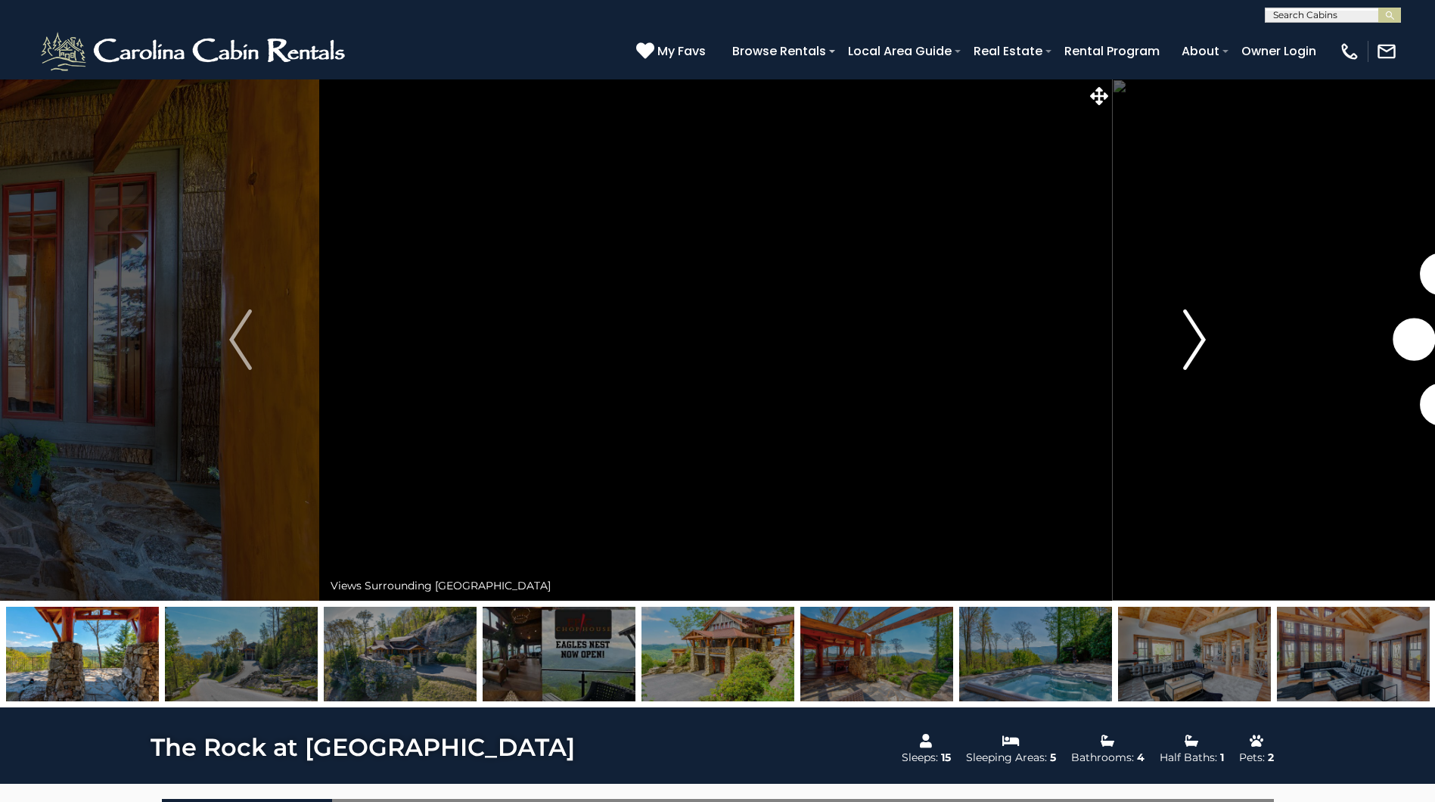
click at [1200, 345] on img "Next" at bounding box center [1194, 339] width 23 height 61
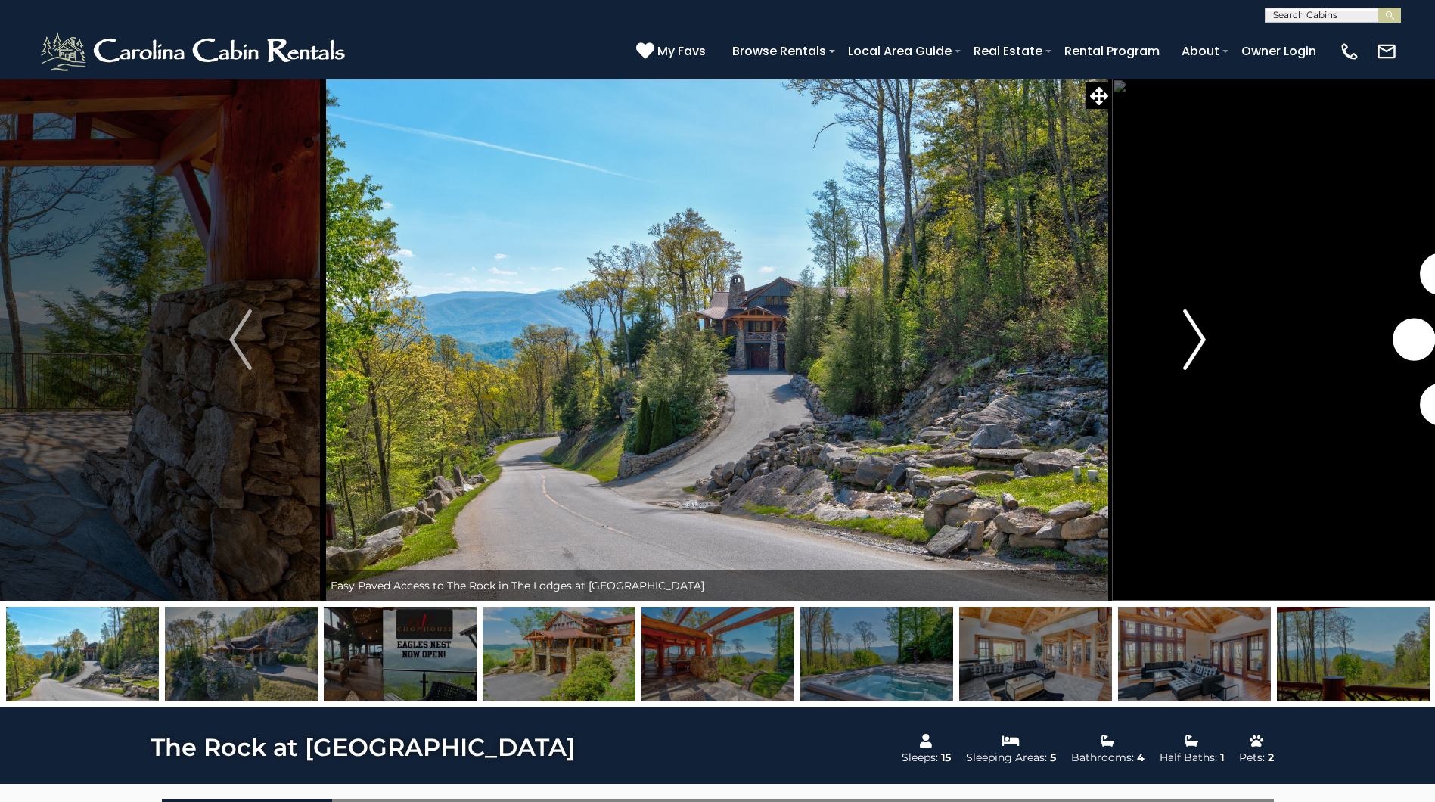
click at [1200, 345] on img "Next" at bounding box center [1194, 339] width 23 height 61
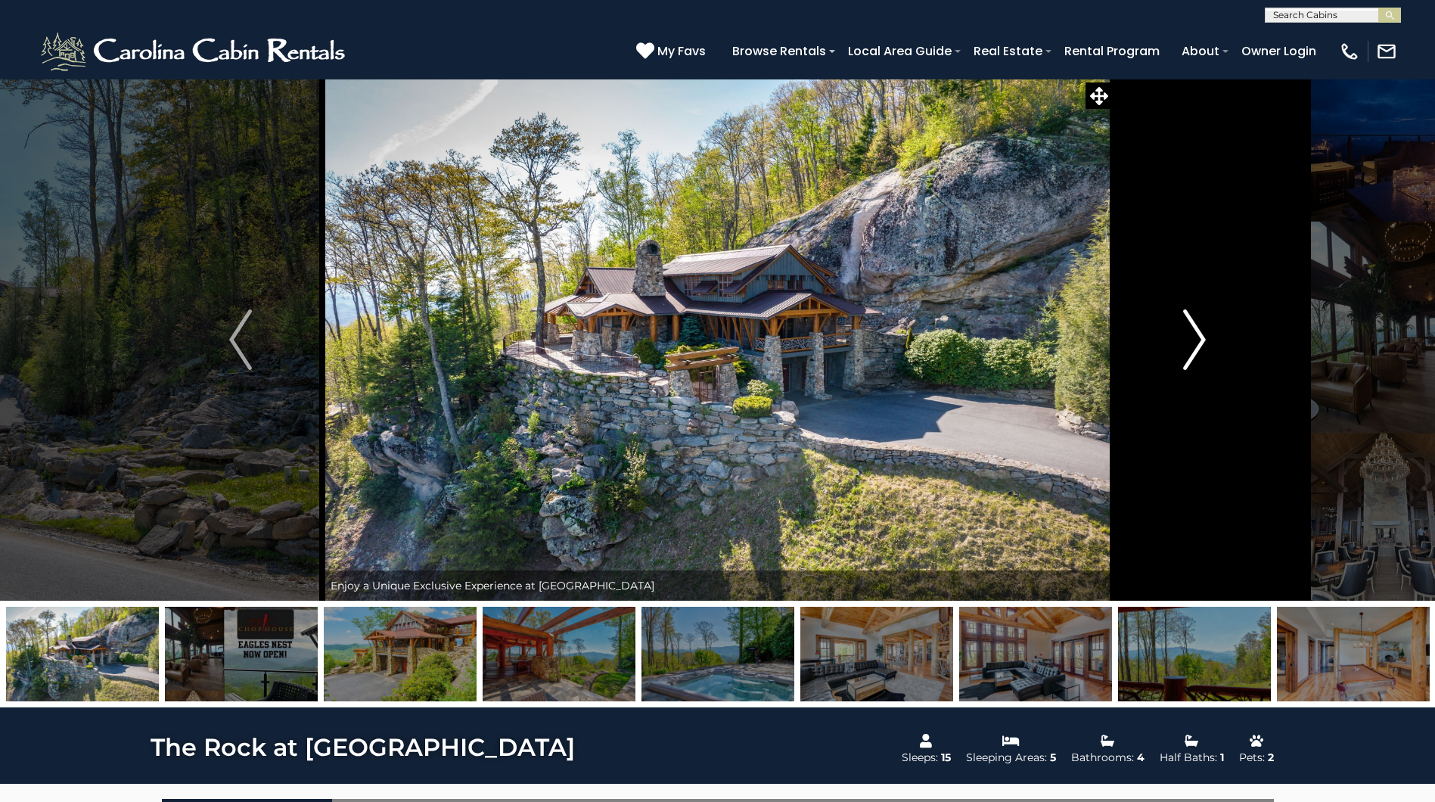
click at [1200, 345] on img "Next" at bounding box center [1194, 339] width 23 height 61
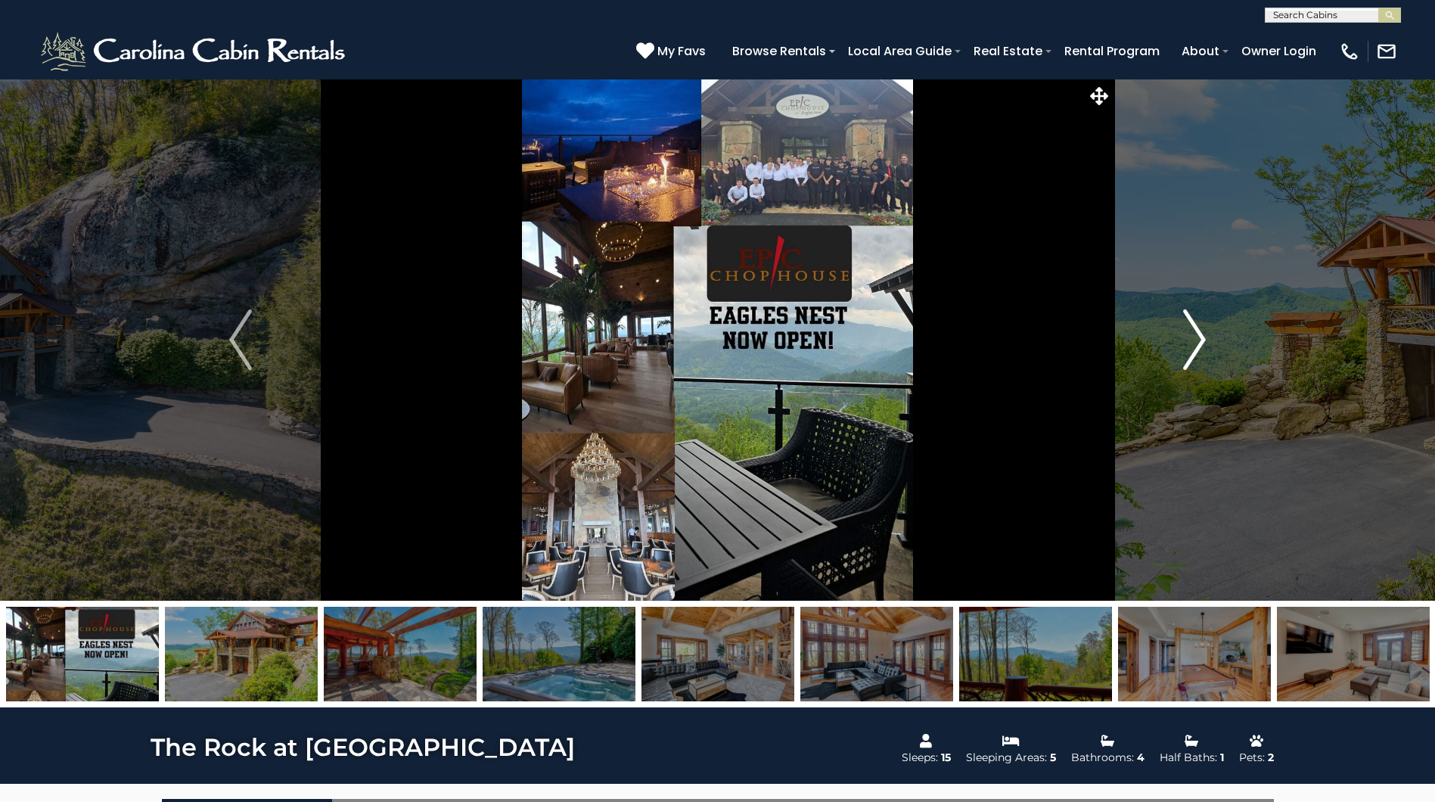
click at [1200, 345] on img "Next" at bounding box center [1194, 339] width 23 height 61
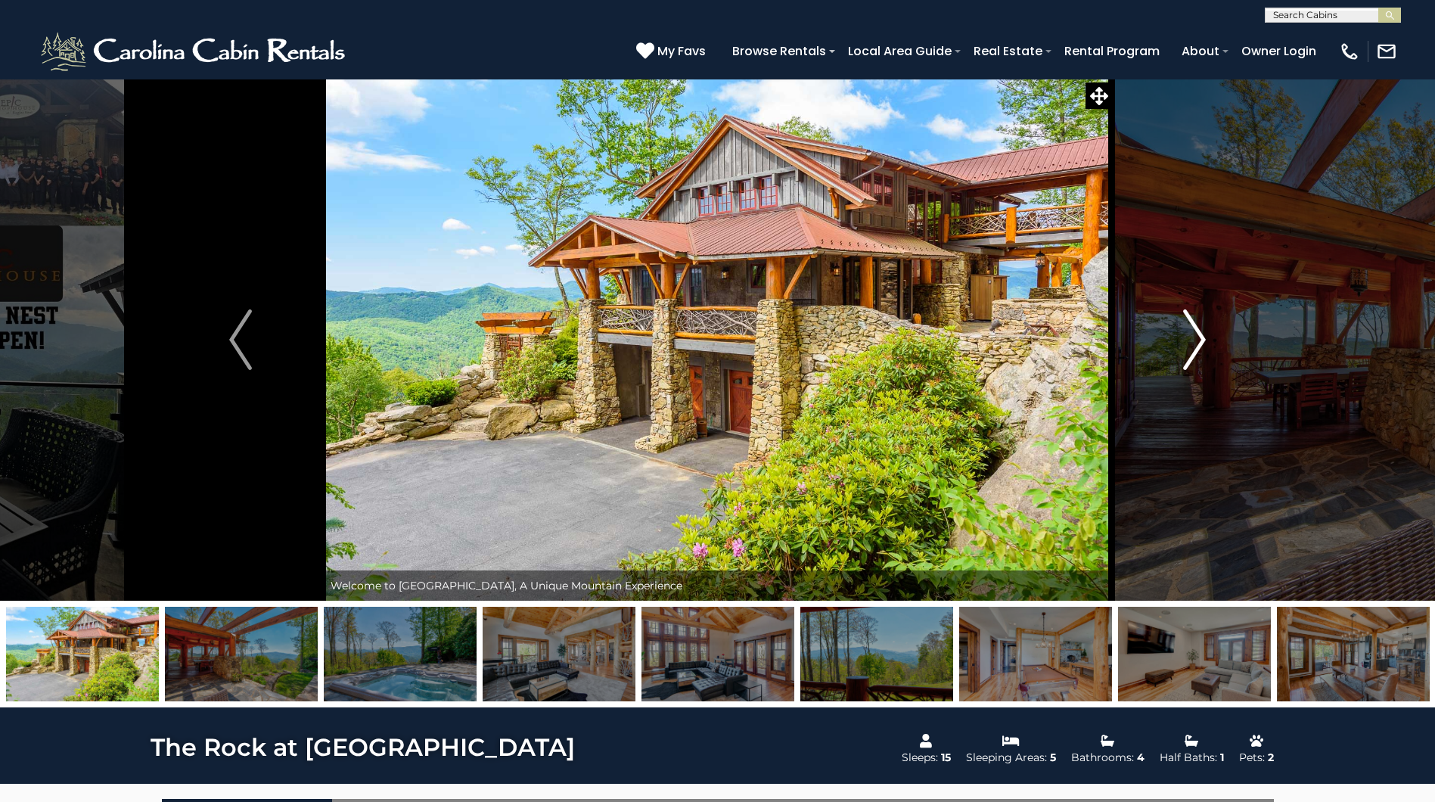
click at [1200, 345] on img "Next" at bounding box center [1194, 339] width 23 height 61
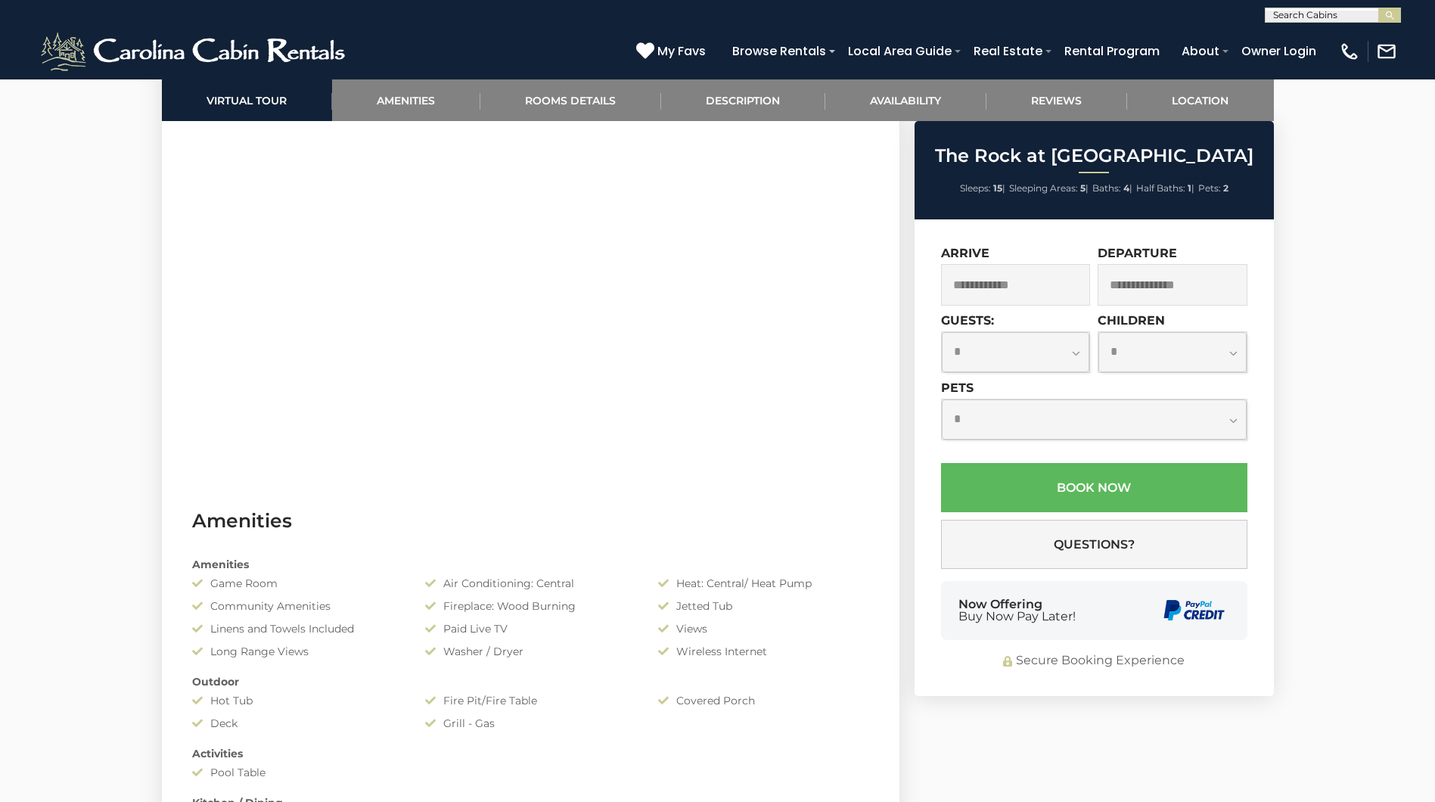
scroll to position [454, 0]
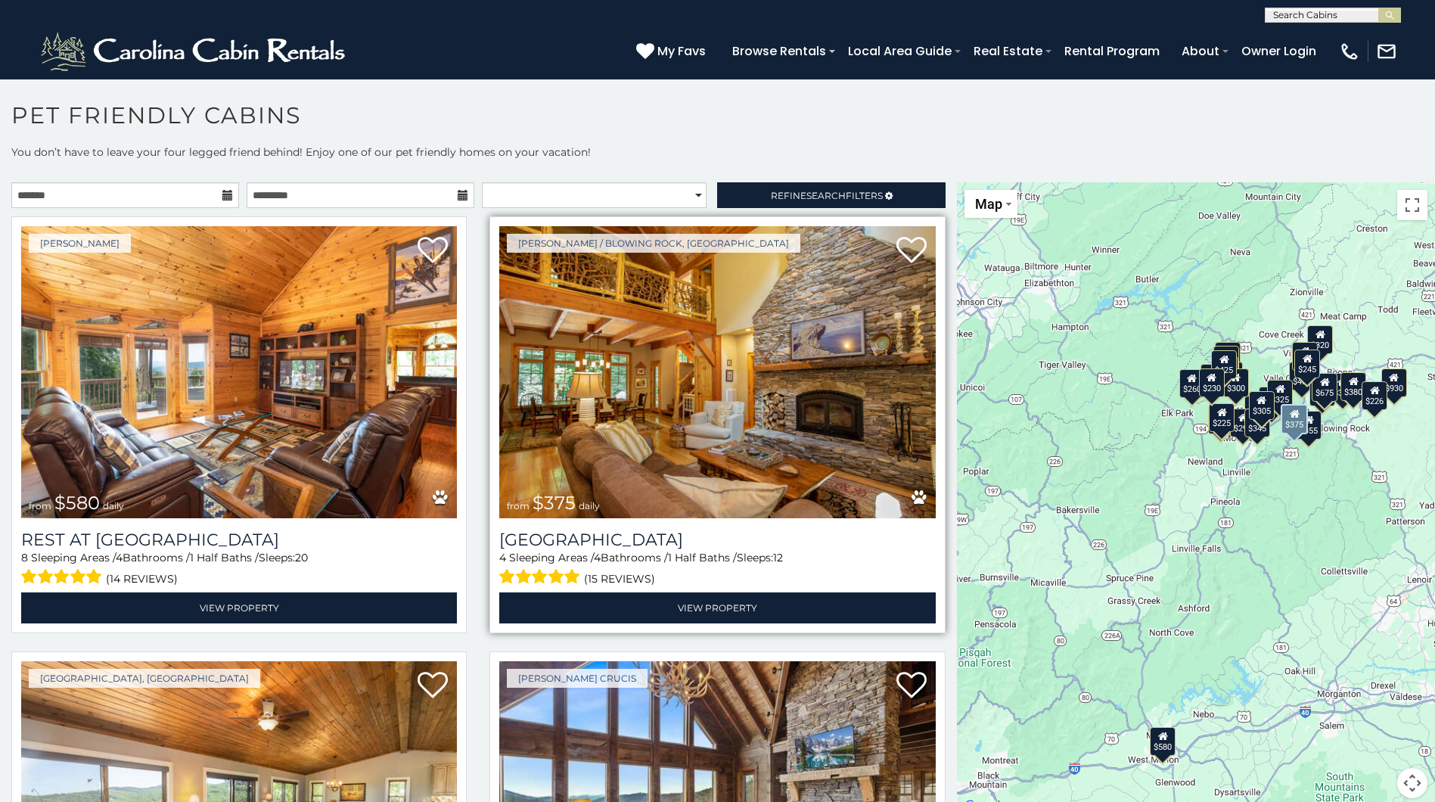
click at [718, 425] on img at bounding box center [717, 372] width 436 height 292
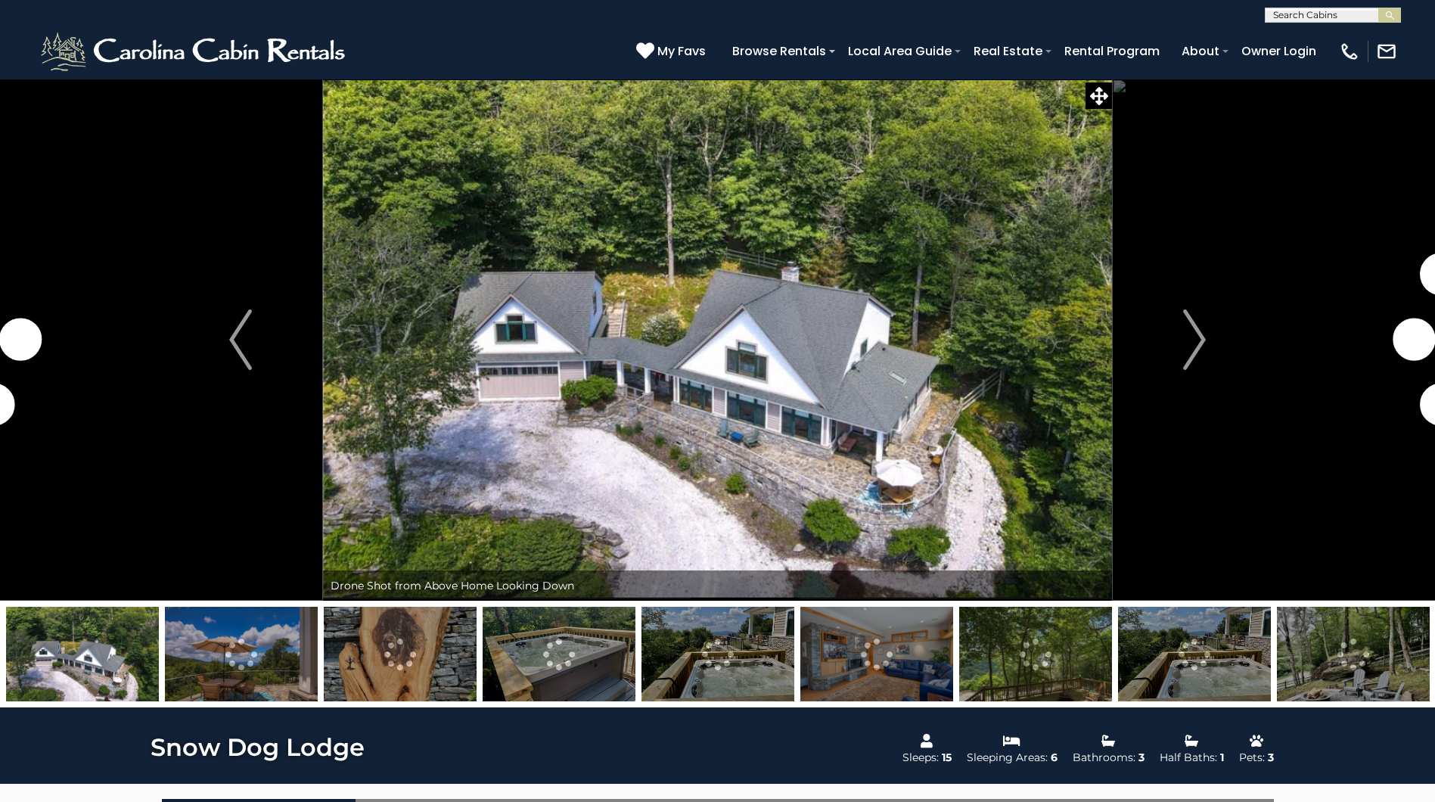
click at [870, 667] on img at bounding box center [876, 654] width 153 height 95
